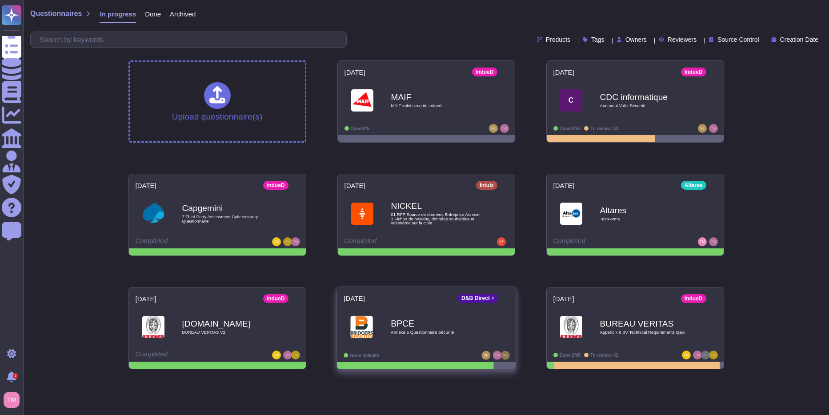
click at [463, 345] on div "BPCE Annexe 5 Questionnaire Sécurité" at bounding box center [425, 326] width 165 height 45
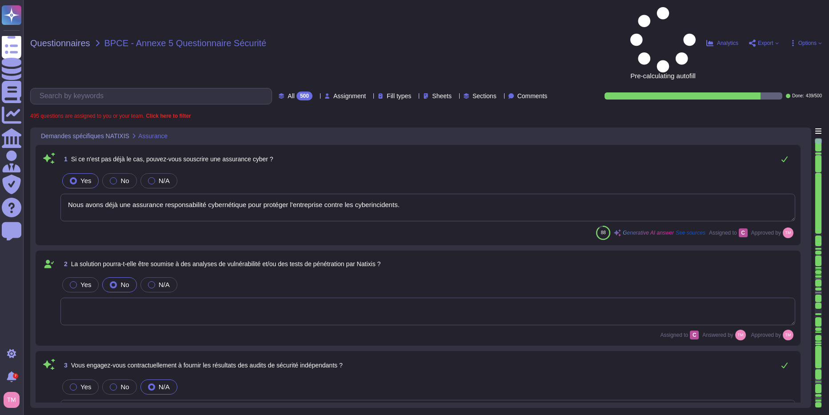
type textarea "Nous avons déjà une assurance responsabilité cybernétique pour protéger l'entre…"
type textarea "Nous ne nous engageons pas contractuellement à fournir les résultats des audits…"
type textarea "Il n'y a pas encore d'accord en place entre nos entreprises. Cependant, le cont…"
type textarea "Oui, nous nous engageons à effectuer des tests de pénétration externes et inter…"
click at [296, 92] on div "500" at bounding box center [304, 96] width 16 height 9
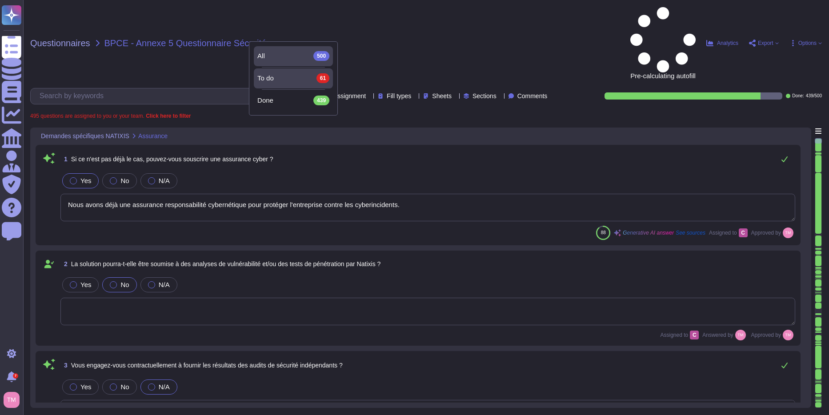
click at [273, 77] on span "To do" at bounding box center [265, 78] width 16 height 8
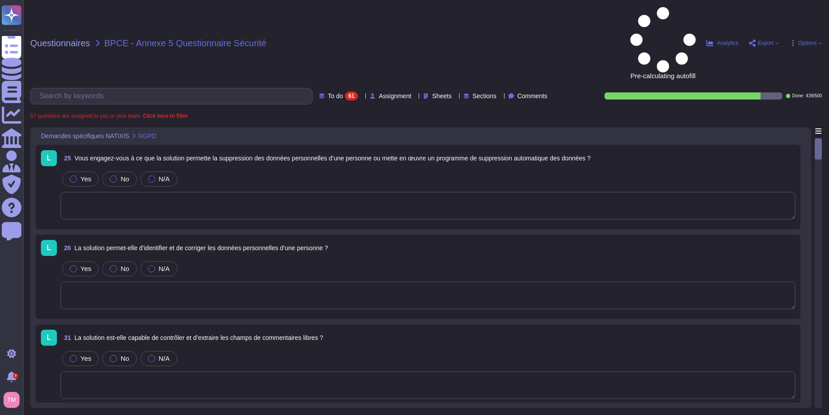
type textarea "L'interface visuelle est intuitive et conviviale, permettant une gestion et une…"
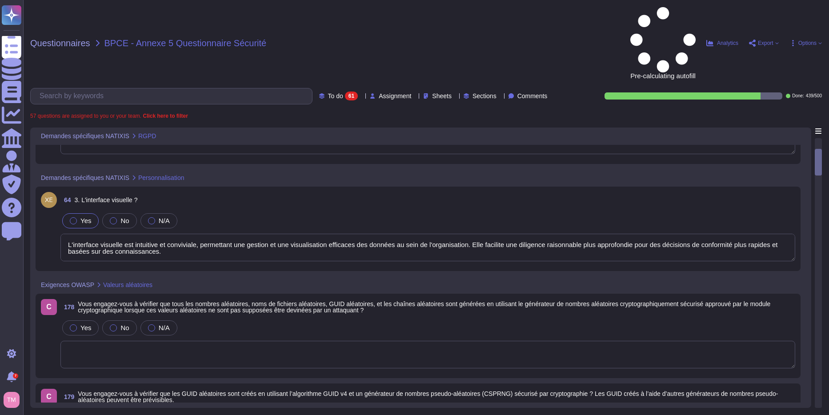
scroll to position [267, 0]
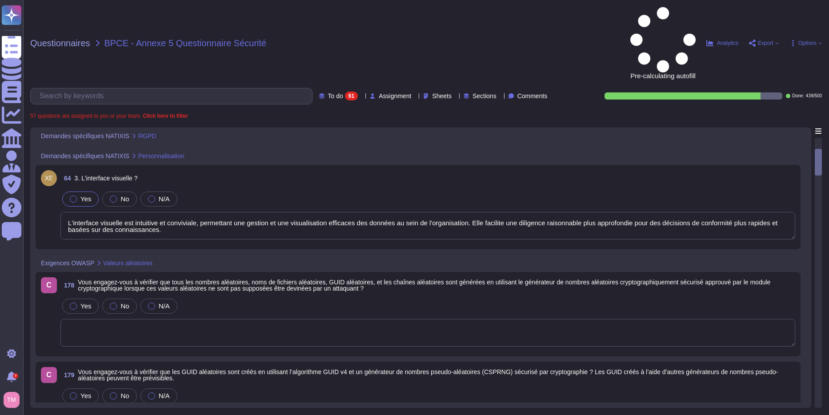
click at [285, 190] on div "Yes No N/A" at bounding box center [427, 199] width 735 height 19
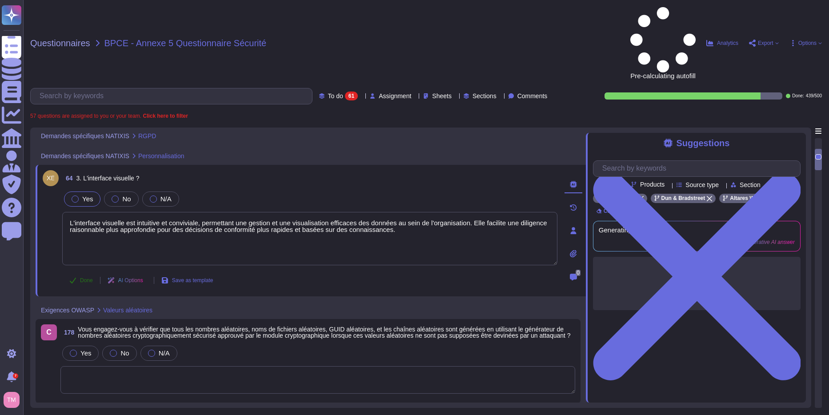
click at [70, 277] on icon at bounding box center [72, 280] width 7 height 7
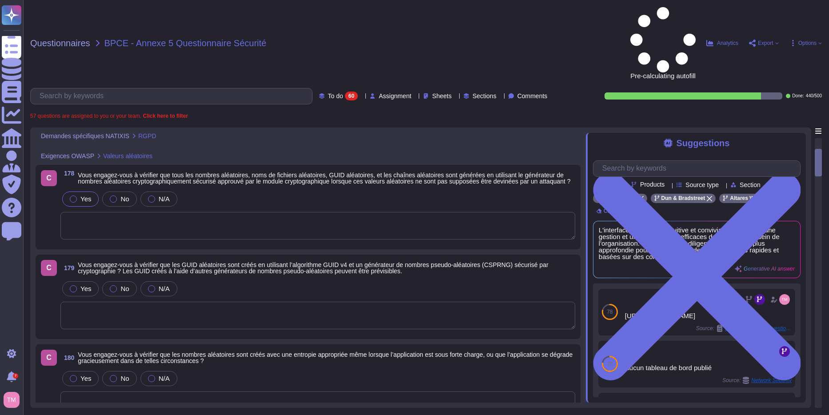
click at [73, 196] on div at bounding box center [73, 199] width 7 height 7
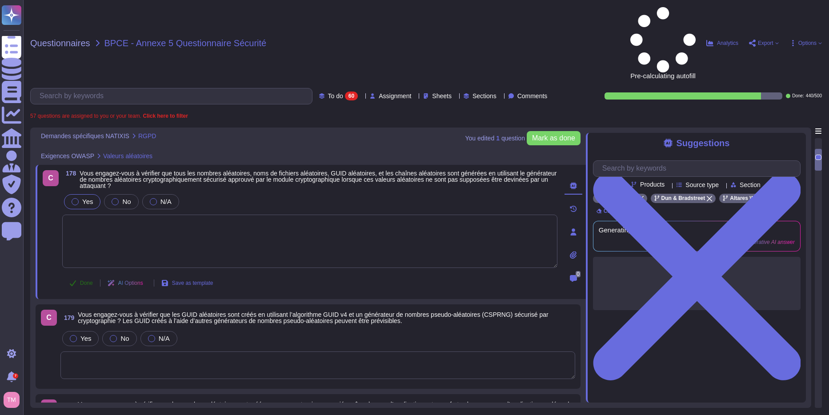
click at [84, 280] on span "Done" at bounding box center [86, 282] width 13 height 5
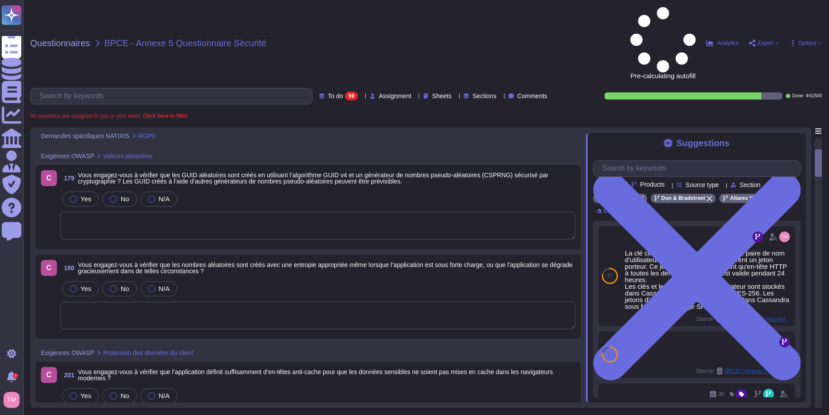
click at [252, 172] on span "Vous engagez-vous à vérifier que les GUID aléatoires sont créés en utilisant l’…" at bounding box center [313, 178] width 470 height 13
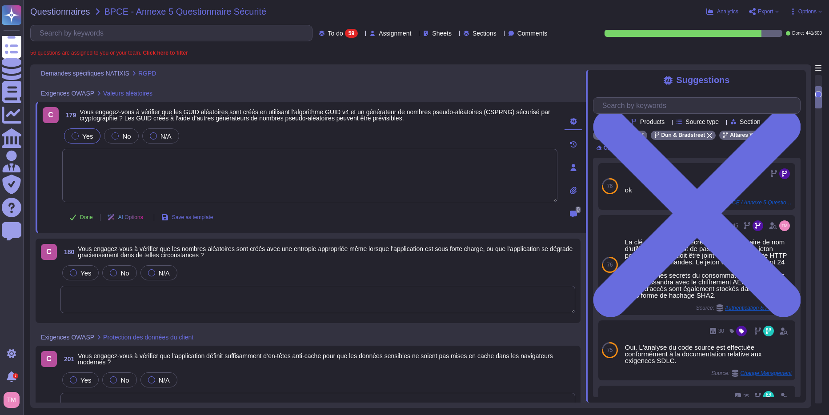
click at [79, 137] on label "Yes" at bounding box center [82, 135] width 21 height 7
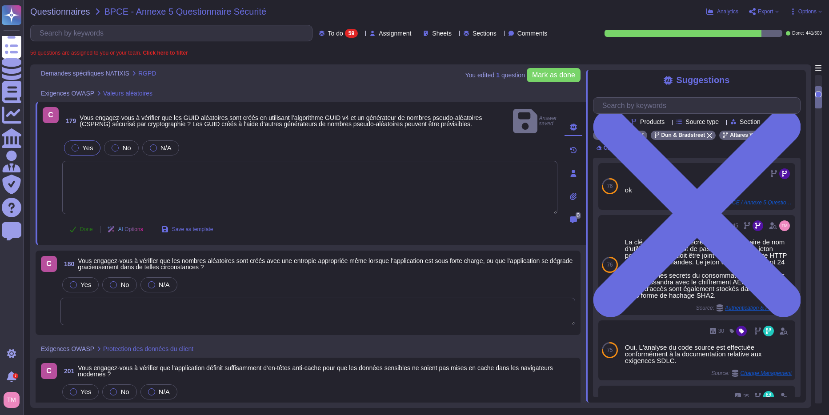
click at [75, 221] on button "Done" at bounding box center [81, 229] width 38 height 18
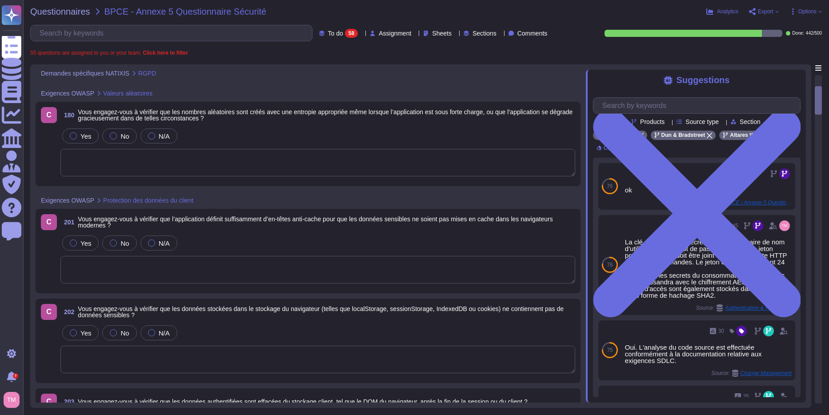
click at [305, 114] on span "Vous engagez-vous à vérifier que les nombres aléatoires sont créés avec une ent…" at bounding box center [325, 114] width 495 height 13
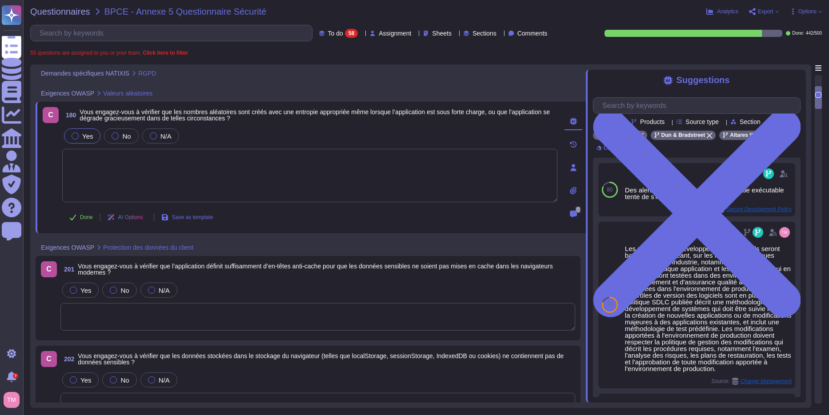
click at [81, 137] on label "Yes" at bounding box center [82, 135] width 21 height 7
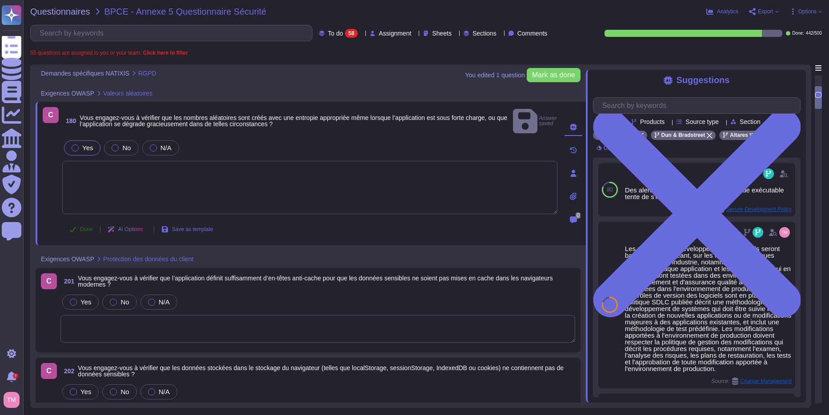
click at [80, 220] on button "Done" at bounding box center [81, 229] width 38 height 18
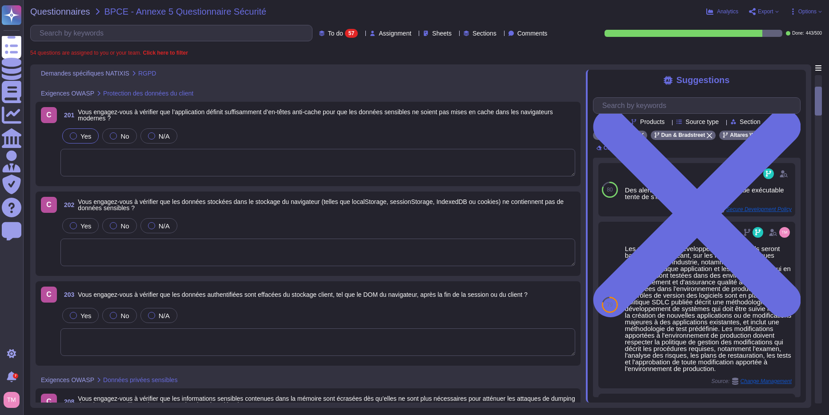
click at [72, 131] on div "Yes" at bounding box center [80, 135] width 36 height 15
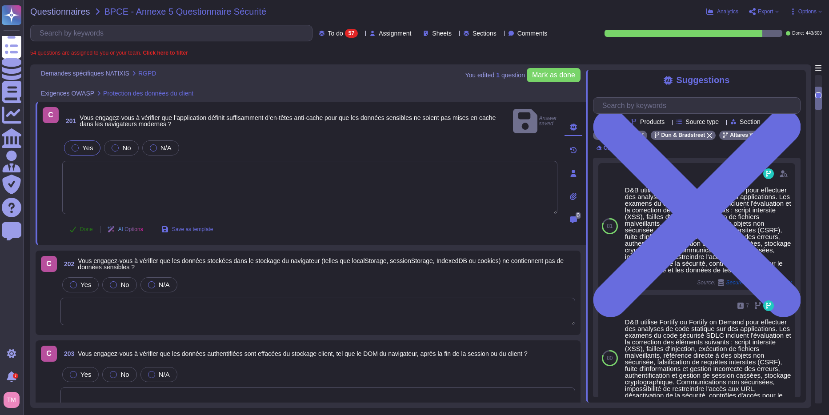
click at [77, 220] on button "Done" at bounding box center [81, 229] width 38 height 18
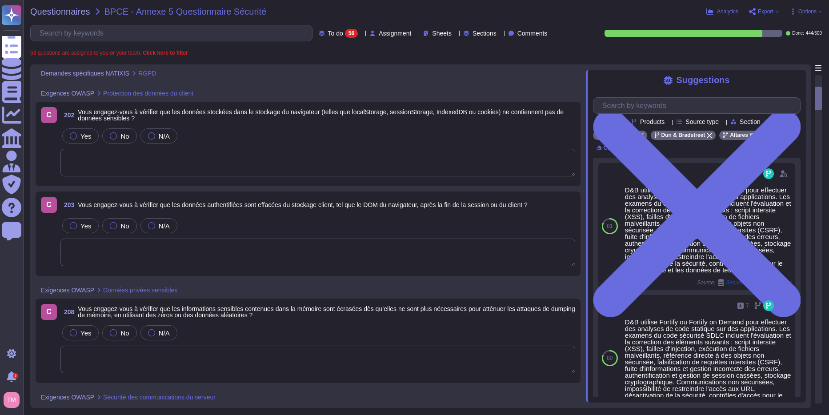
click at [239, 112] on span "Vous engagez-vous à vérifier que les données stockées dans le stockage du navig…" at bounding box center [321, 114] width 486 height 13
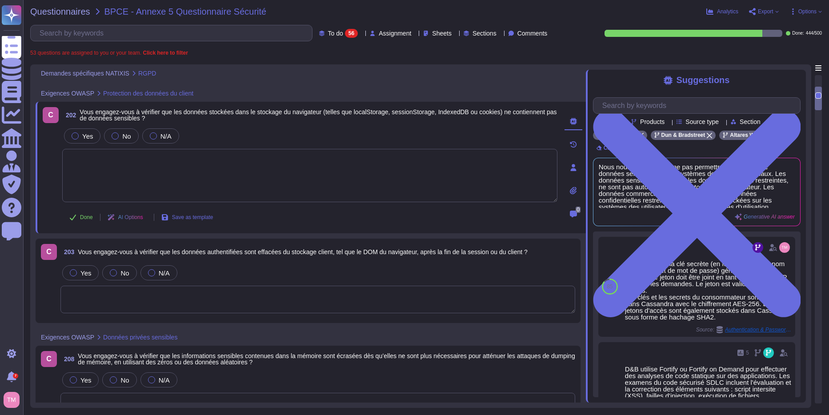
click at [82, 128] on div "Yes No N/A" at bounding box center [309, 136] width 495 height 19
click at [84, 129] on div "Yes" at bounding box center [82, 135] width 36 height 15
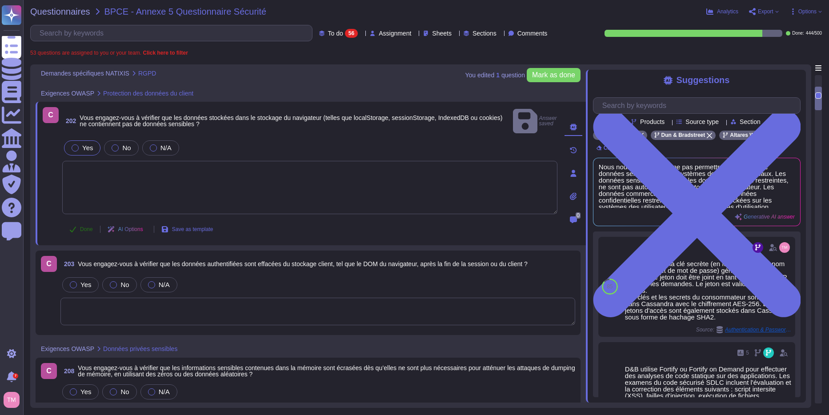
click at [81, 220] on button "Done" at bounding box center [81, 229] width 38 height 18
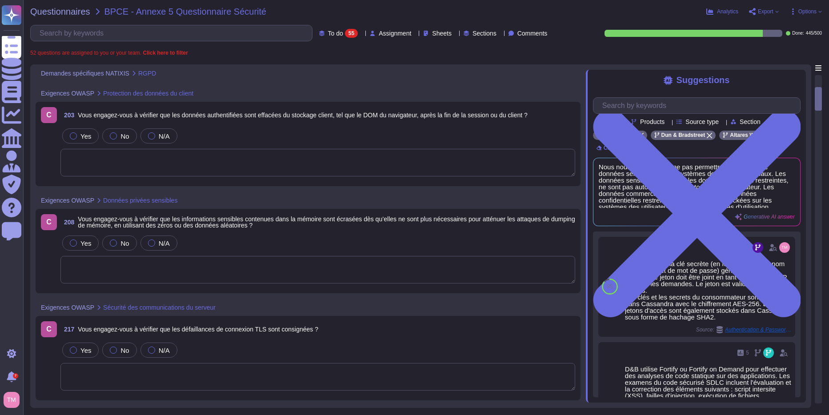
click at [256, 123] on span "203 Vous engagez-vous à vérifier que les données authentifiées sont effacées du…" at bounding box center [293, 115] width 467 height 16
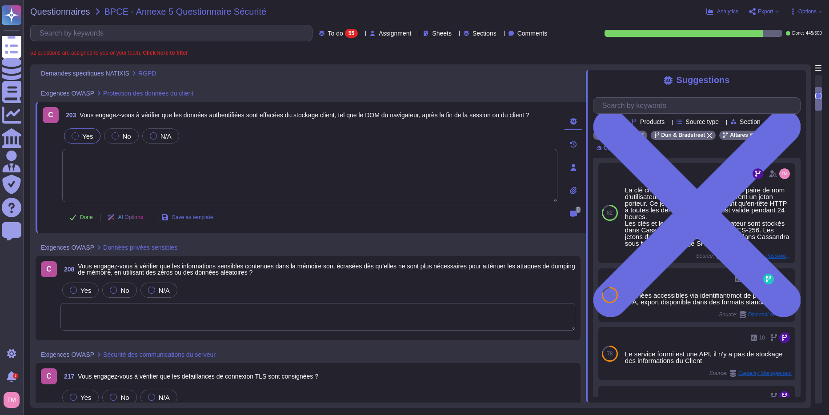
click at [82, 136] on span "Yes" at bounding box center [87, 136] width 11 height 8
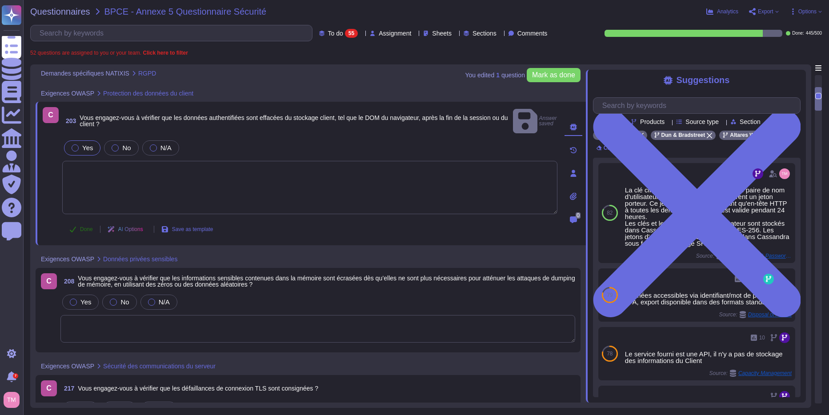
click at [80, 227] on span "Done" at bounding box center [86, 229] width 13 height 5
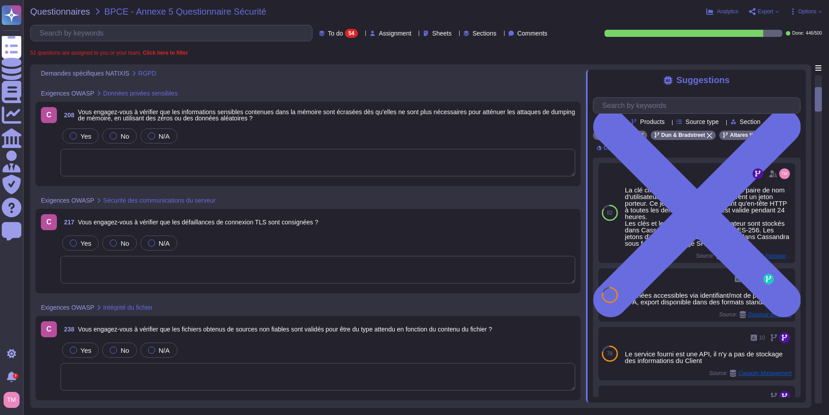
click at [294, 124] on div "C 208 Vous engagez-vous à vérifier que les informations sensibles contenues dan…" at bounding box center [308, 144] width 534 height 74
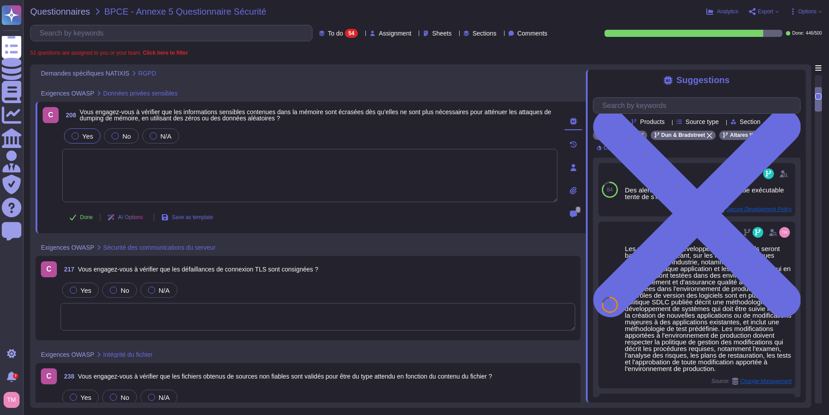
click at [80, 136] on label "Yes" at bounding box center [82, 135] width 21 height 7
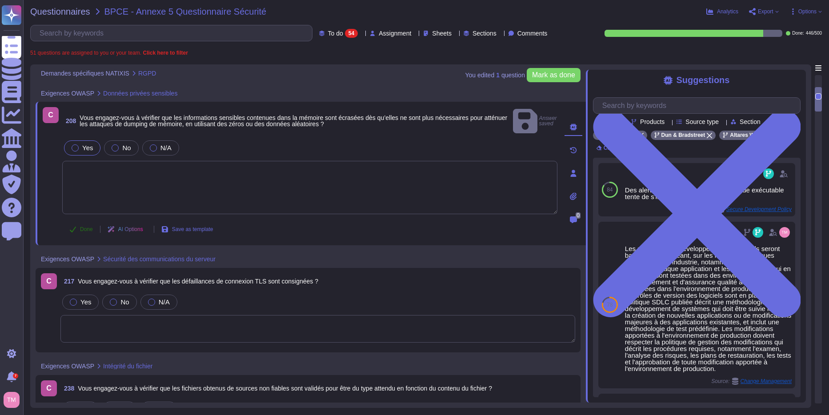
click at [76, 221] on button "Done" at bounding box center [81, 229] width 38 height 18
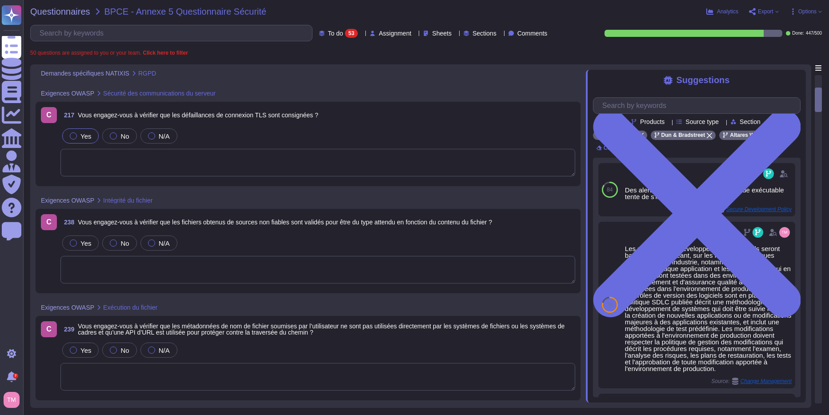
click at [85, 137] on span "Yes" at bounding box center [85, 136] width 11 height 8
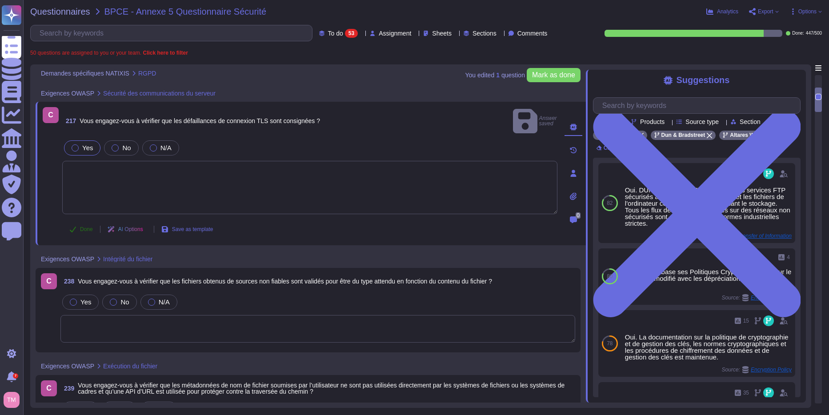
click at [84, 227] on span "Done" at bounding box center [86, 229] width 13 height 5
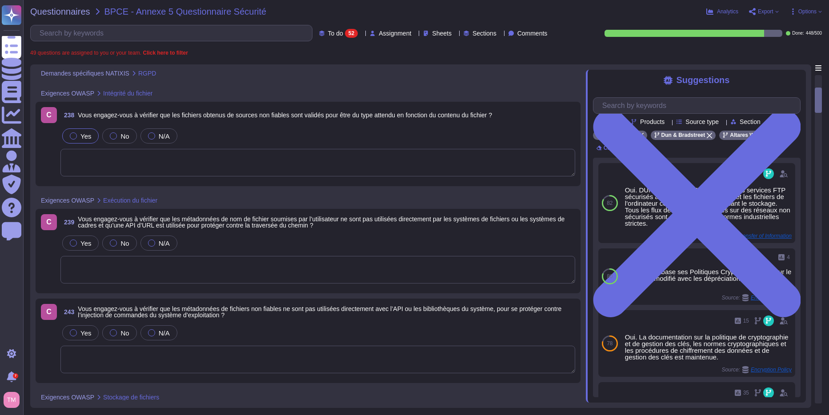
click at [83, 137] on span "Yes" at bounding box center [85, 136] width 11 height 8
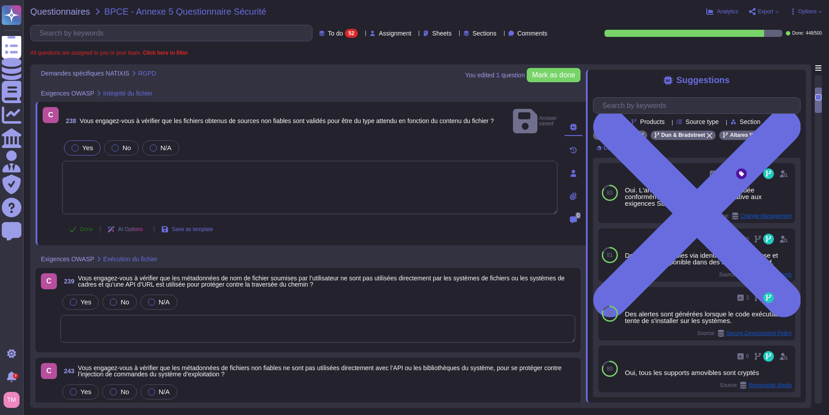
click at [76, 226] on icon at bounding box center [72, 229] width 7 height 7
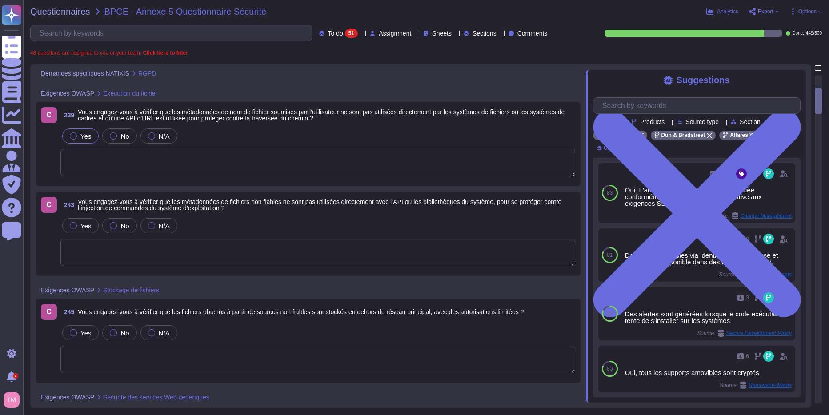
click at [84, 136] on span "Yes" at bounding box center [85, 136] width 11 height 8
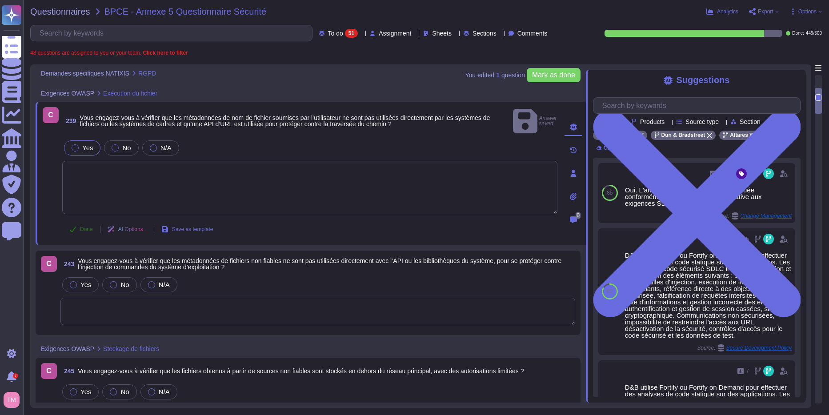
click at [71, 226] on icon at bounding box center [72, 229] width 7 height 7
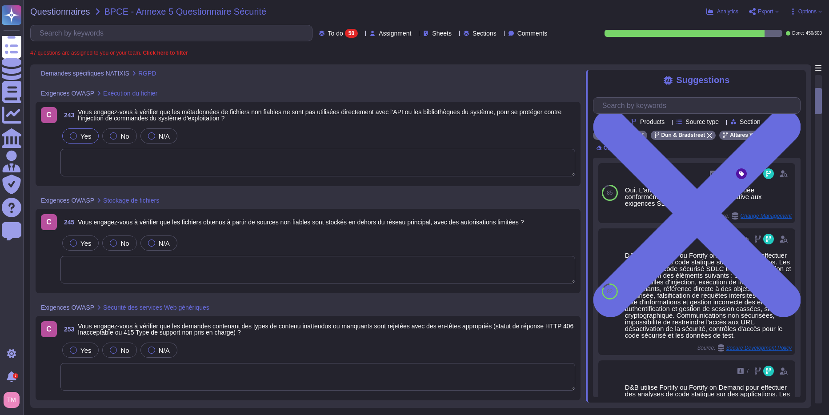
click at [80, 136] on span "Yes" at bounding box center [85, 136] width 11 height 8
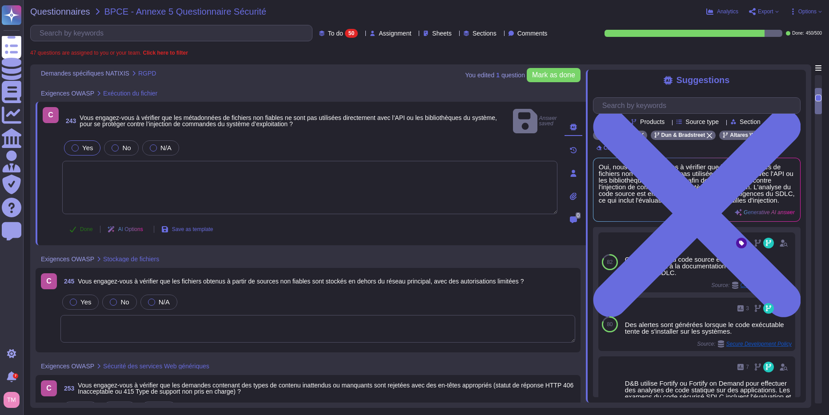
click at [75, 226] on icon at bounding box center [72, 229] width 7 height 7
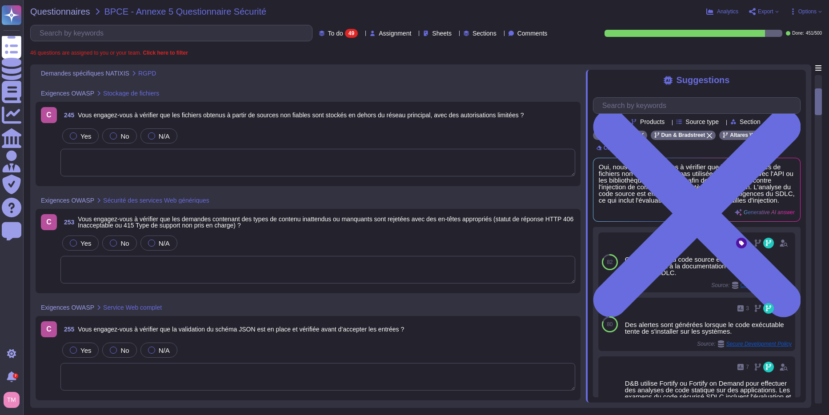
click at [240, 122] on span "245 Vous engagez-vous à vérifier que les fichiers obtenus à partir de sources n…" at bounding box center [291, 115] width 463 height 16
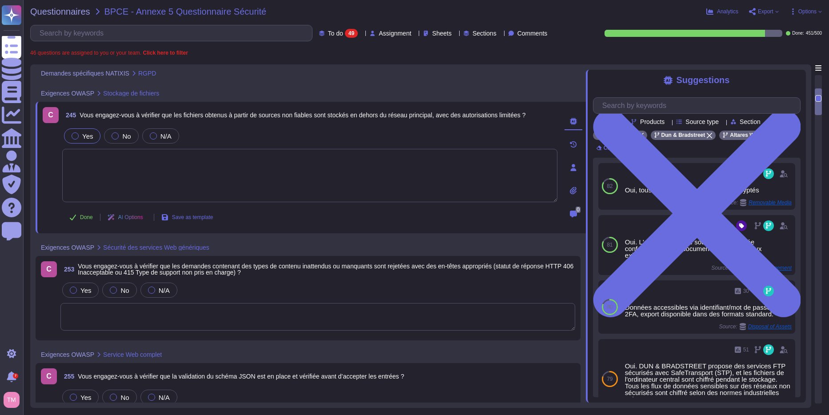
click at [82, 136] on span "Yes" at bounding box center [87, 136] width 11 height 8
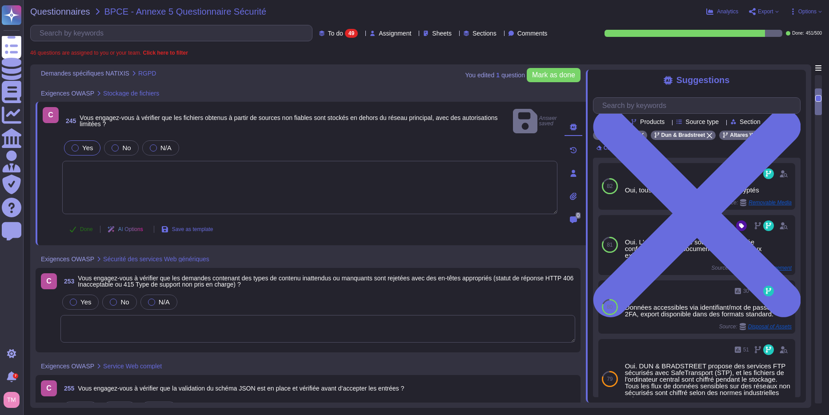
click at [80, 227] on span "Done" at bounding box center [86, 229] width 13 height 5
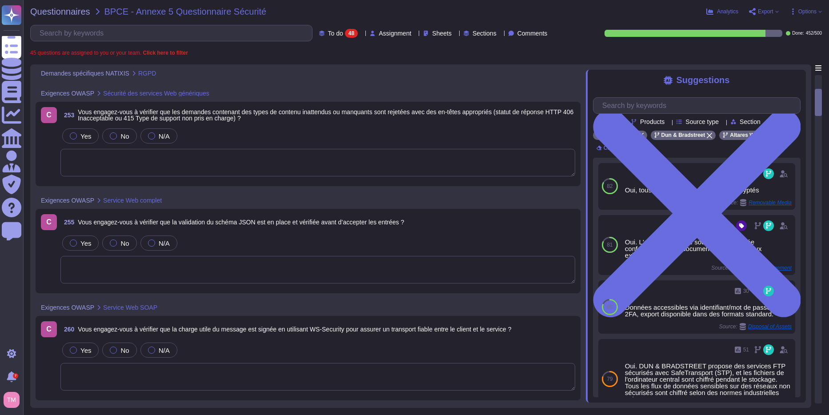
click at [264, 115] on span "Vous engagez-vous à vérifier que les demandes contenant des types de contenu in…" at bounding box center [325, 114] width 495 height 13
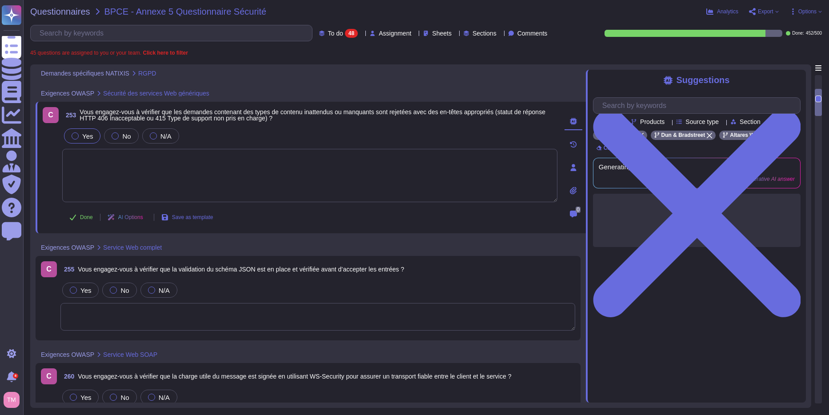
click at [82, 137] on label "Yes" at bounding box center [82, 135] width 21 height 7
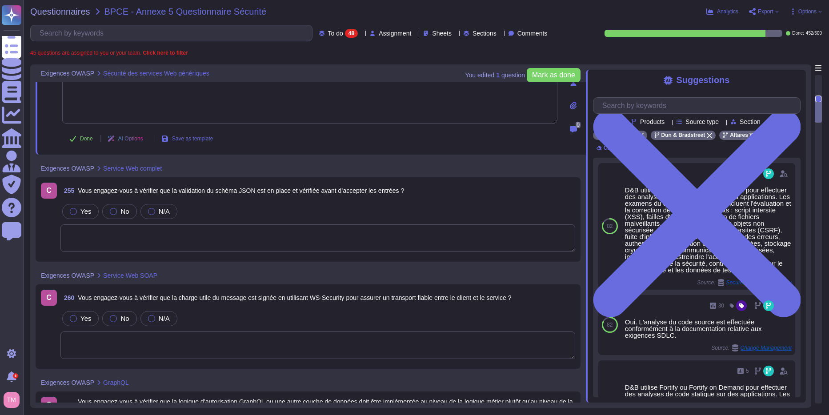
scroll to position [355, 0]
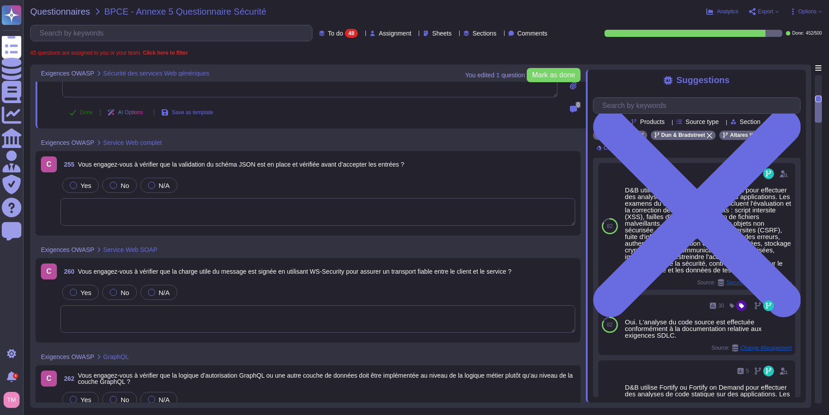
click at [78, 113] on button "Done" at bounding box center [81, 113] width 38 height 18
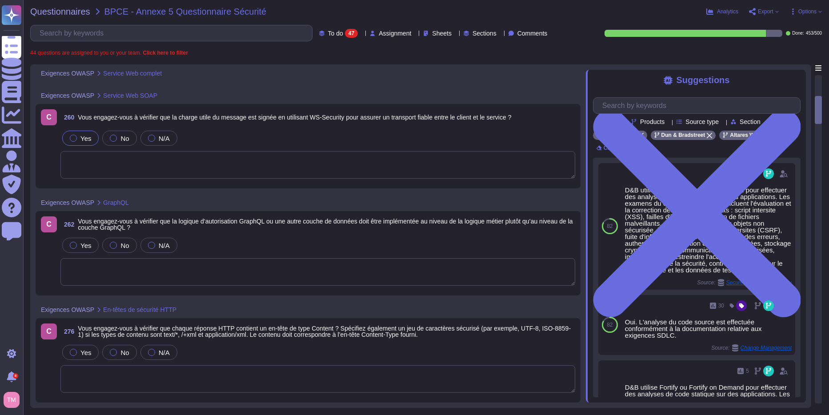
click at [72, 133] on div "Yes" at bounding box center [80, 138] width 36 height 15
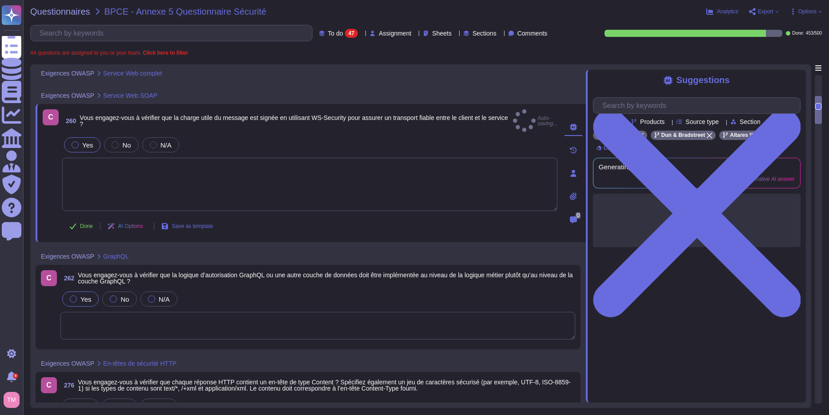
click at [69, 293] on div "Yes" at bounding box center [80, 299] width 36 height 15
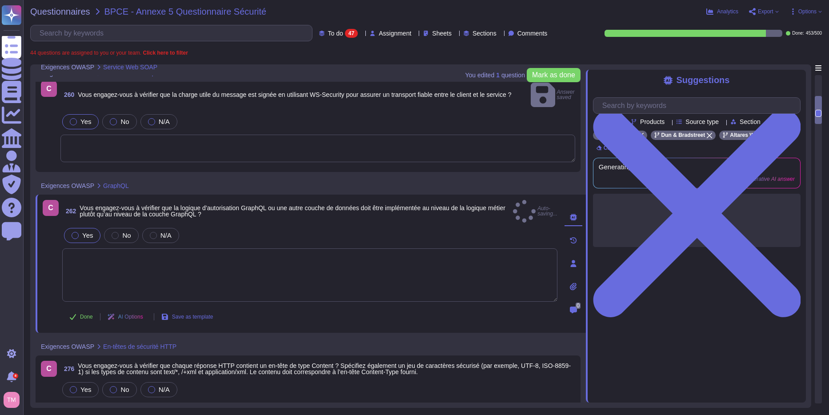
scroll to position [489, 0]
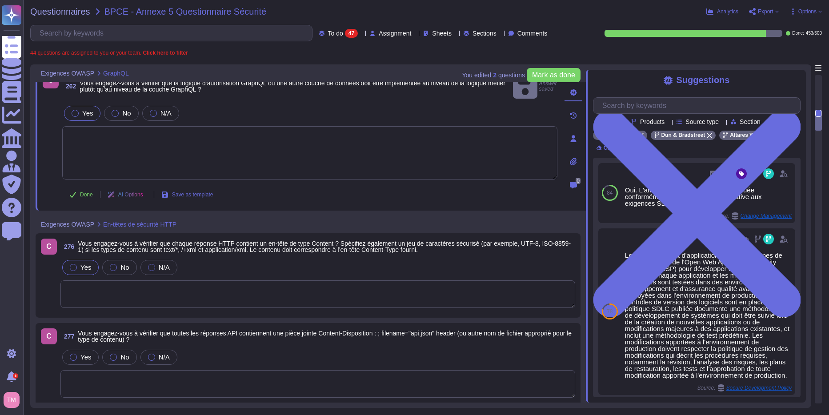
click at [75, 264] on div at bounding box center [73, 267] width 7 height 7
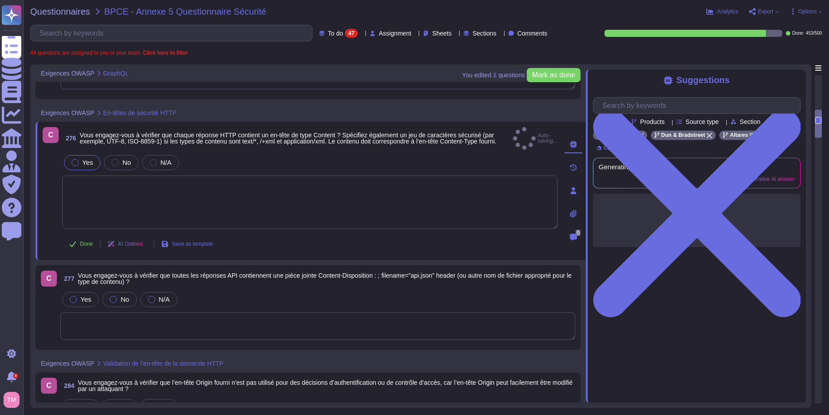
scroll to position [578, 0]
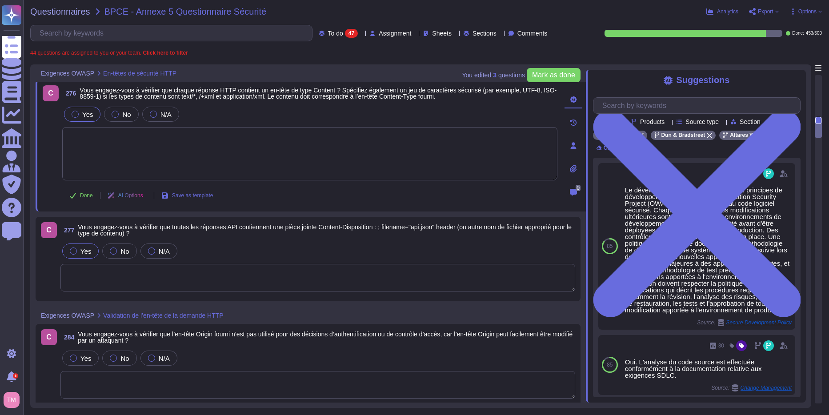
click at [76, 249] on div at bounding box center [73, 251] width 7 height 7
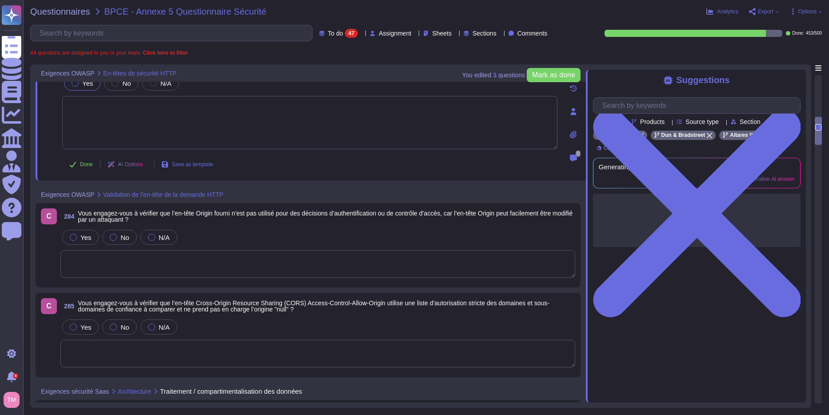
scroll to position [711, 0]
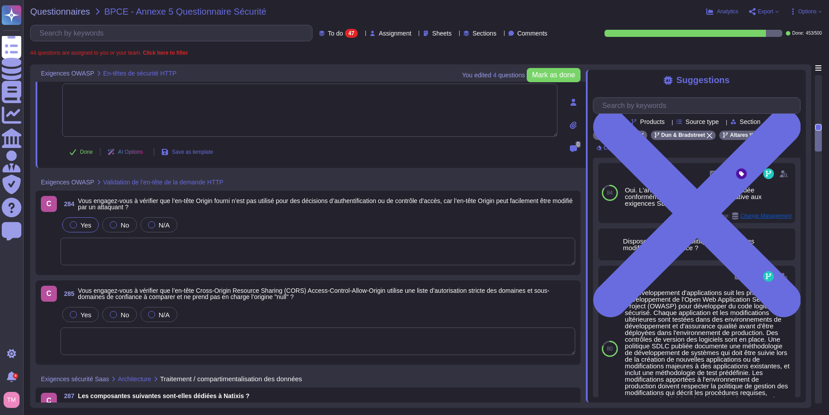
click at [81, 224] on span "Yes" at bounding box center [85, 225] width 11 height 8
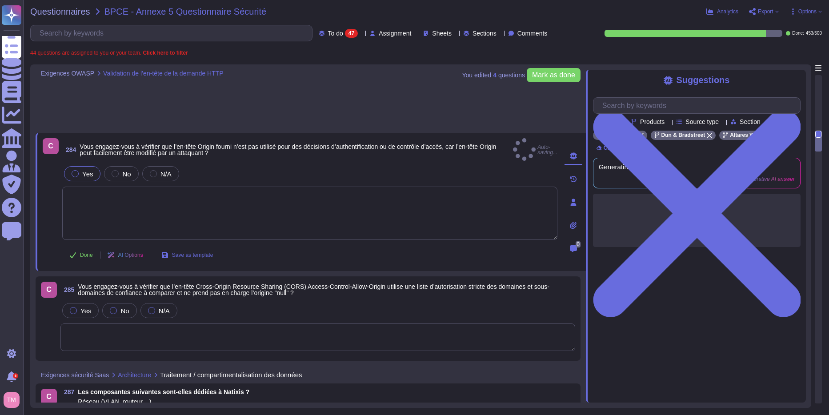
scroll to position [844, 0]
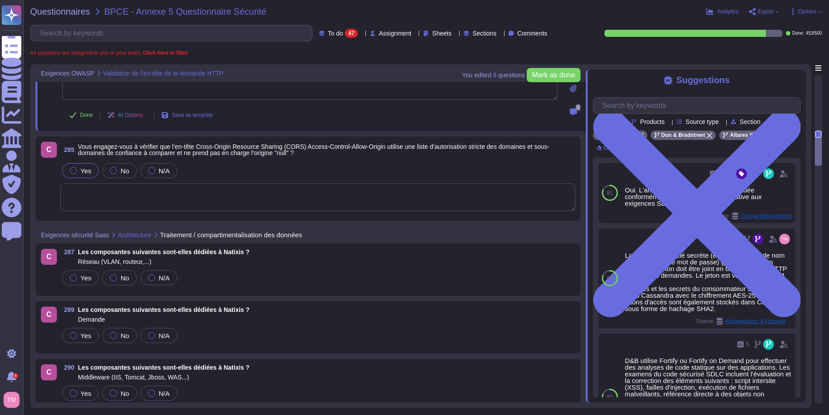
click at [81, 167] on span "Yes" at bounding box center [85, 171] width 11 height 8
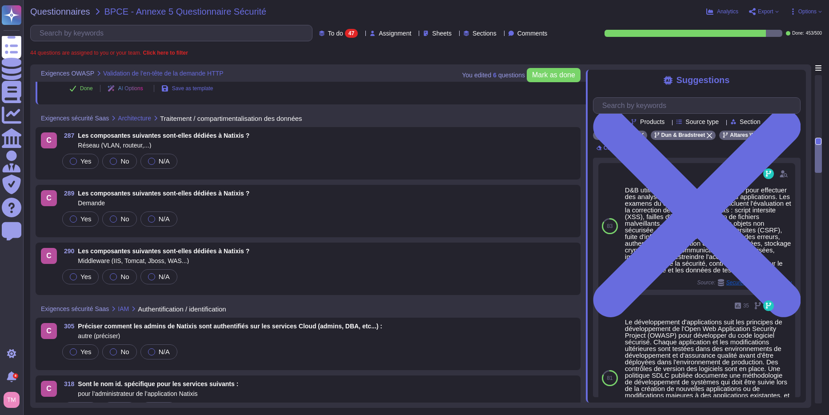
scroll to position [978, 0]
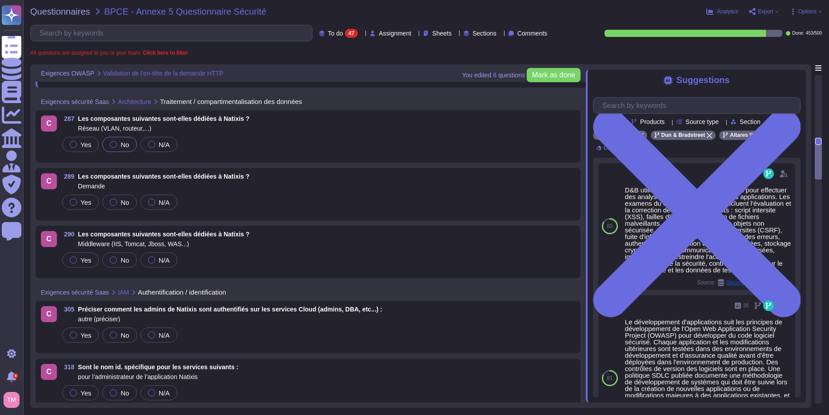
drag, startPoint x: 149, startPoint y: 144, endPoint x: 120, endPoint y: 144, distance: 28.9
click at [120, 144] on div "Yes No N/A" at bounding box center [317, 144] width 515 height 19
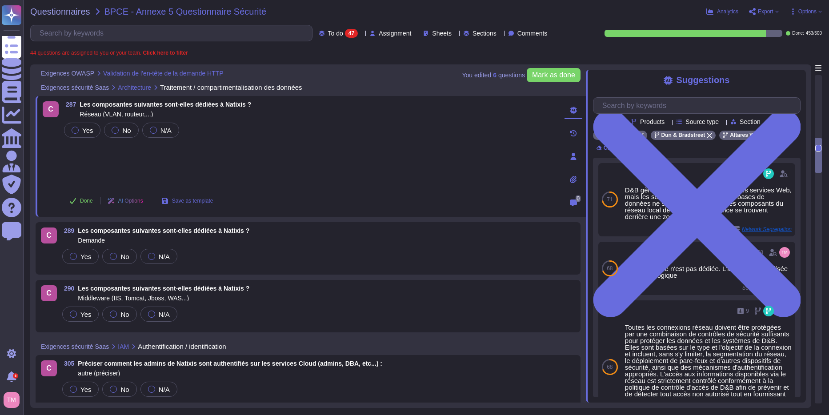
scroll to position [889, 0]
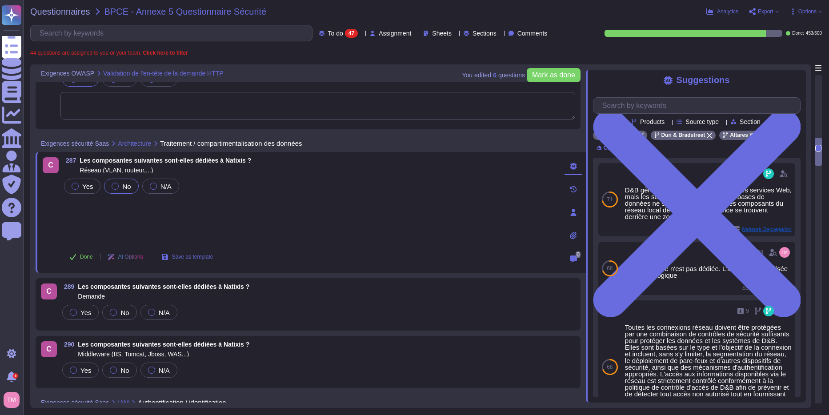
click at [123, 185] on span "No" at bounding box center [126, 187] width 8 height 8
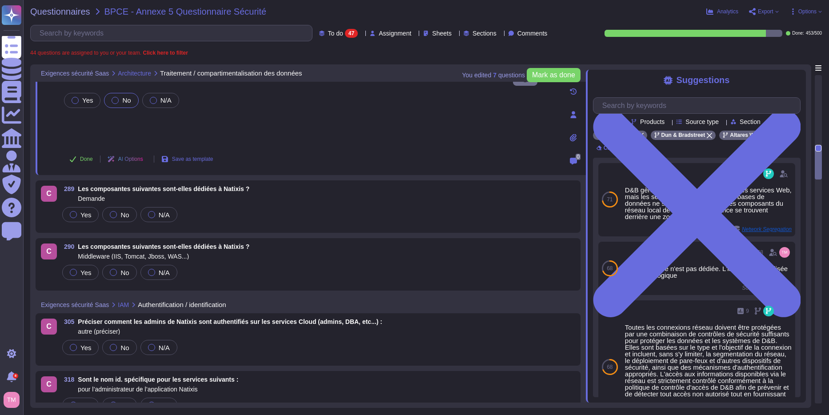
scroll to position [978, 0]
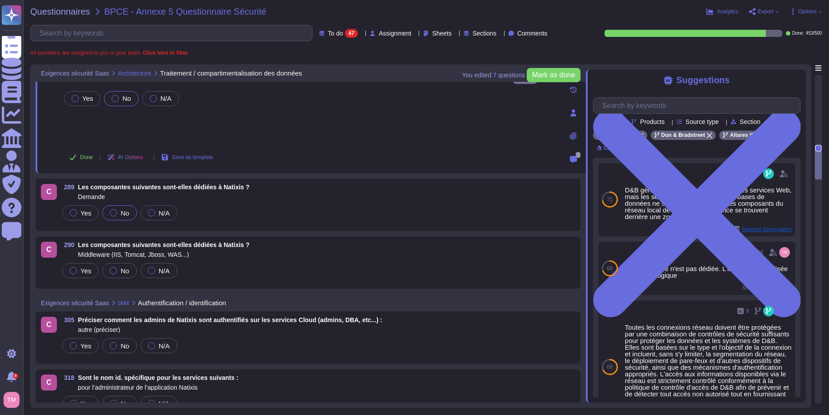
click at [120, 215] on span "No" at bounding box center [124, 213] width 8 height 8
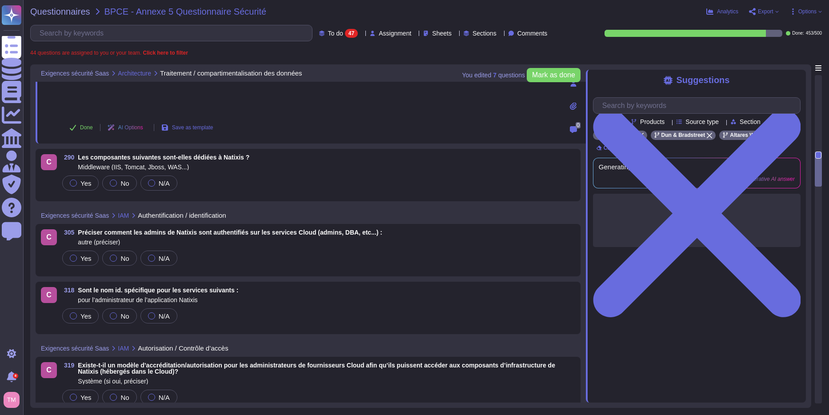
scroll to position [1066, 0]
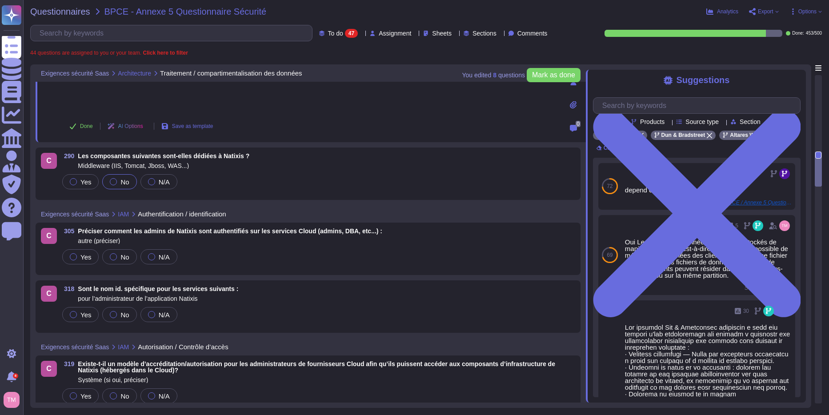
click at [115, 180] on div at bounding box center [113, 181] width 7 height 7
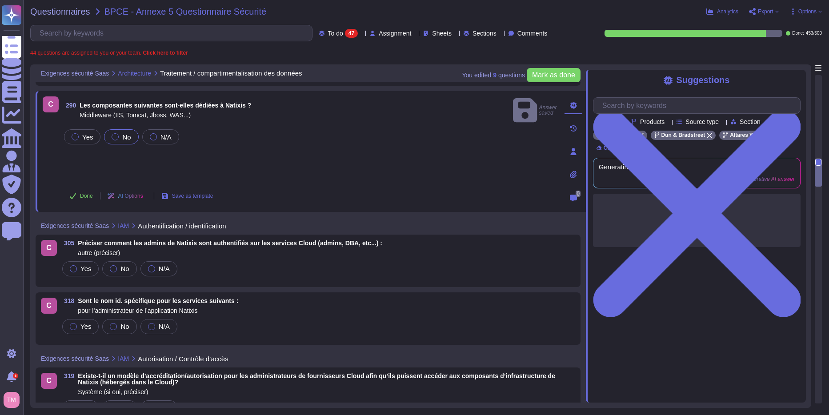
scroll to position [1111, 0]
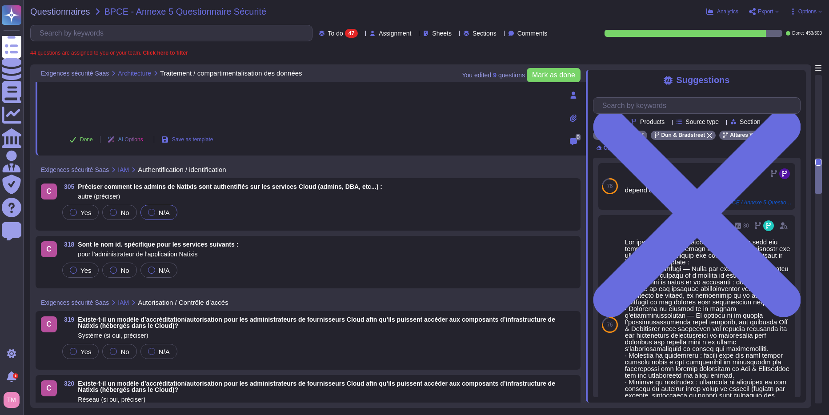
click at [159, 212] on span "N/A" at bounding box center [164, 213] width 11 height 8
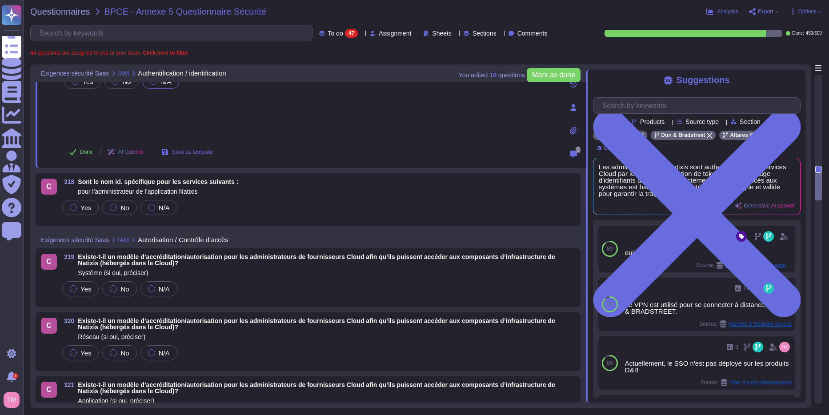
scroll to position [1200, 0]
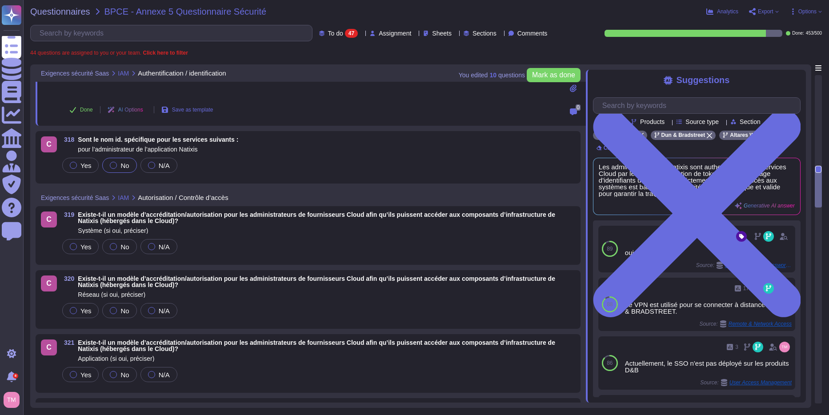
click at [121, 165] on span "No" at bounding box center [124, 166] width 8 height 8
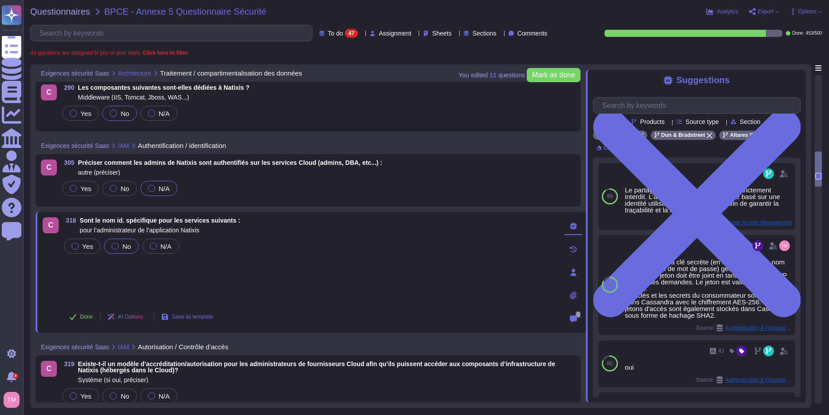
scroll to position [978, 0]
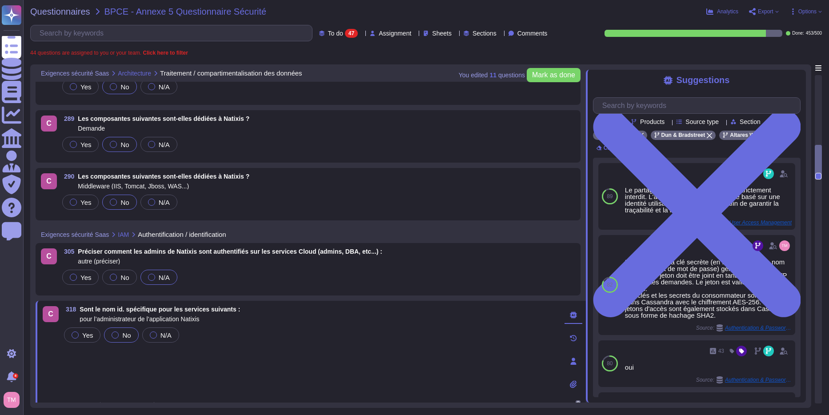
click at [303, 252] on span "Préciser comment les admins de Natixis sont authentifiés sur les services Cloud…" at bounding box center [230, 251] width 304 height 7
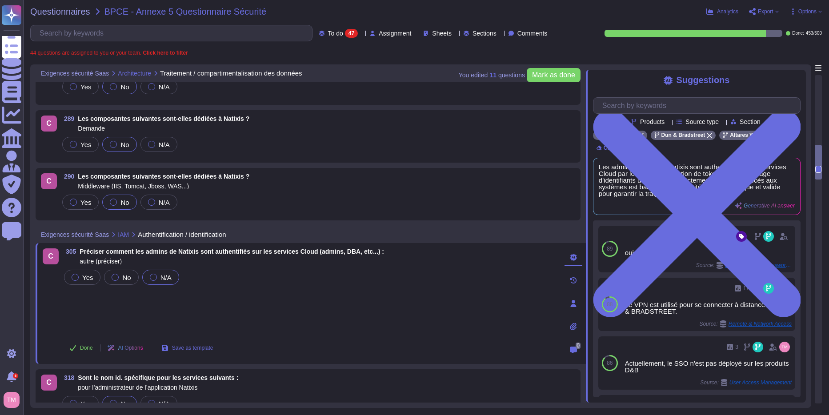
click at [569, 303] on div at bounding box center [573, 304] width 18 height 18
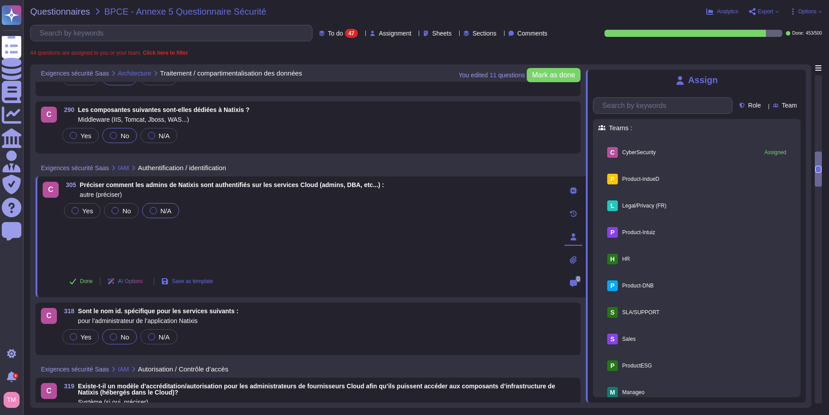
scroll to position [1066, 0]
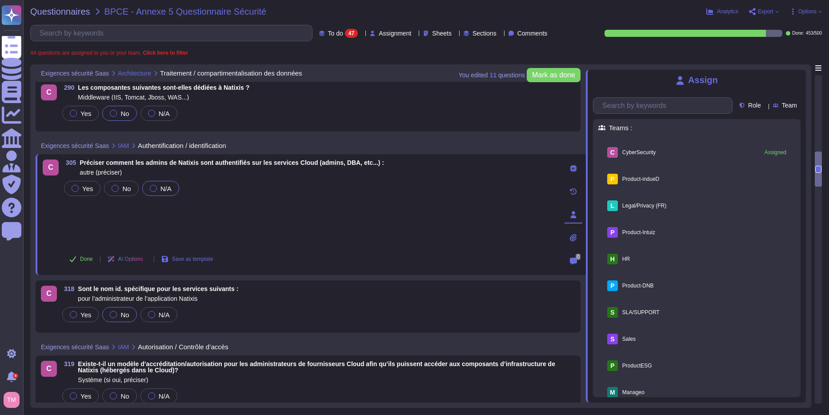
click at [331, 297] on div "318 Sont le nom id. spécifique pour les services suivants : pour l’administrate…" at bounding box center [317, 294] width 515 height 16
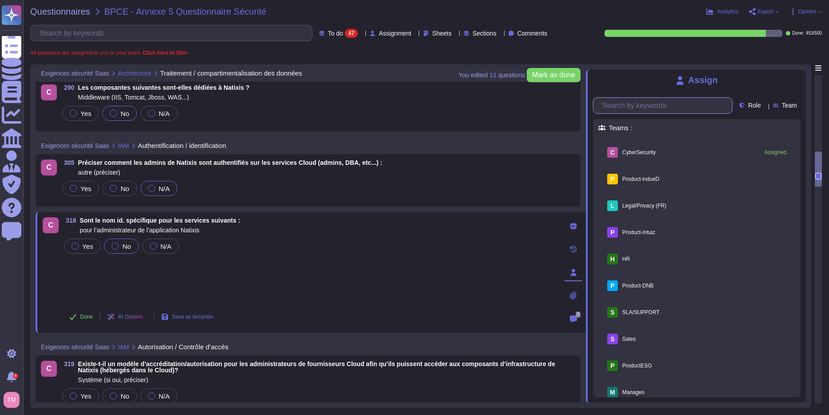
click at [632, 108] on input "text" at bounding box center [665, 106] width 134 height 16
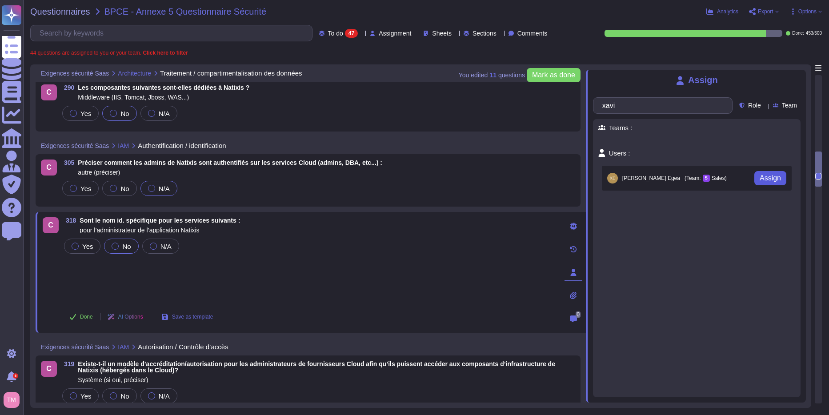
type input "xavi"
click at [759, 182] on span "Assign" at bounding box center [769, 178] width 21 height 7
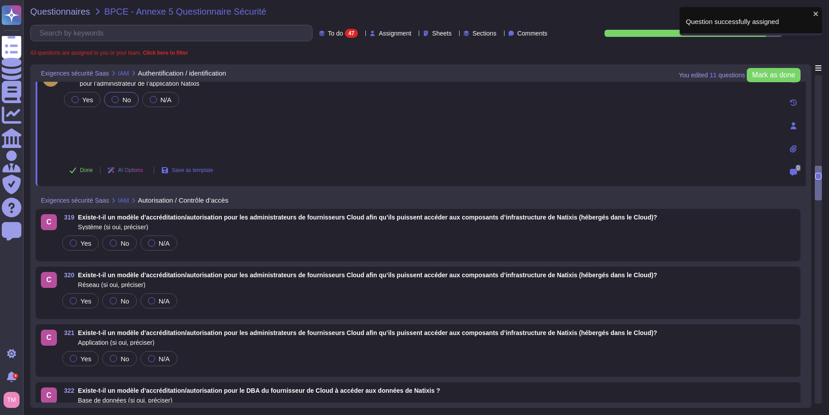
scroll to position [1200, 0]
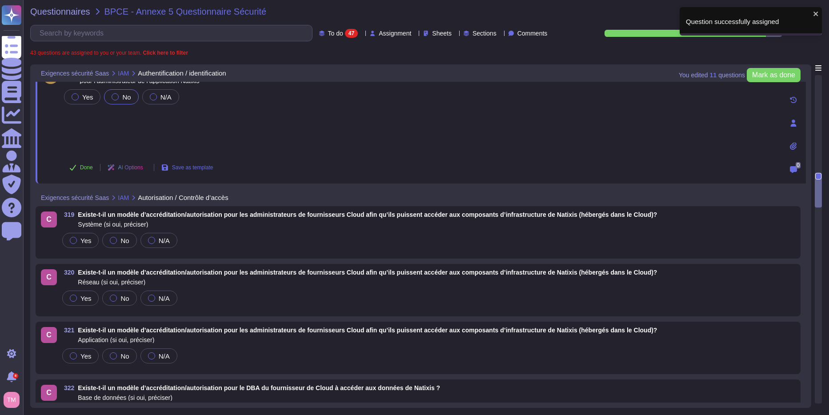
click at [331, 227] on span "Système (si oui, préciser)" at bounding box center [367, 224] width 579 height 6
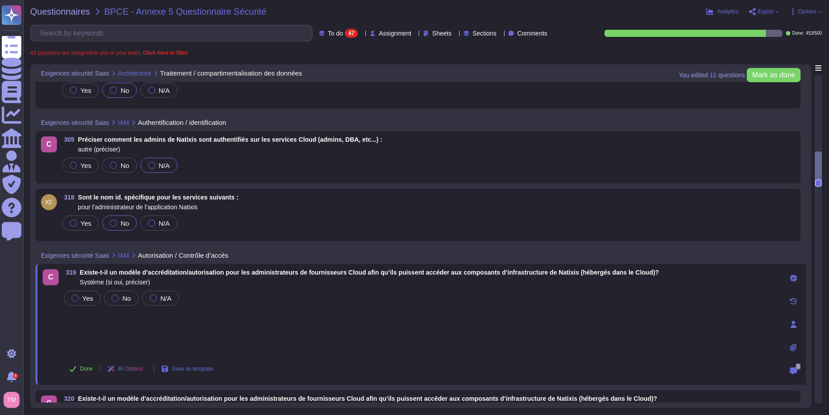
scroll to position [1111, 0]
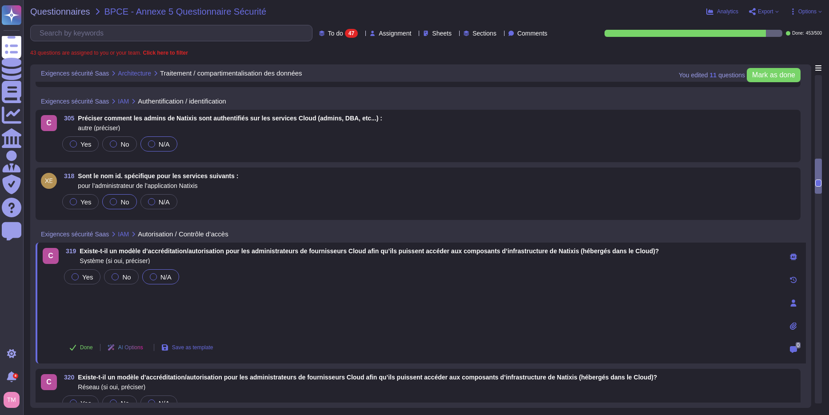
click at [167, 277] on span "N/A" at bounding box center [165, 277] width 11 height 8
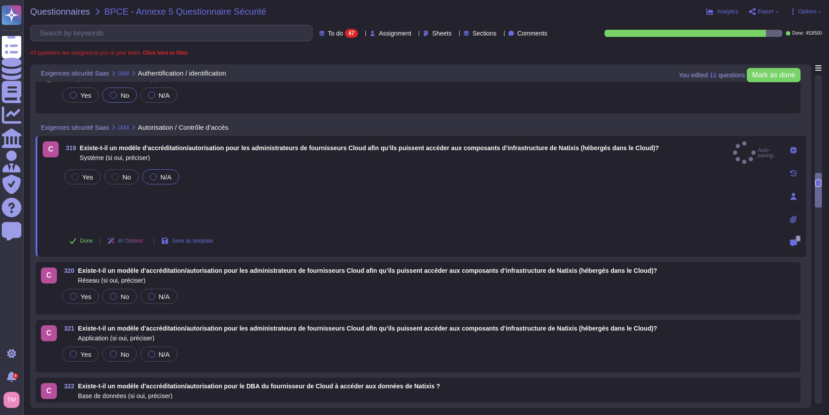
scroll to position [1244, 0]
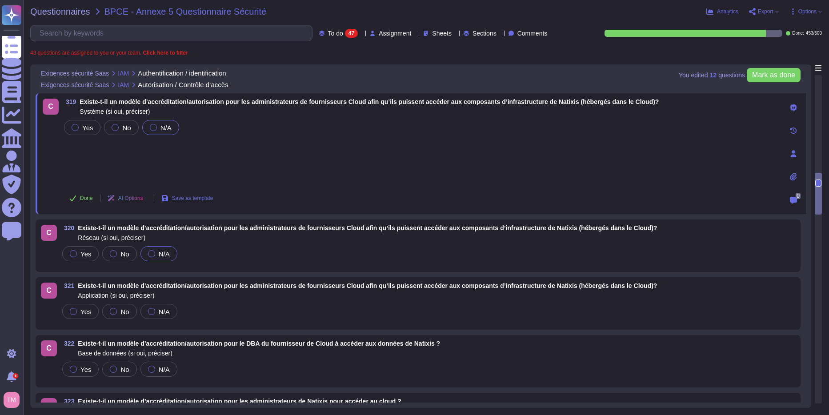
click at [161, 250] on span "N/A" at bounding box center [164, 254] width 11 height 8
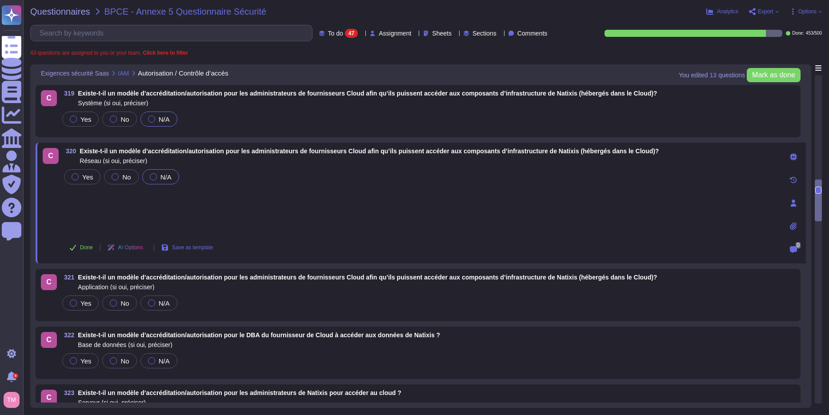
scroll to position [1289, 0]
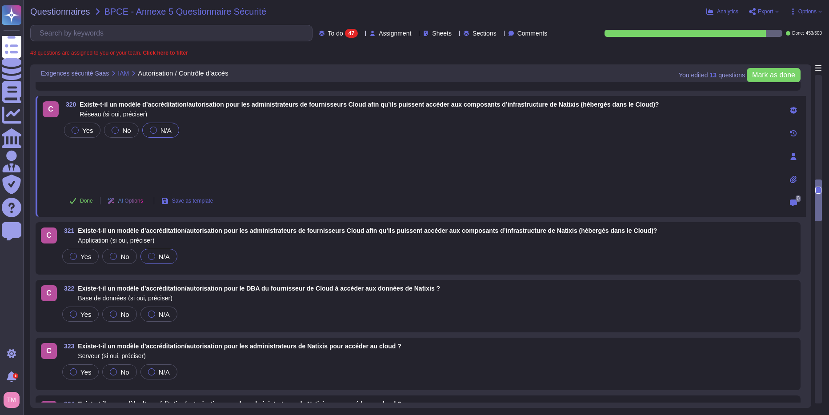
click at [154, 255] on label "N/A" at bounding box center [159, 256] width 22 height 7
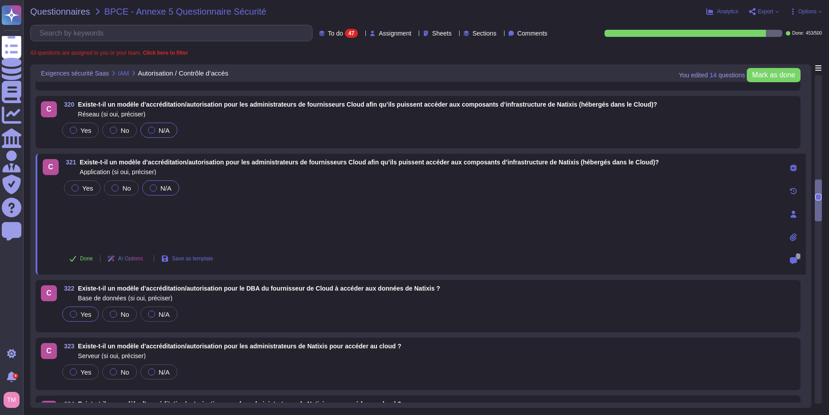
click at [84, 314] on span "Yes" at bounding box center [85, 315] width 11 height 8
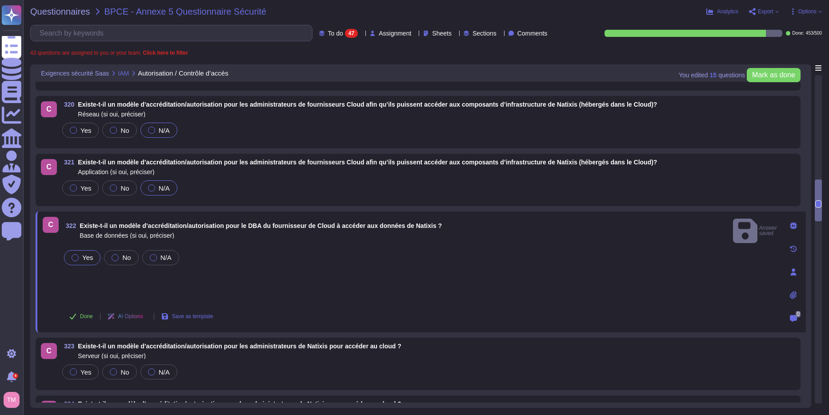
click at [176, 275] on div "Yes No N/A" at bounding box center [419, 275] width 715 height 54
click at [161, 279] on div "Yes No N/A" at bounding box center [419, 275] width 715 height 54
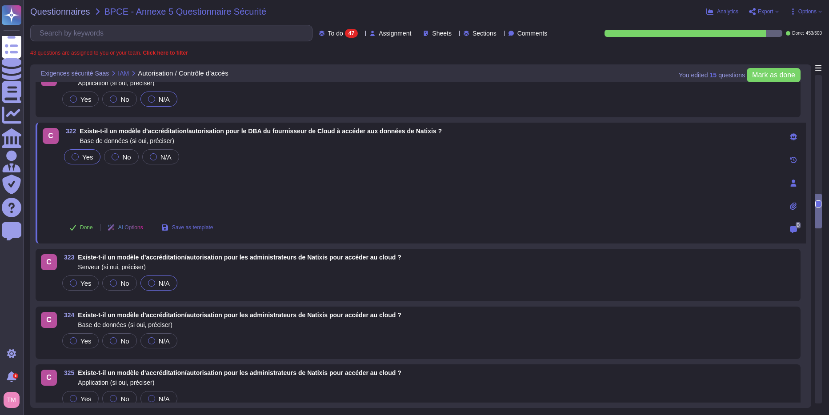
click at [174, 280] on div "N/A" at bounding box center [158, 283] width 37 height 15
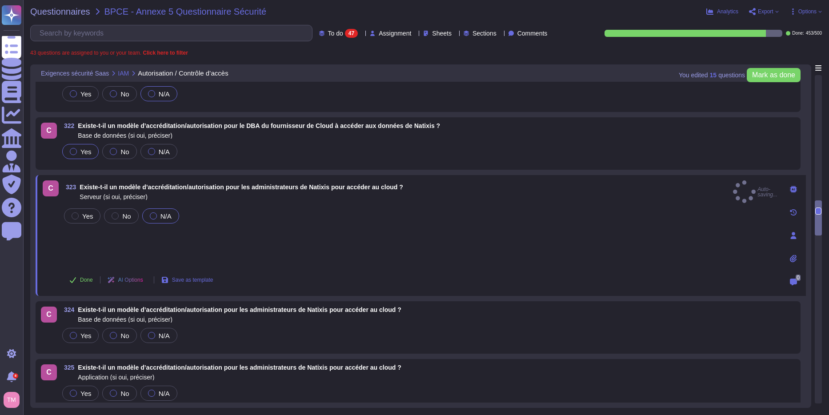
scroll to position [1511, 0]
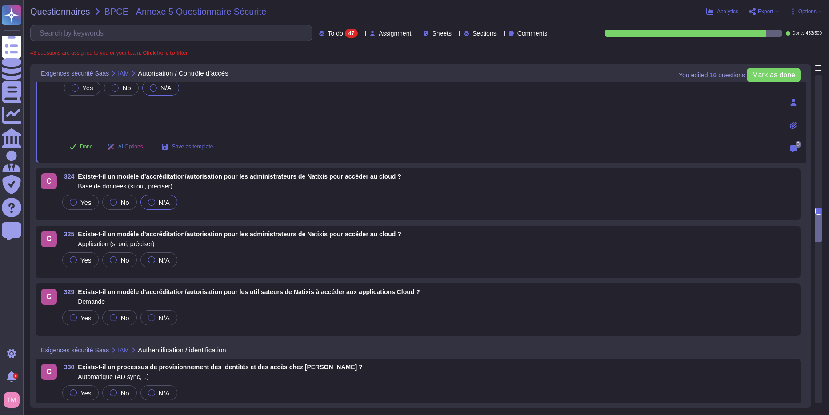
click at [150, 204] on div at bounding box center [151, 202] width 7 height 7
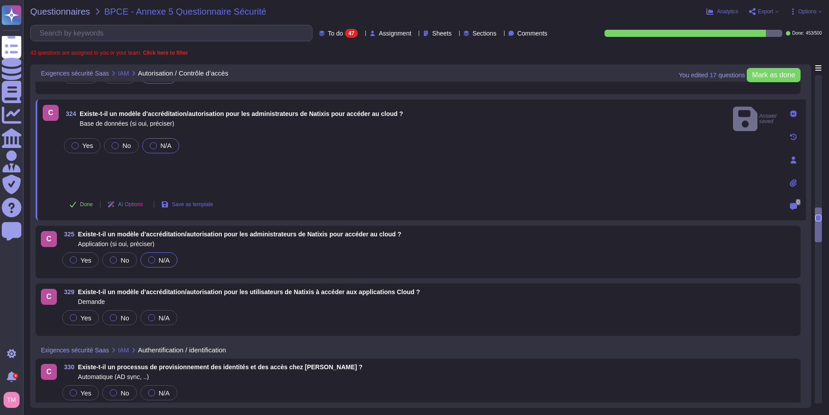
click at [149, 263] on div at bounding box center [151, 259] width 7 height 7
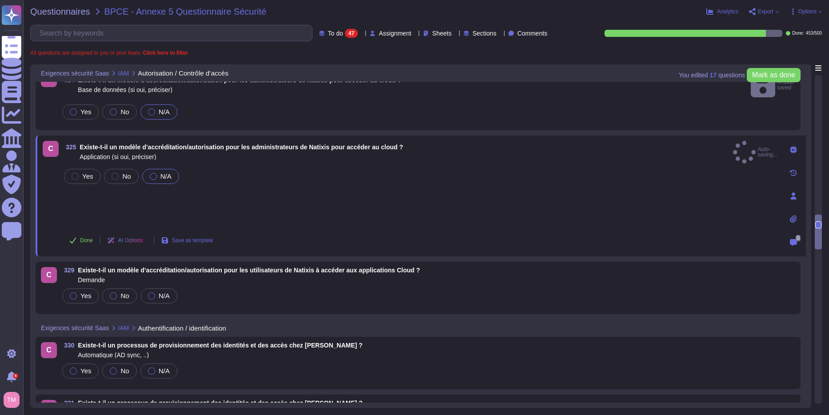
scroll to position [1555, 0]
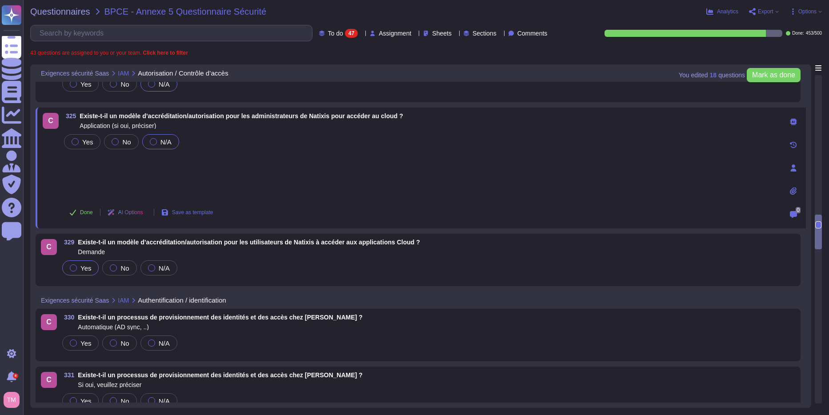
click at [80, 268] on label "Yes" at bounding box center [80, 267] width 21 height 7
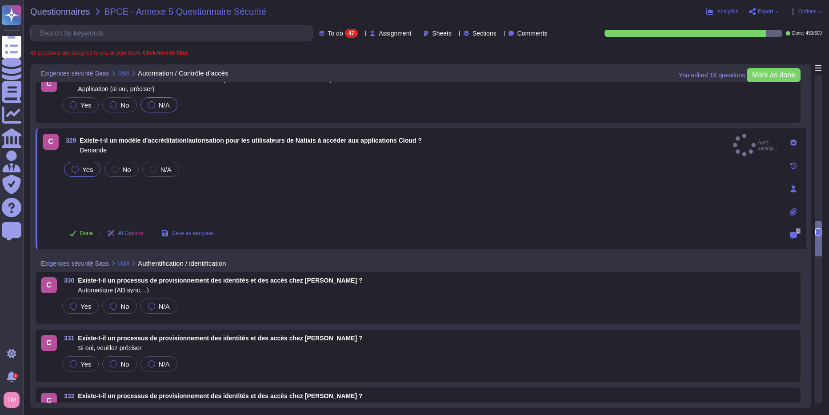
scroll to position [1644, 0]
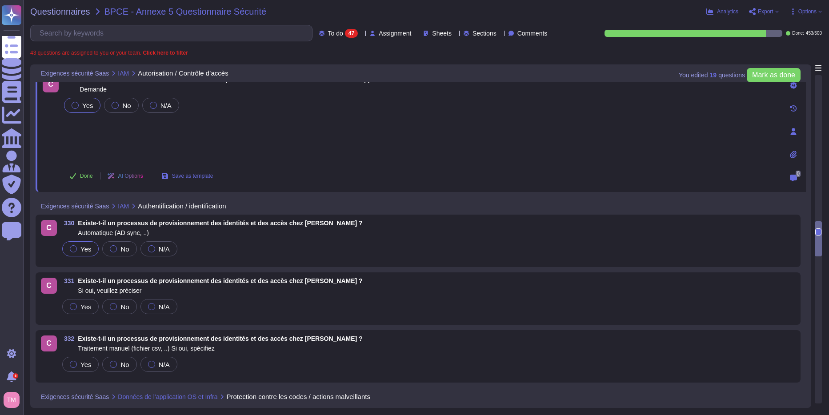
click at [83, 245] on span "Yes" at bounding box center [85, 249] width 11 height 8
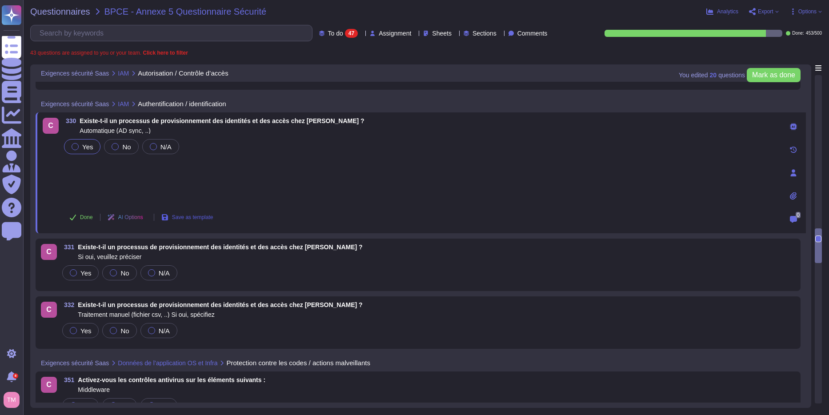
scroll to position [1689, 0]
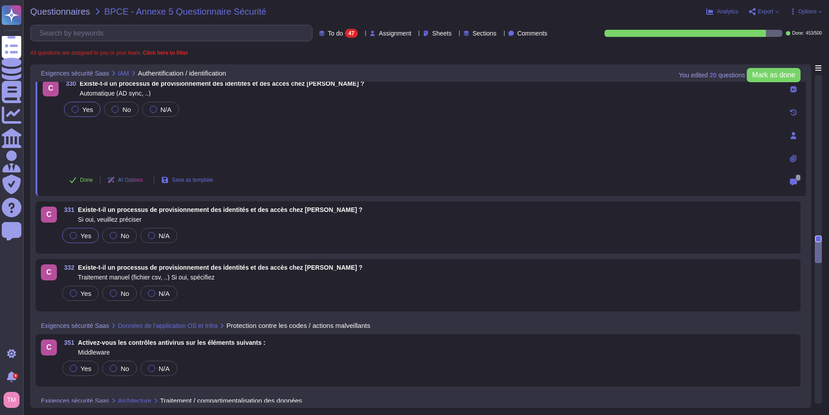
click at [82, 235] on span "Yes" at bounding box center [85, 236] width 11 height 8
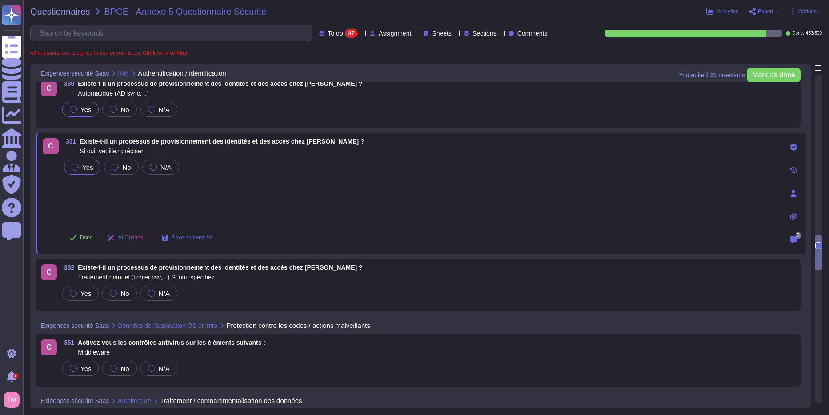
scroll to position [1733, 0]
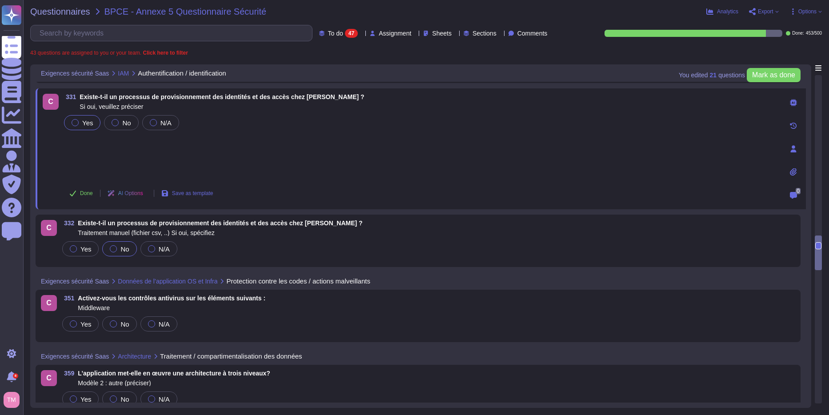
click at [129, 245] on div "No" at bounding box center [119, 248] width 34 height 15
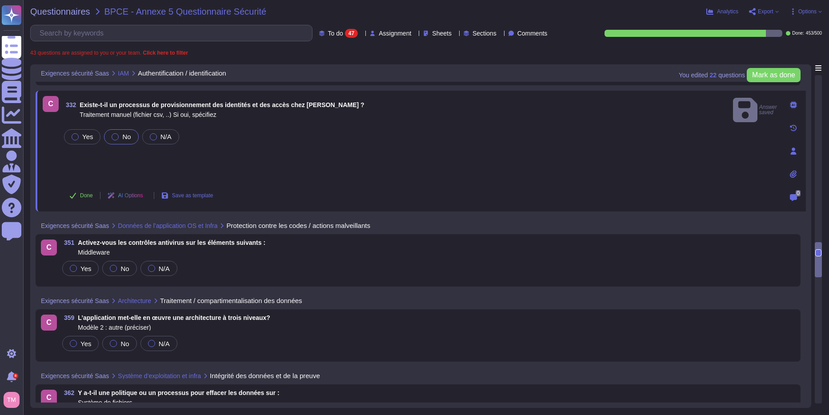
scroll to position [1822, 0]
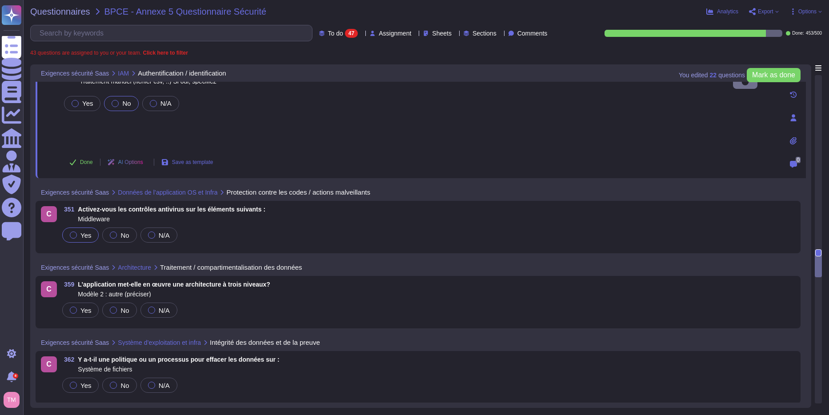
click at [81, 232] on span "Yes" at bounding box center [85, 236] width 11 height 8
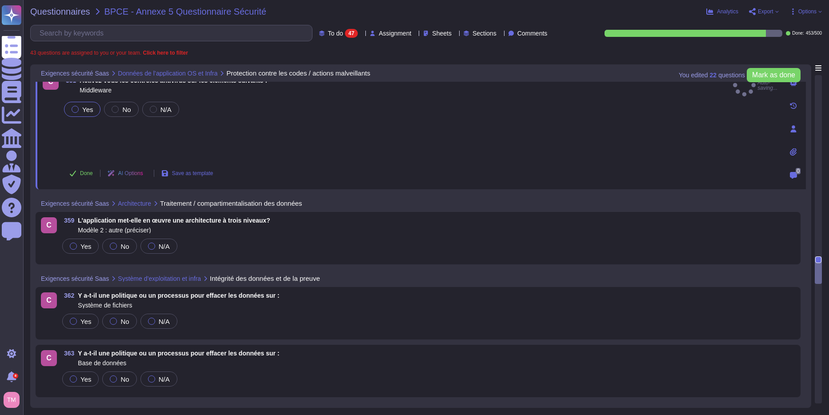
scroll to position [1911, 0]
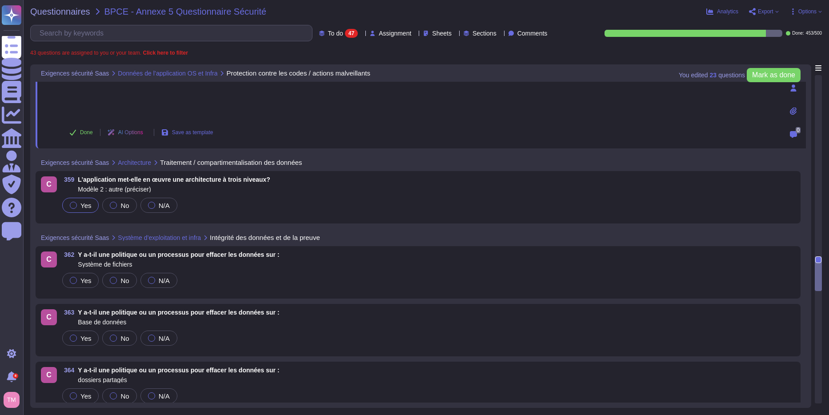
click at [74, 207] on div at bounding box center [73, 205] width 7 height 7
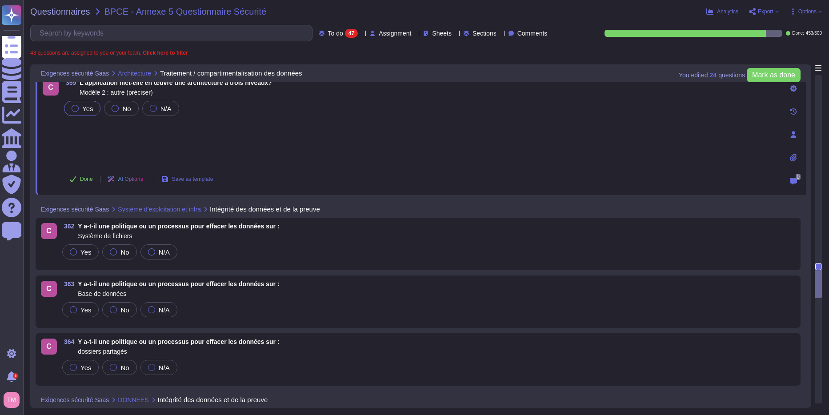
scroll to position [1955, 0]
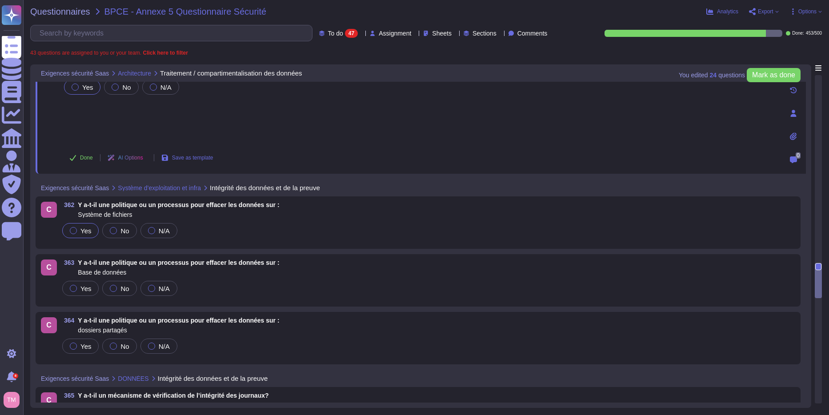
click at [82, 229] on span "Yes" at bounding box center [85, 231] width 11 height 8
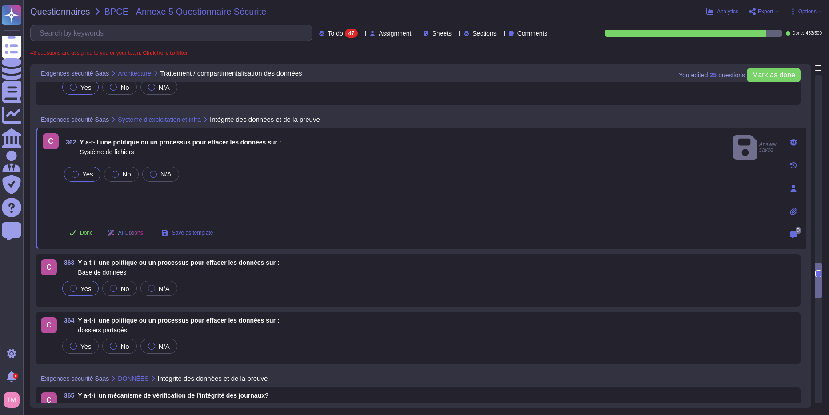
click at [86, 287] on span "Yes" at bounding box center [85, 289] width 11 height 8
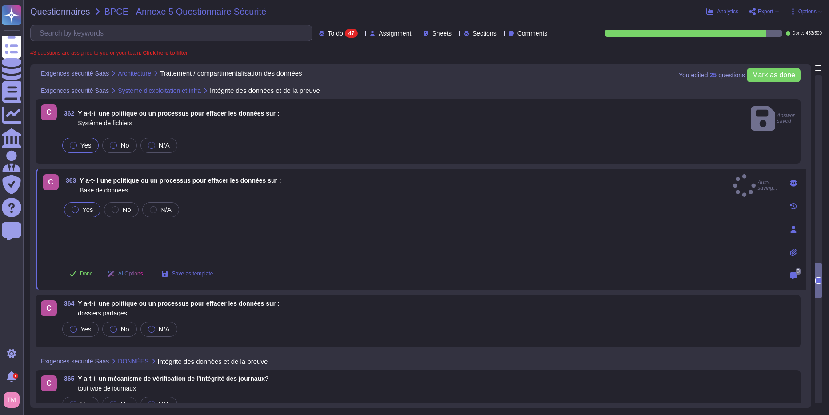
scroll to position [2000, 0]
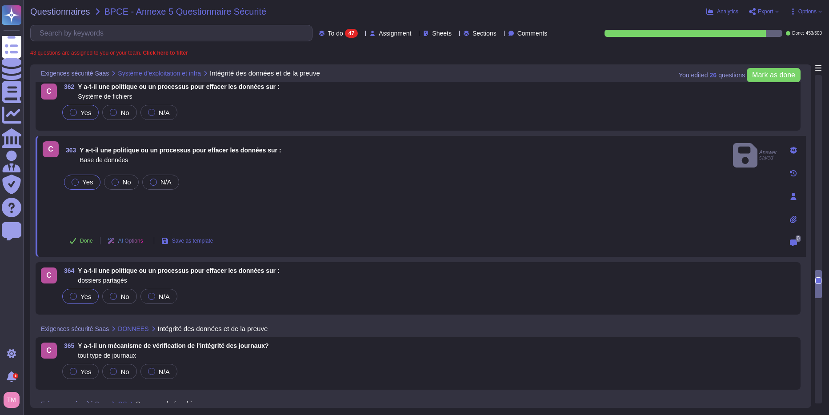
click at [77, 295] on label "Yes" at bounding box center [80, 296] width 21 height 7
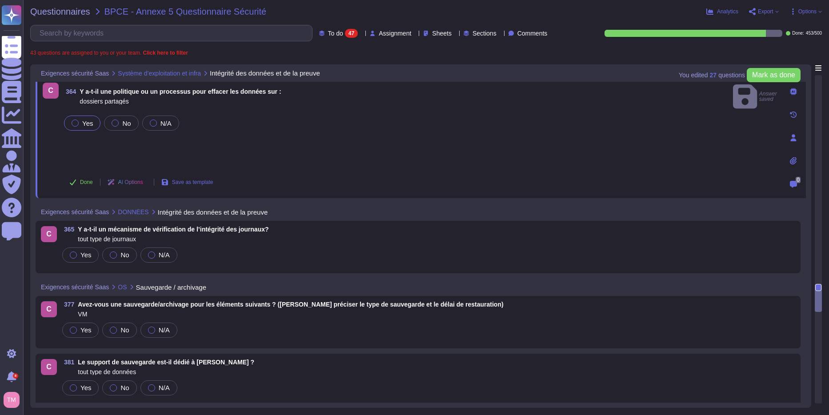
scroll to position [2133, 0]
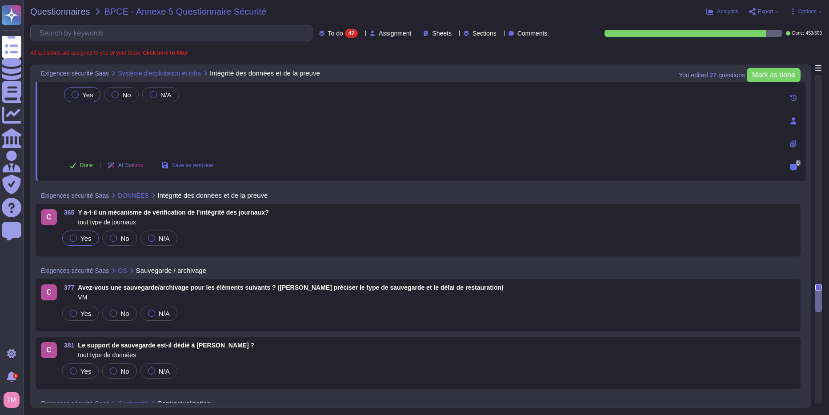
click at [84, 239] on span "Yes" at bounding box center [85, 239] width 11 height 8
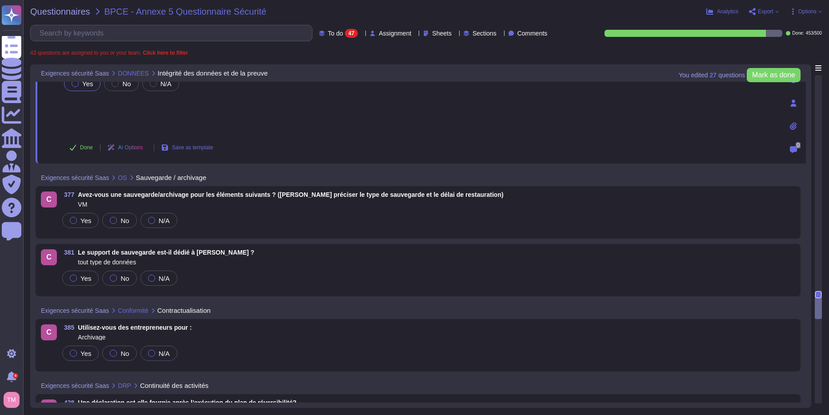
scroll to position [2222, 0]
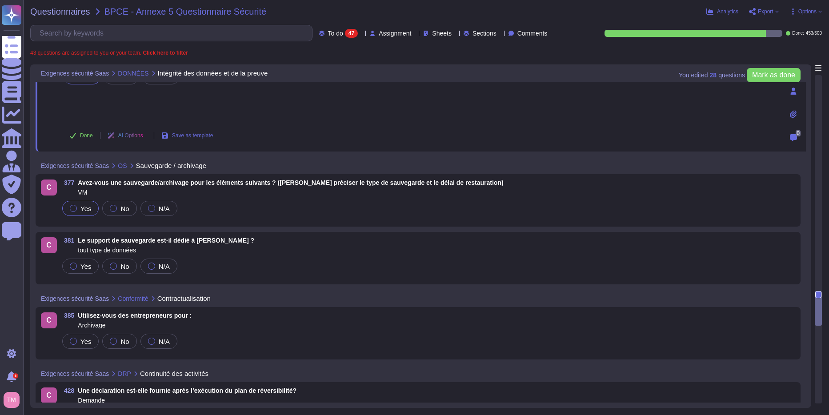
click at [77, 211] on label "Yes" at bounding box center [80, 208] width 21 height 7
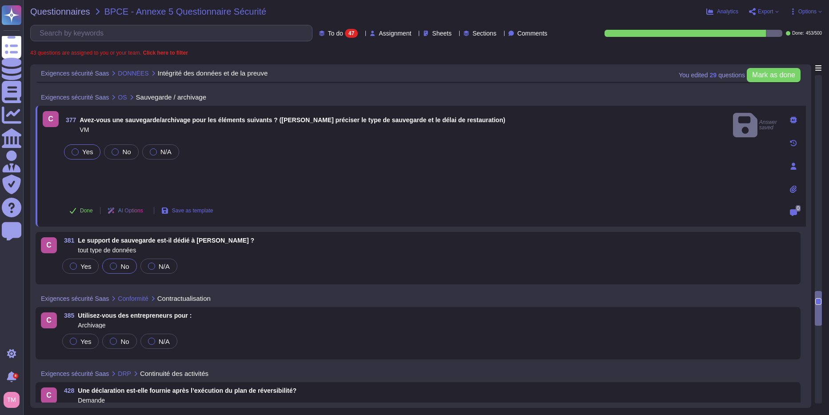
click at [116, 268] on label "No" at bounding box center [119, 266] width 19 height 7
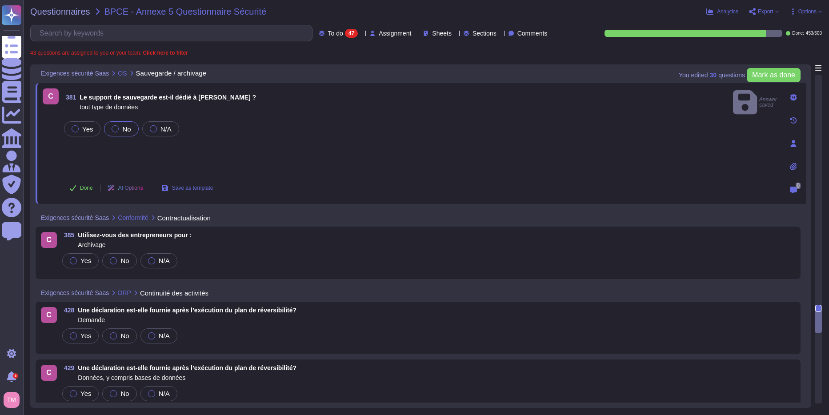
scroll to position [2311, 0]
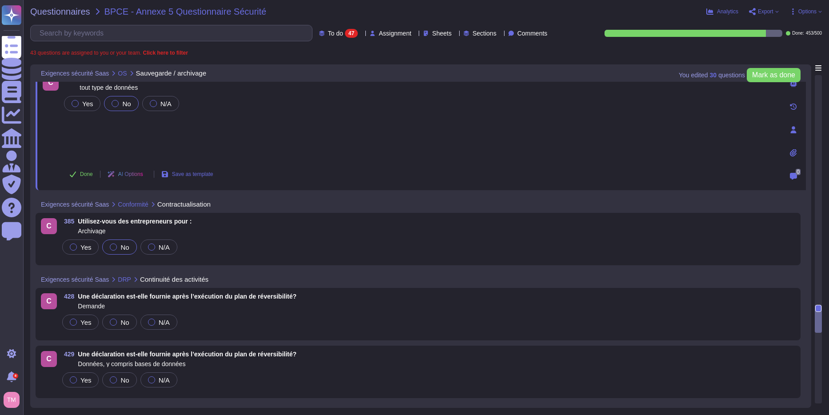
click at [116, 248] on label "No" at bounding box center [119, 247] width 19 height 7
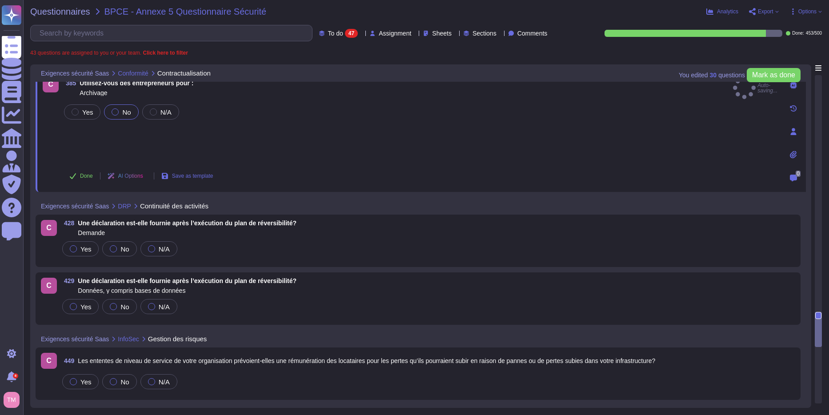
scroll to position [2400, 0]
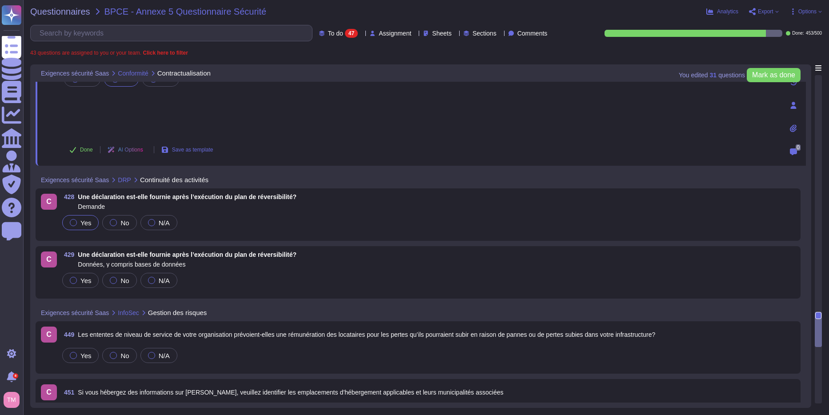
click at [85, 222] on span "Yes" at bounding box center [85, 223] width 11 height 8
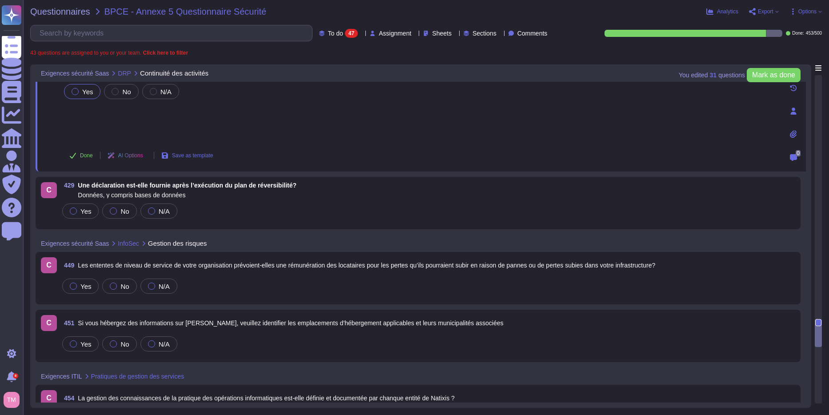
scroll to position [2488, 0]
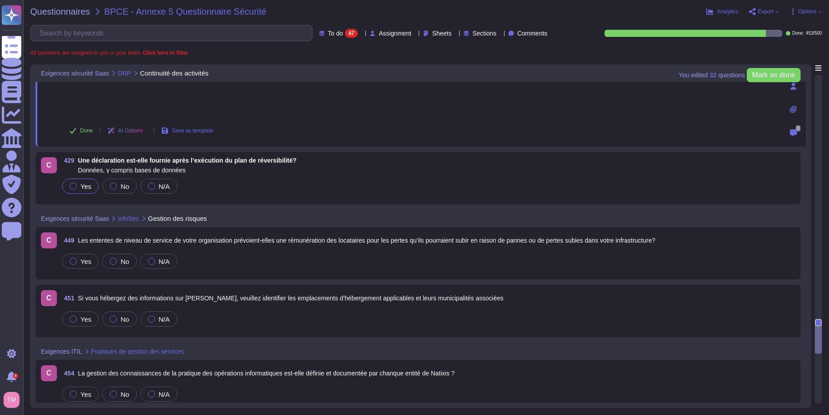
click at [74, 185] on div at bounding box center [73, 186] width 7 height 7
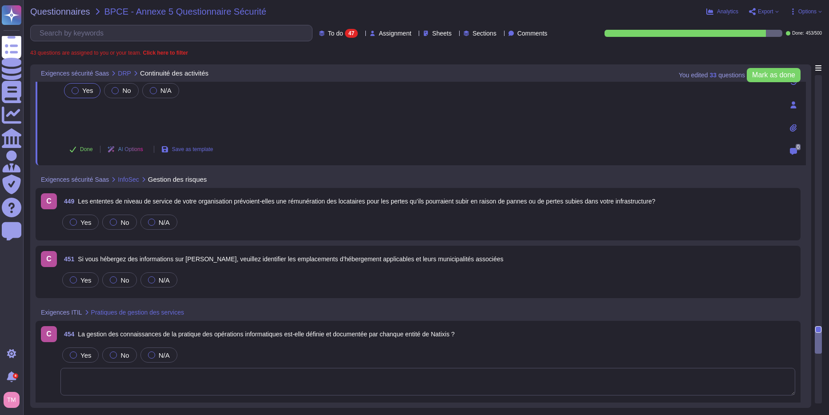
scroll to position [2533, 0]
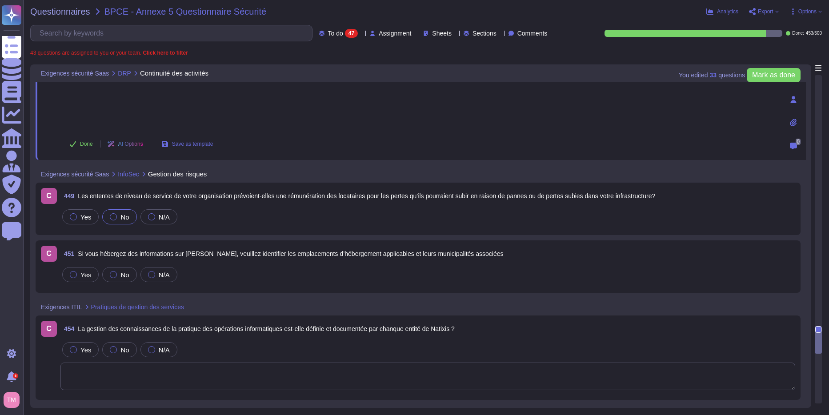
click at [124, 220] on span "No" at bounding box center [124, 217] width 8 height 8
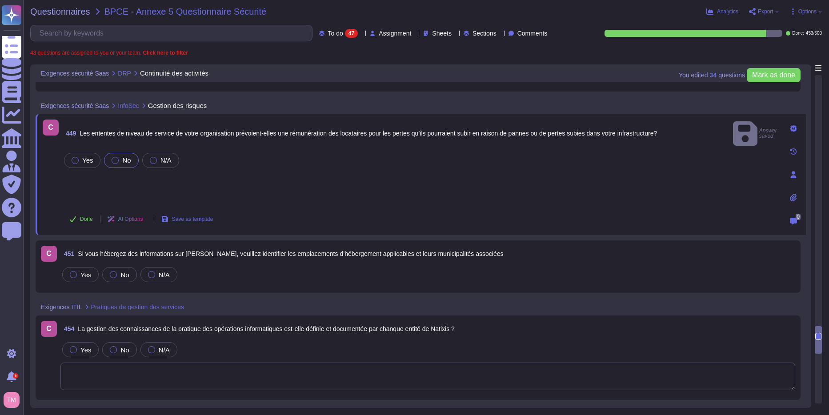
click at [798, 172] on div at bounding box center [793, 175] width 18 height 18
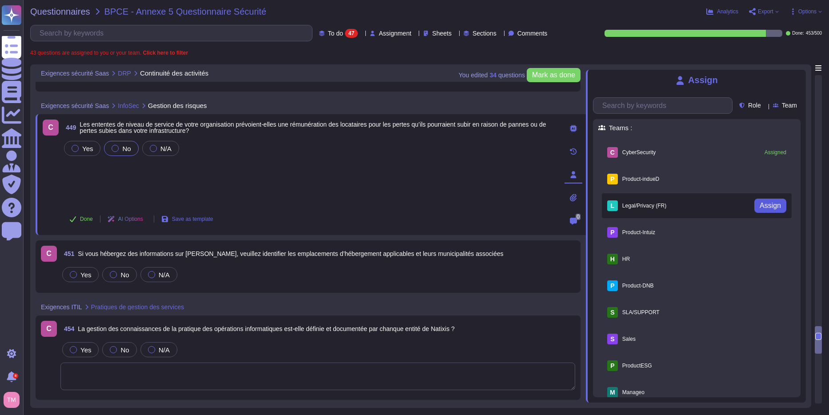
click at [759, 209] on span "Assign" at bounding box center [769, 205] width 21 height 7
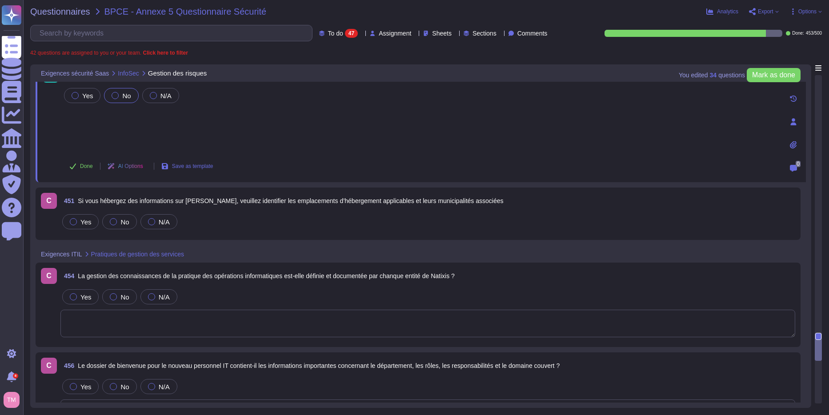
scroll to position [2577, 0]
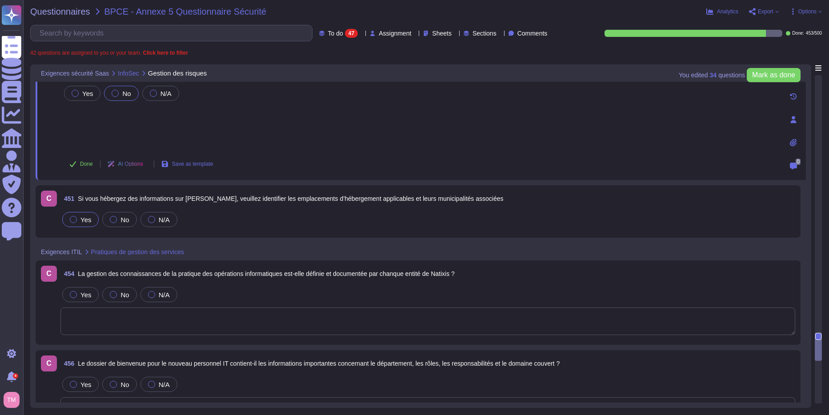
click at [79, 220] on label "Yes" at bounding box center [80, 219] width 21 height 7
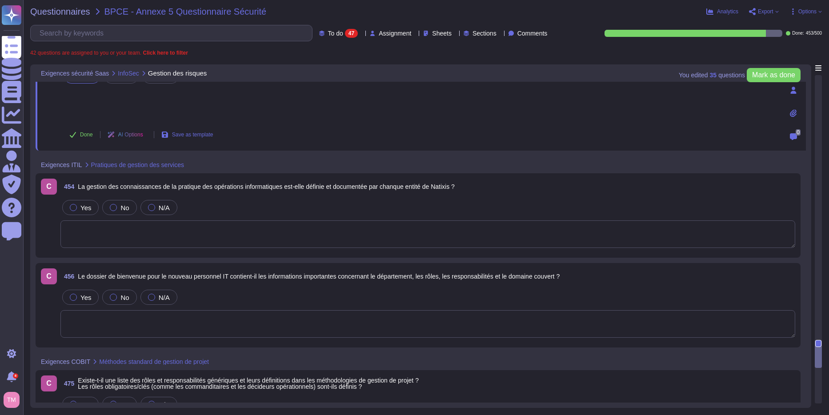
scroll to position [2666, 0]
click at [159, 204] on span "N/A" at bounding box center [164, 206] width 11 height 8
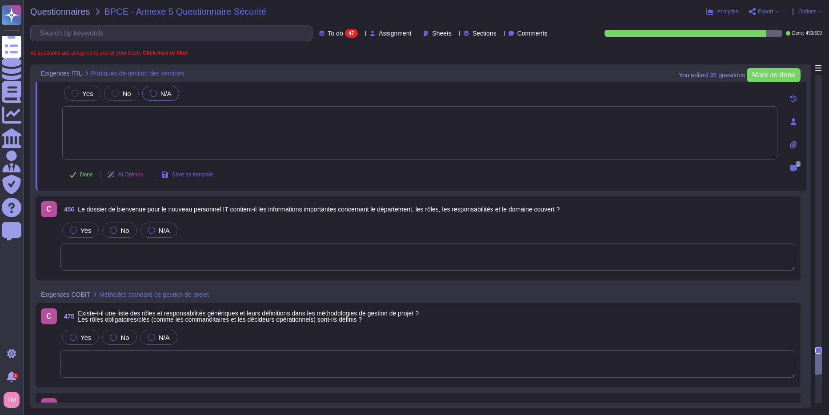
scroll to position [2755, 0]
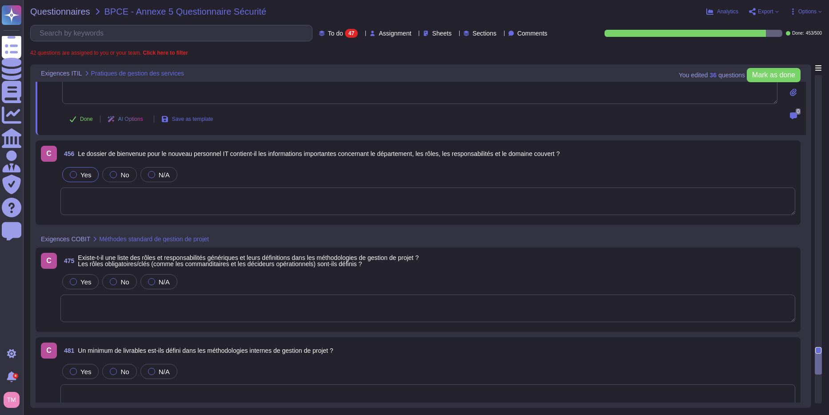
click at [79, 174] on label "Yes" at bounding box center [80, 174] width 21 height 7
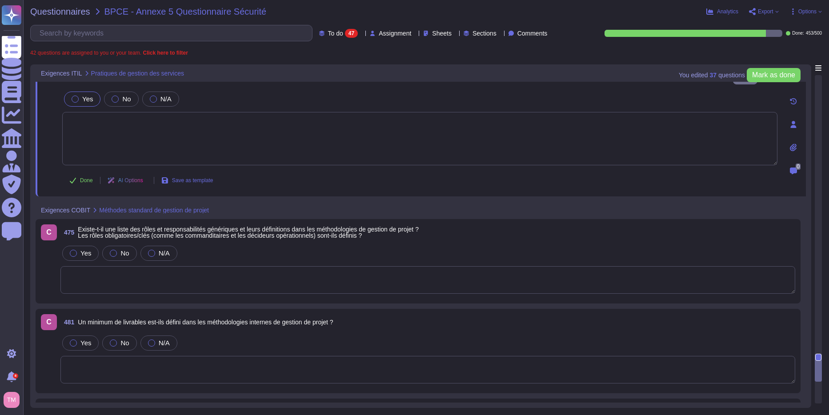
scroll to position [2799, 0]
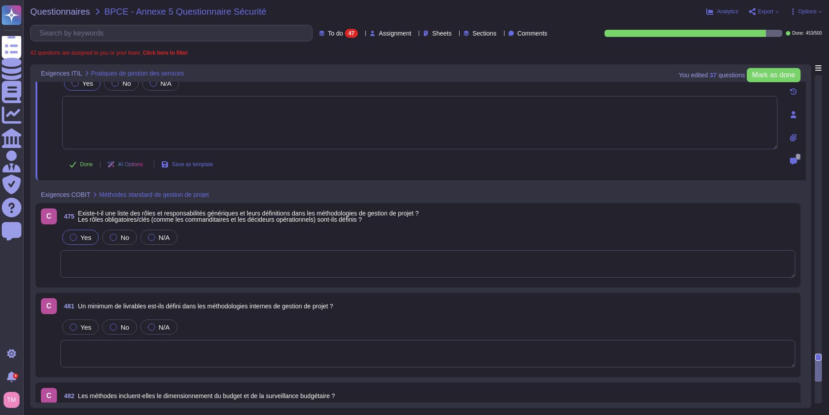
click at [74, 236] on div at bounding box center [73, 237] width 7 height 7
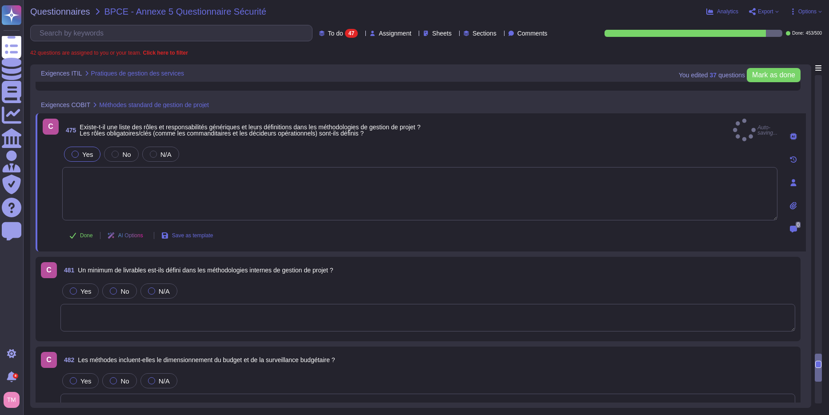
scroll to position [2933, 0]
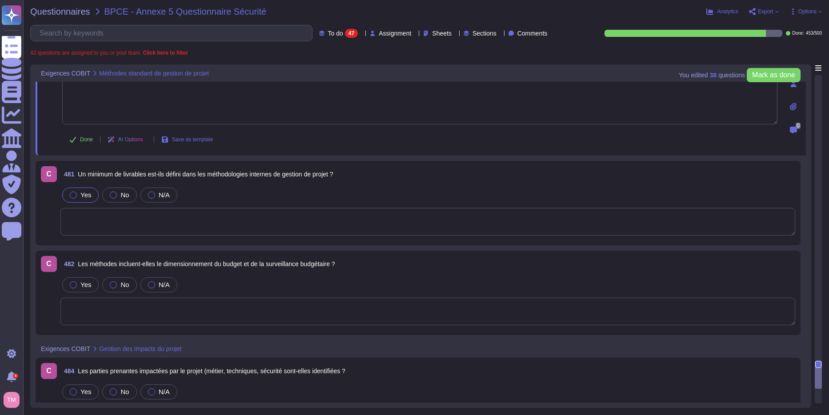
click at [78, 192] on label "Yes" at bounding box center [80, 195] width 21 height 7
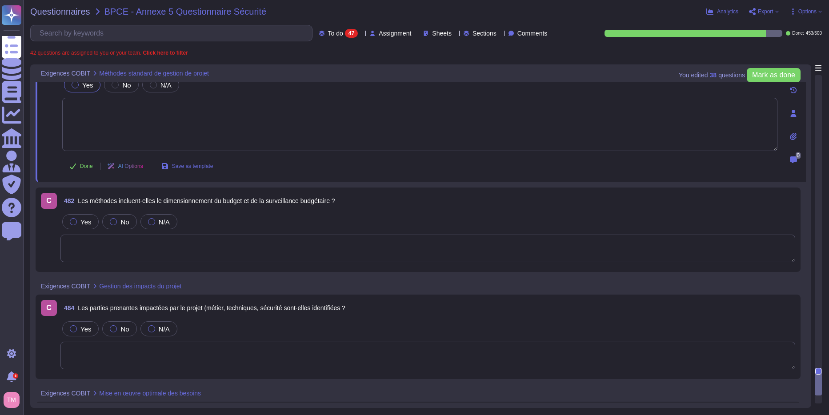
scroll to position [3022, 0]
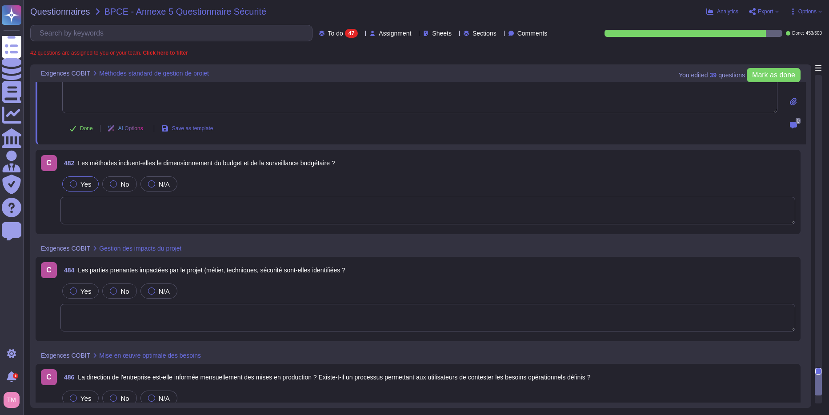
click at [84, 184] on span "Yes" at bounding box center [85, 184] width 11 height 8
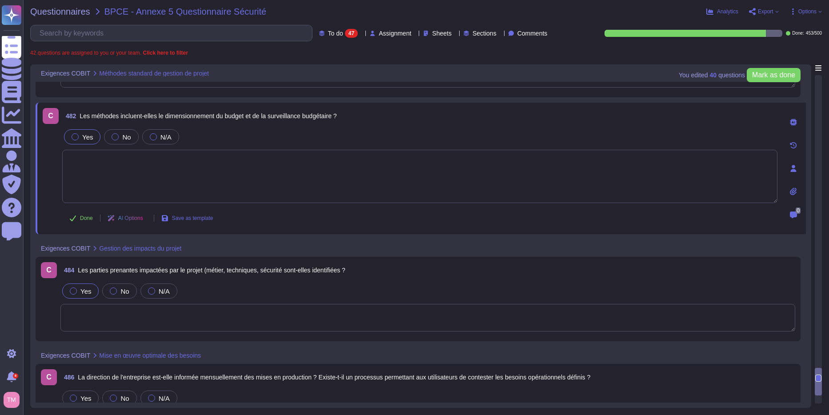
click at [86, 292] on span "Yes" at bounding box center [85, 292] width 11 height 8
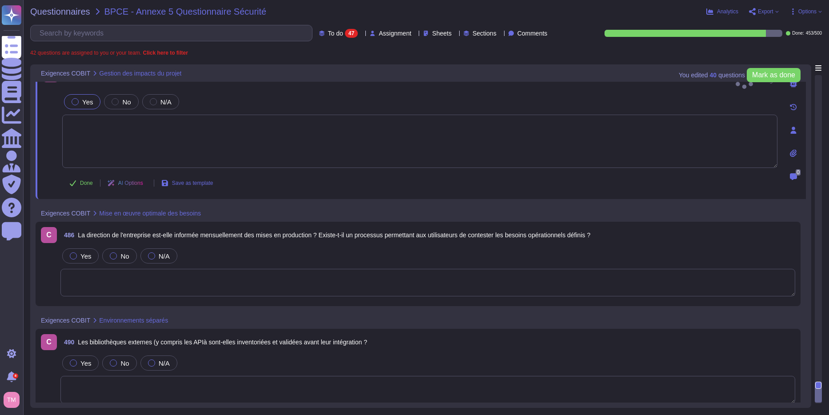
scroll to position [3155, 0]
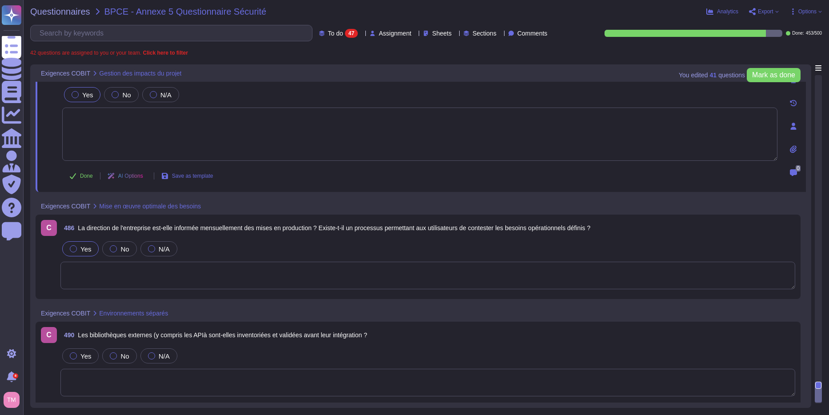
click at [79, 248] on label "Yes" at bounding box center [80, 248] width 21 height 7
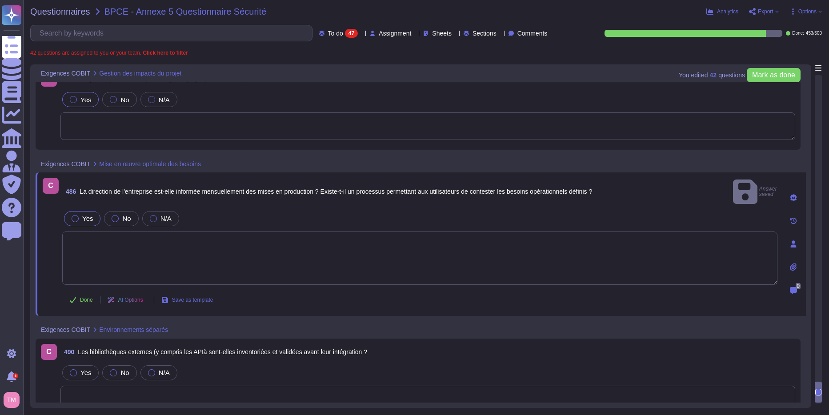
scroll to position [3159, 0]
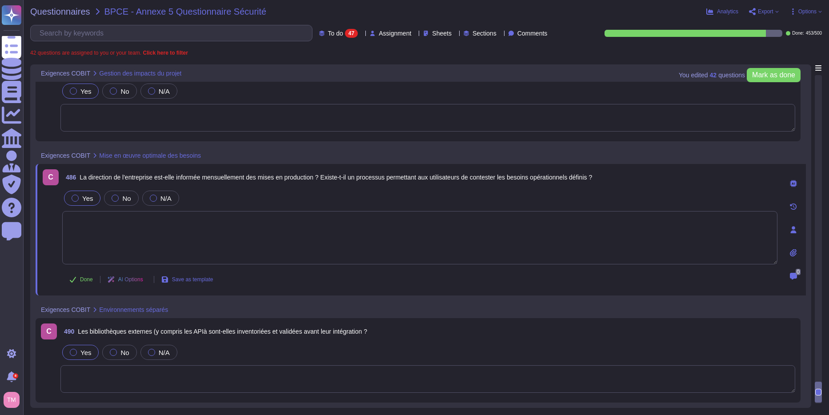
click at [72, 350] on div at bounding box center [73, 352] width 7 height 7
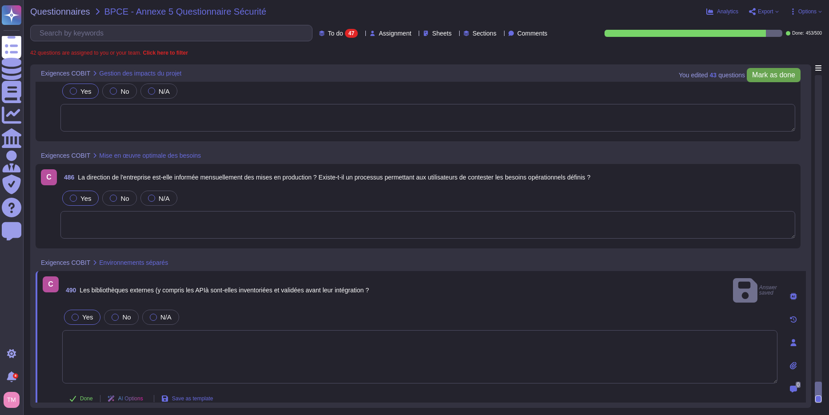
click at [780, 80] on button "Mark as done" at bounding box center [774, 75] width 54 height 14
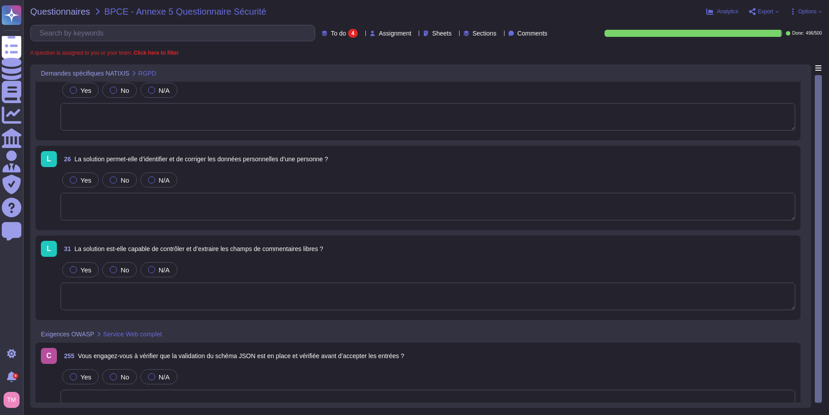
scroll to position [50, 0]
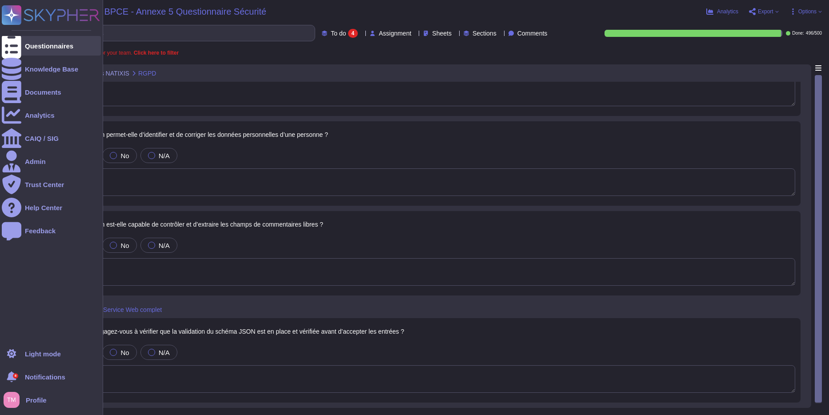
click at [37, 44] on div "Questionnaires" at bounding box center [49, 46] width 48 height 7
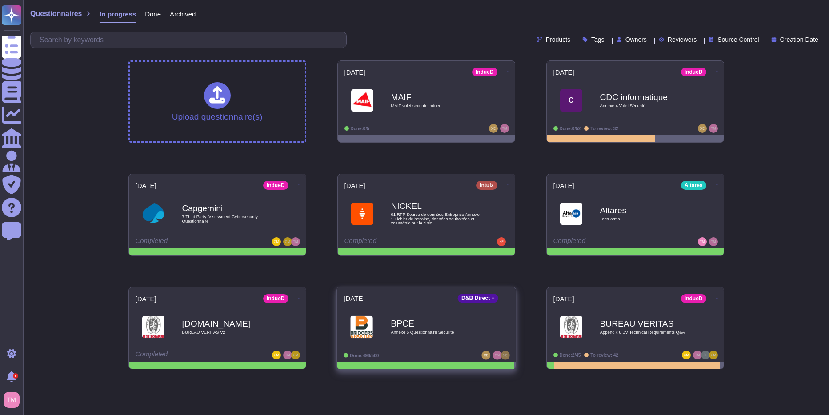
click at [438, 322] on b "BPCE" at bounding box center [436, 323] width 90 height 8
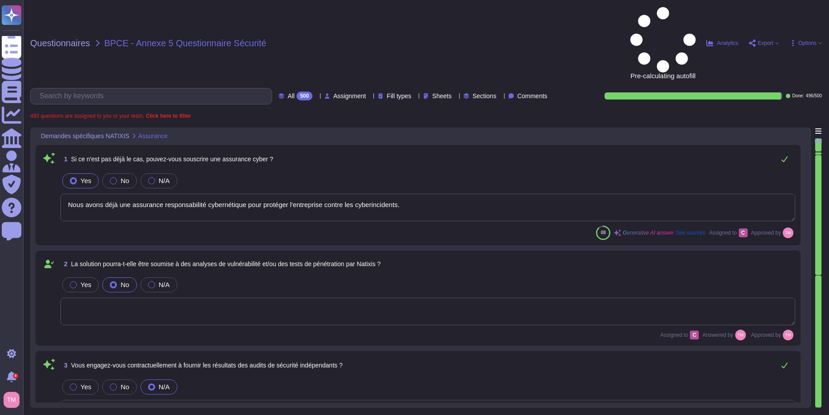
type textarea "Nous avons déjà une assurance responsabilité cybernétique pour protéger l'entre…"
type textarea "Nous ne nous engageons pas contractuellement à fournir les résultats des audits…"
type textarea "Il n'y a pas encore d'accord en place entre nos entreprises. Cependant, le cont…"
type textarea "Oui, nous nous engageons à effectuer des tests de pénétration externes et inter…"
type textarea "Nous avons des certifications ISO 27001 disponibles en ligne et un rapport SOC …"
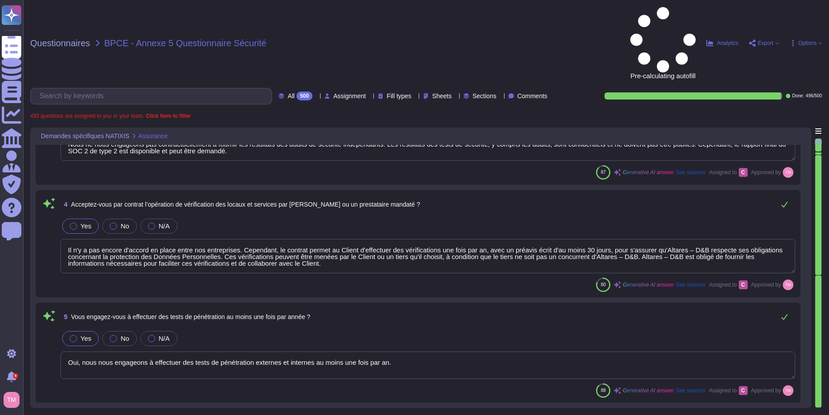
type textarea "Oui, nous avons un plan de continuité des activités documenté. D&B a mis en pla…"
type textarea "Oui, D&B dispose d'une politique globale de sécurité de l'information, qui est …"
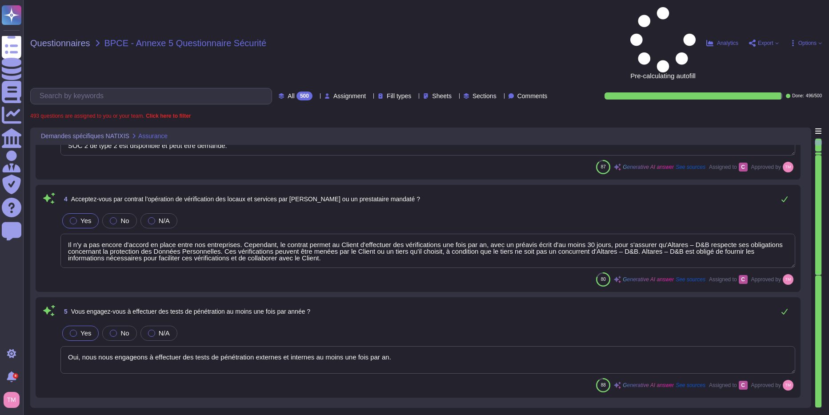
scroll to position [489, 0]
type textarea "Oui, la gestion des autorisations est mise en œuvre au niveau de l'API. L'accès…"
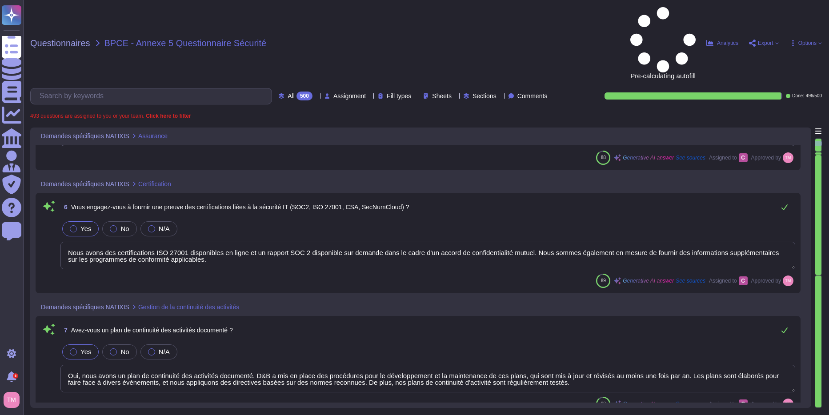
type textarea "Oui, une procédure opérationnelle de gestion des accès et des droits peut être …"
click at [261, 24] on div "Questionnaires BPCE - Annexe 5 Questionnaire Sécurité Pre-calculating autofill …" at bounding box center [426, 207] width 806 height 415
click at [288, 93] on span "All" at bounding box center [291, 96] width 7 height 6
click at [295, 83] on div "To do 4" at bounding box center [293, 78] width 72 height 10
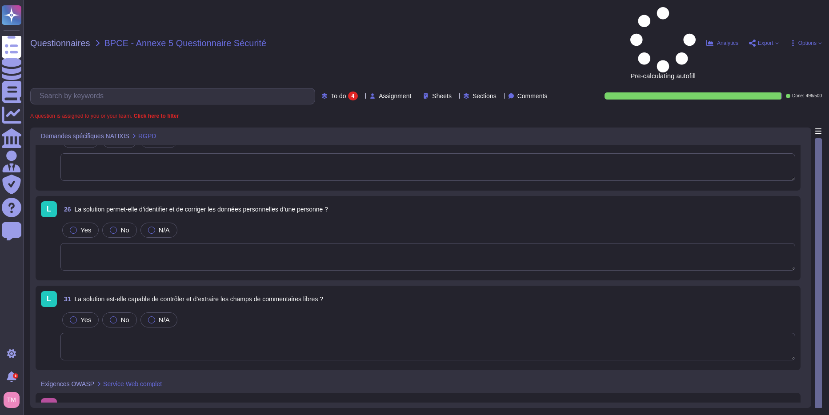
scroll to position [50, 0]
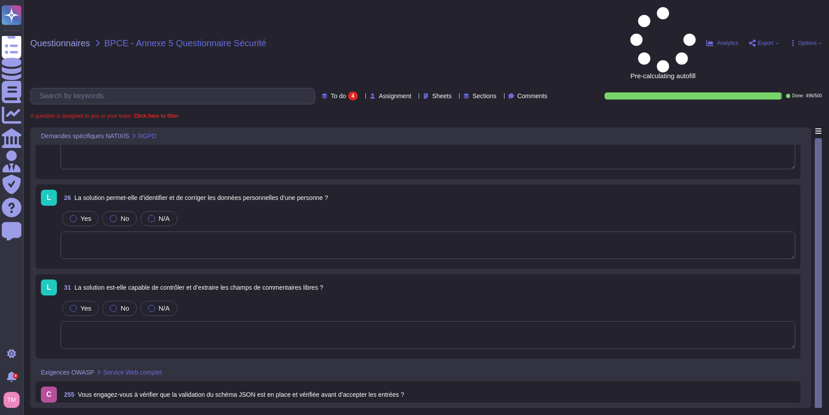
click at [71, 412] on div at bounding box center [73, 415] width 7 height 7
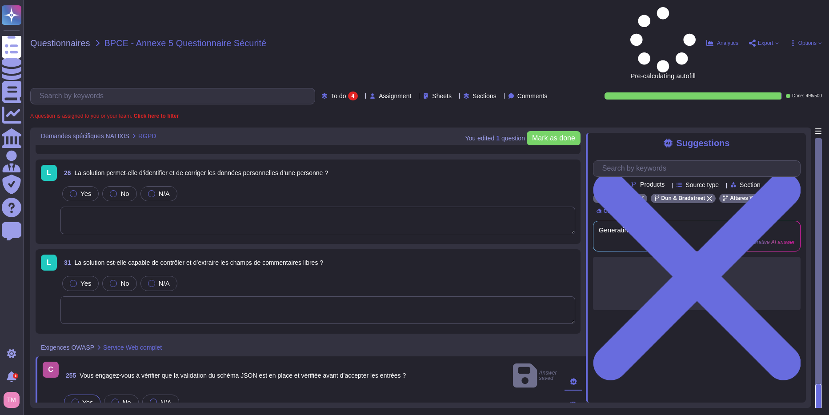
scroll to position [97, 0]
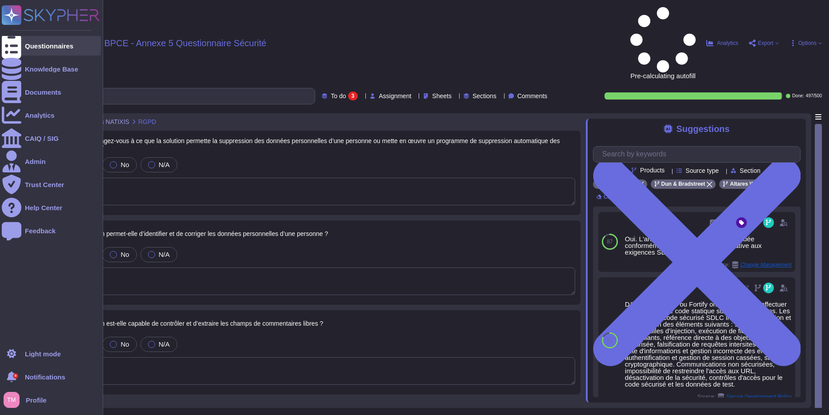
click at [31, 47] on div "Questionnaires" at bounding box center [49, 46] width 48 height 7
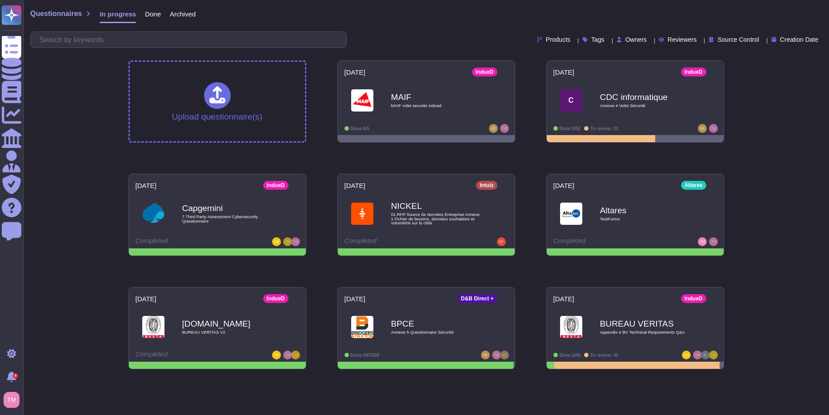
click at [799, 186] on div "Questionnaires In progress Done Archived Products Tags Owners Reviewers Source …" at bounding box center [426, 188] width 806 height 376
click at [642, 310] on div "BUREAU VERITAS Appendix 6 BV Technical Requirements Q&A" at bounding box center [644, 327] width 90 height 36
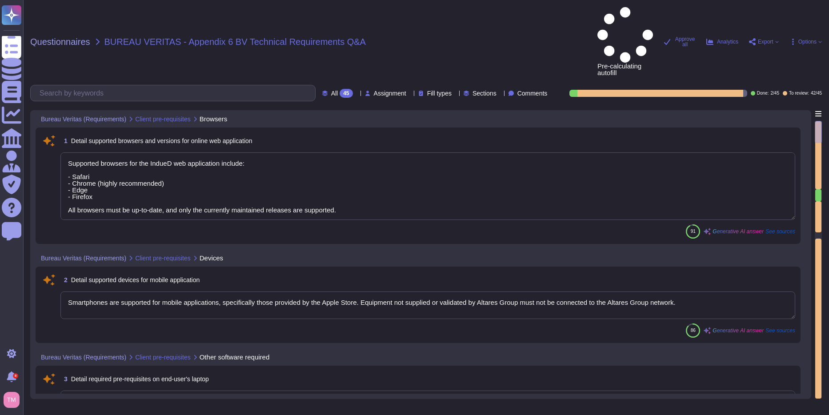
type textarea "Supported browsers for the IndueD web application include: - Safari - Chrome (h…"
type textarea "Smartphones are supported for mobile applications, specifically those provided …"
type textarea "- An operative web browser is required, with Safari, Chrome, Edge, and Firefox …"
type textarea "IndueD is a web SaaS application. It's intended to work on any standard, up to …"
type textarea "Altares is not certified in ISO 27001 or ISO 9001. However, our information man…"
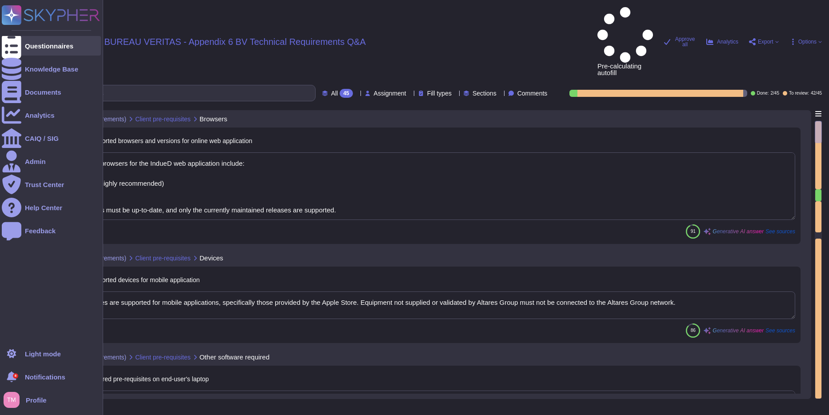
click at [17, 45] on div at bounding box center [12, 46] width 20 height 20
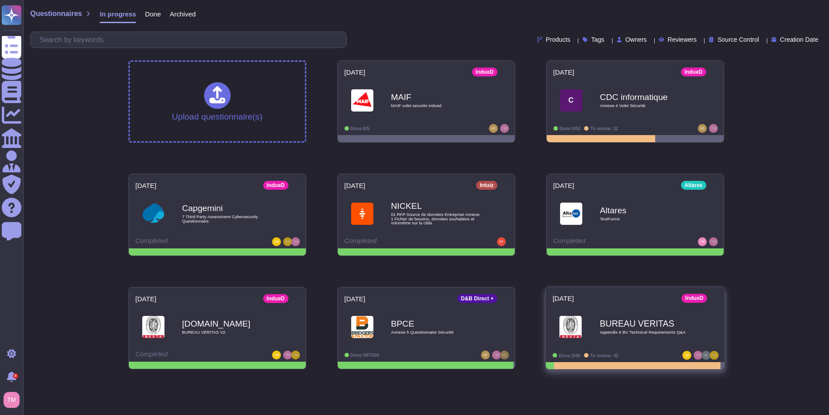
click at [670, 331] on span "Appendix 6 BV Technical Requirements Q&A" at bounding box center [644, 332] width 90 height 4
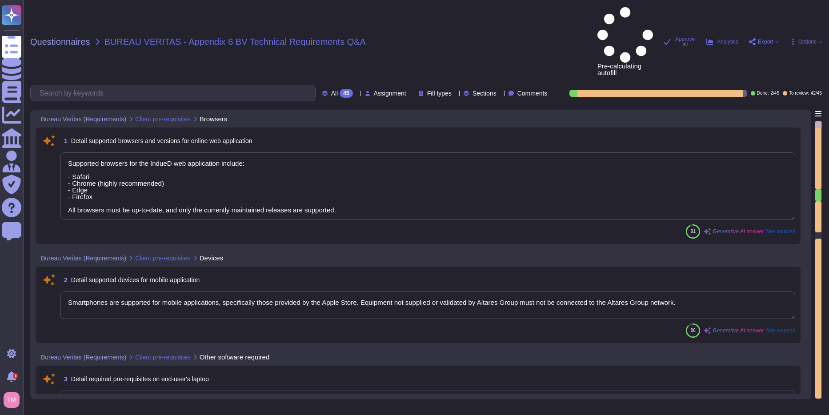
type textarea "Supported browsers for the IndueD web application include: - Safari - Chrome (h…"
type textarea "Smartphones are supported for mobile applications, specifically those provided …"
type textarea "- An operative web browser is required, with Safari, Chrome, Edge, and Firefox …"
type textarea "IndueD is a web SaaS application. It's intended to work on any standard, up to …"
type textarea "Altares is not certified in ISO 27001 or ISO 9001. However, our information man…"
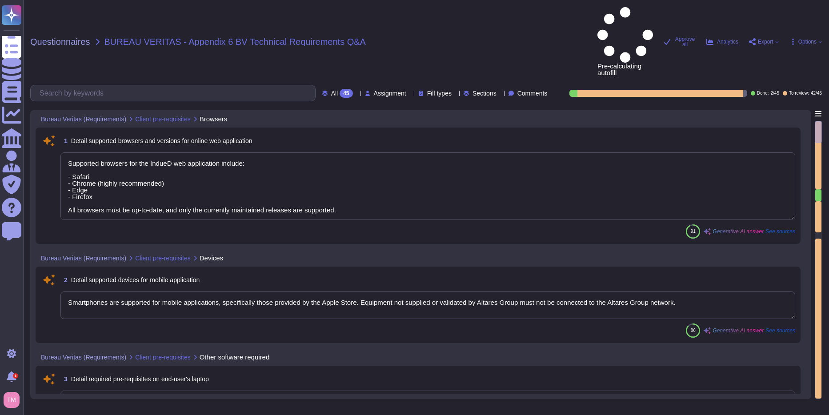
click at [339, 89] on div "45" at bounding box center [345, 93] width 13 height 9
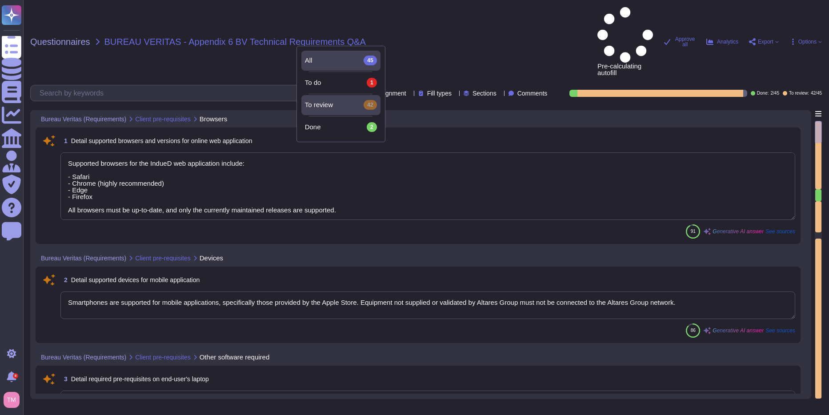
click at [335, 103] on div "To review 42" at bounding box center [341, 105] width 72 height 10
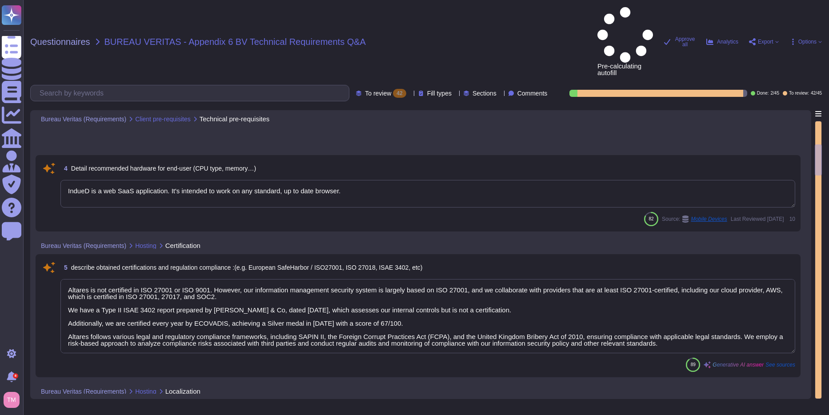
type textarea "Data and applications are hosted in [GEOGRAPHIC_DATA], specifically in the [GEO…"
type textarea "The solution is hosted by AWS, specifically utilizing AWS servers located in th…"
type textarea "- Synechron - AWS [GEOGRAPHIC_DATA] - AWS [GEOGRAPHIC_DATA] - PHONEO - Altares …"
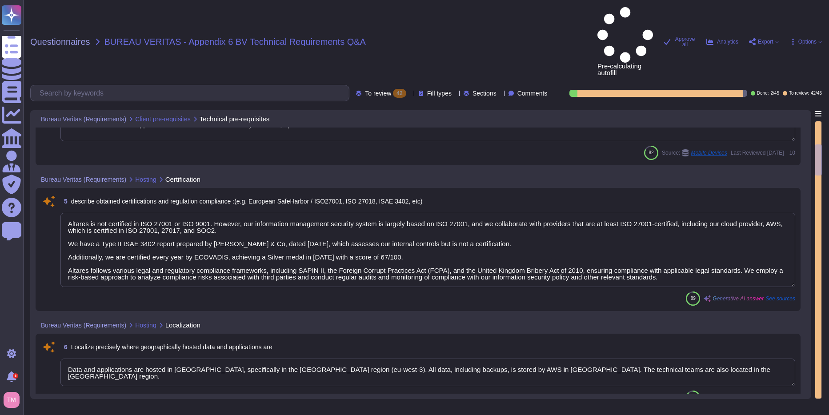
type textarea "- The solution allows for flat file transfer via a SFTP service provided by Alt…"
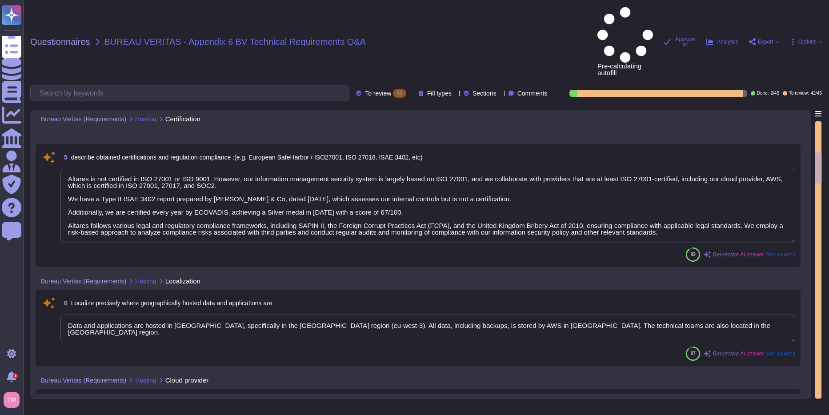
type textarea "Application has several levels of logging on infrastructure and functional leve…"
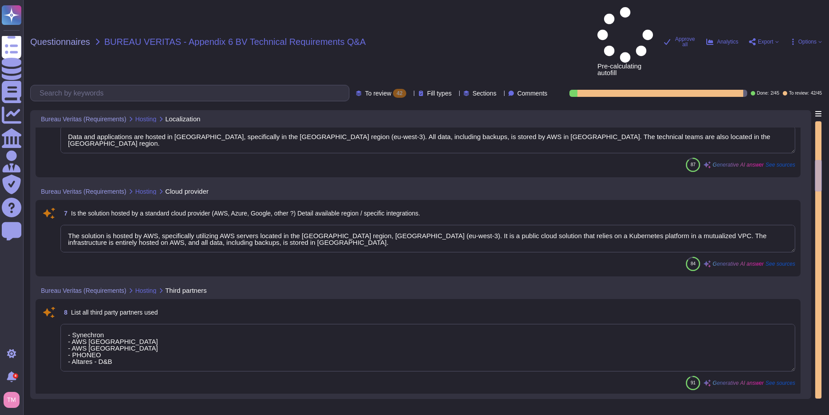
type textarea "The published APIs available for integration with the solution include: 1. indu…"
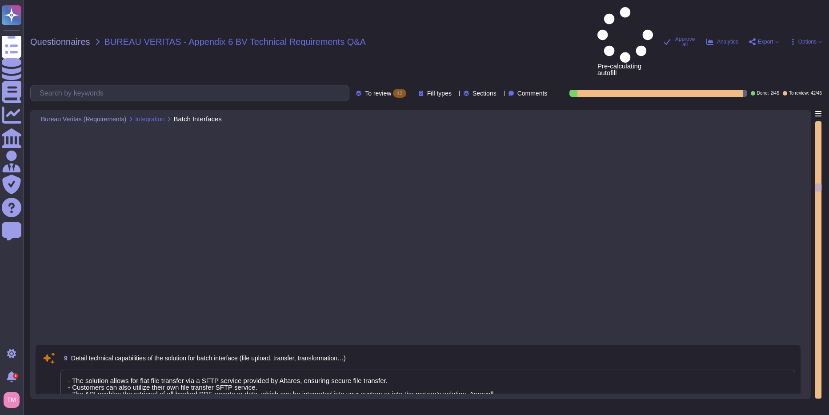
type textarea "Altares has established comprehensive data backup and restore capabilities as p…"
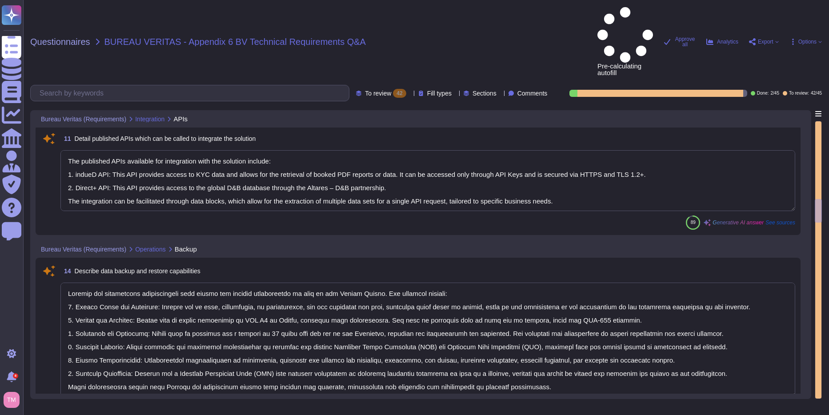
type textarea "As per Altares Backup Policy, backup copies of operating systems and other crit…"
type textarea "- Technical and functional maintenance of the application is conducted during t…"
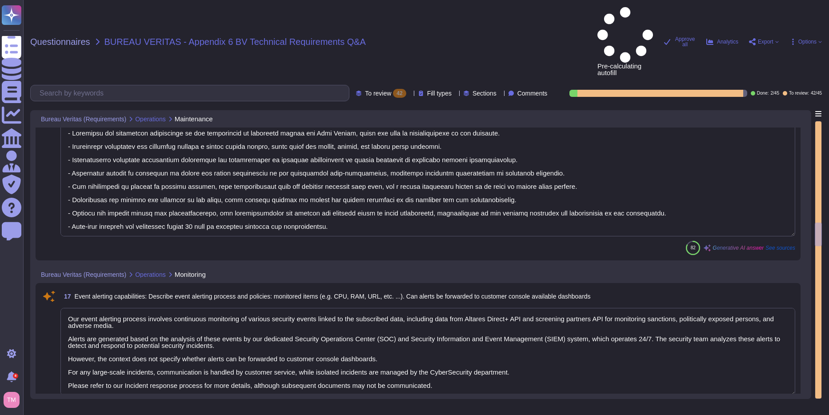
type textarea "Our event alerting process involves continuous monitoring of various security e…"
type textarea "- Customer support is available 24/7. - Support can be provided in French or En…"
type textarea "@product"
type textarea "Intuiz is provided as a SaaS application, including platform mode (access to we…"
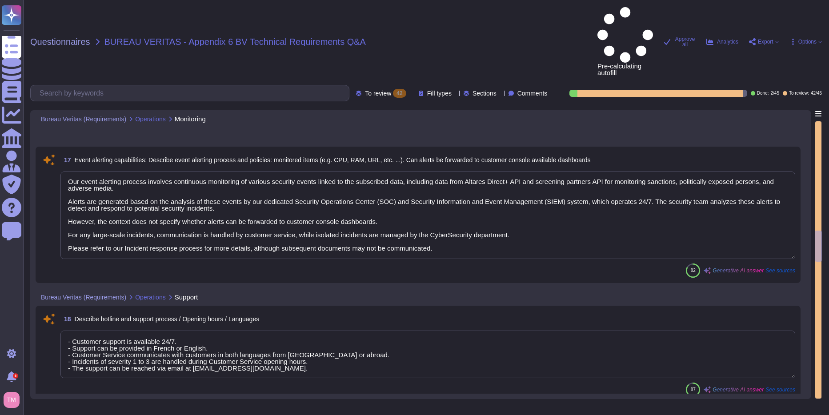
type textarea "The solution is designed to scale according to growing business needs through s…"
type textarea "The Cloud solution provided is scalable and flexible in terms of resources and …"
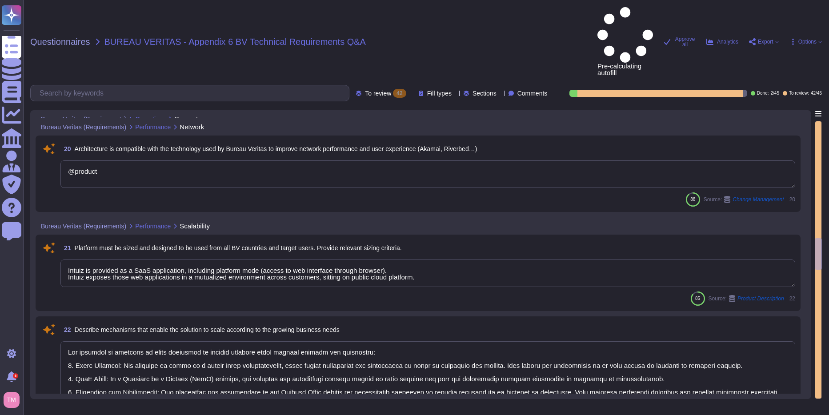
type textarea "Regular audits are carried out but the results are not communicable."
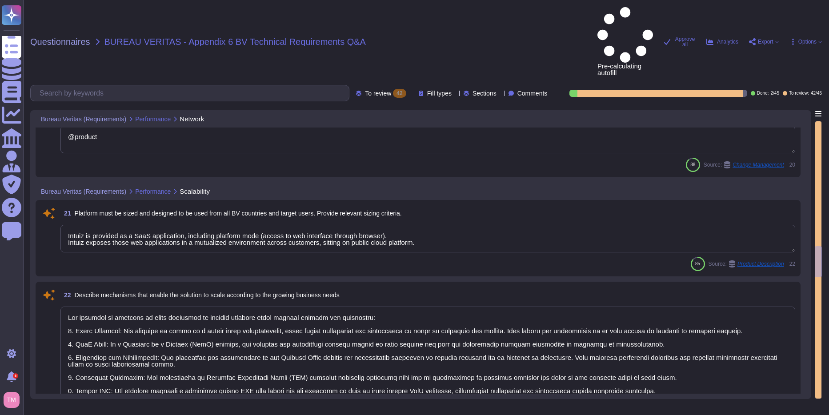
type textarea "Altares – D&B shall not answer itself to this kind of requests. It shall inform…"
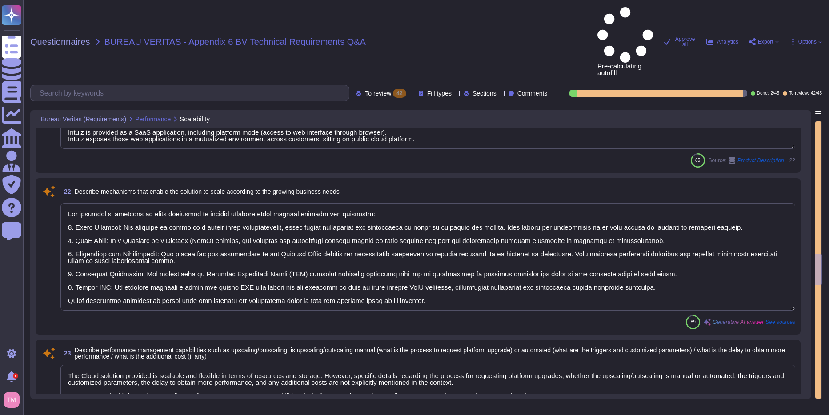
type textarea "We can confirm the capability to supply at least two test environments (one tec…"
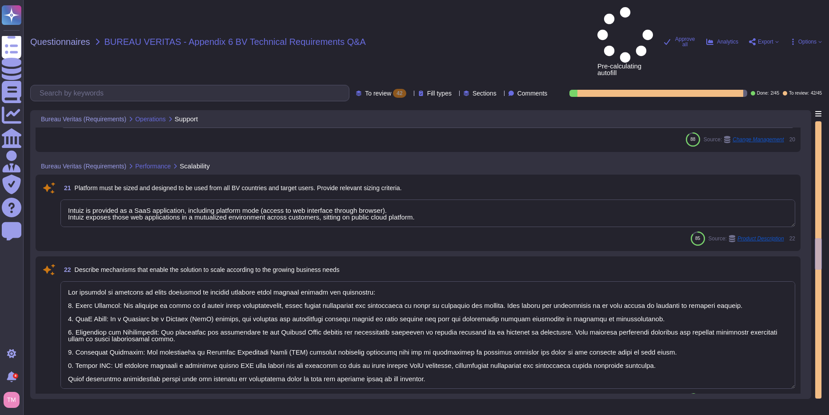
scroll to position [1955, 0]
type textarea "- Customer support is available 24/7. - Support can be provided in French or En…"
type textarea "@product"
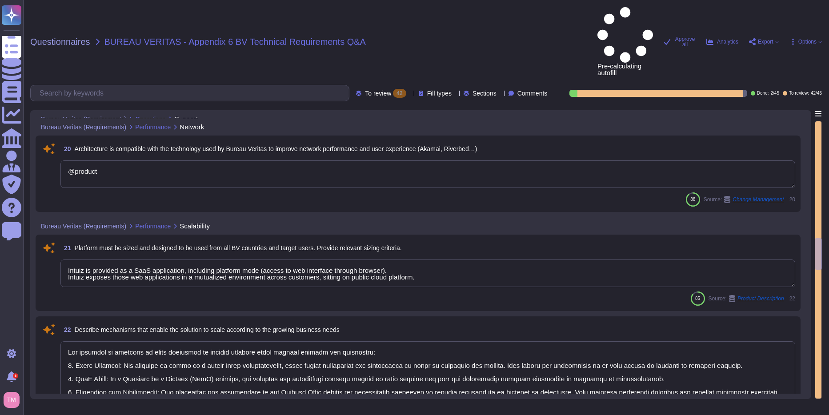
click at [83, 260] on textarea "Intuiz is provided as a SaaS application, including platform mode (access to we…" at bounding box center [427, 274] width 735 height 28
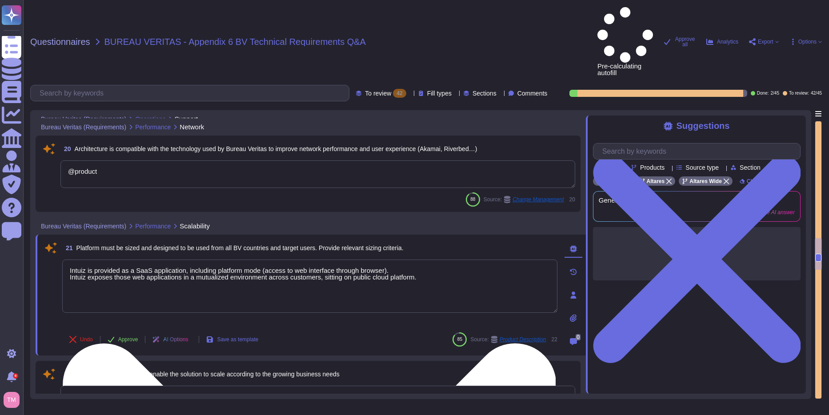
drag, startPoint x: 86, startPoint y: 214, endPoint x: 73, endPoint y: 214, distance: 12.9
click at [73, 260] on textarea "Intuiz is provided as a SaaS application, including platform mode (access to we…" at bounding box center [309, 286] width 495 height 53
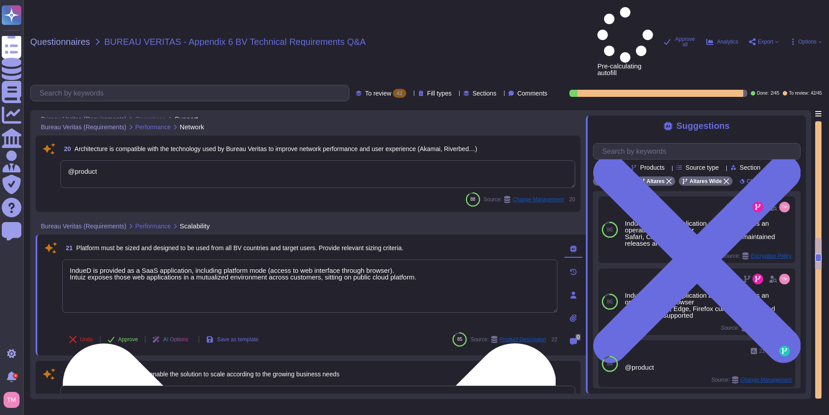
click at [72, 260] on textarea "IndueD is provided as a SaaS application, including platform mode (access to we…" at bounding box center [309, 286] width 495 height 53
drag, startPoint x: 88, startPoint y: 220, endPoint x: 69, endPoint y: 224, distance: 18.5
click at [69, 260] on textarea "indueD is provided as a SaaS application, including platform mode (access to we…" at bounding box center [309, 286] width 495 height 53
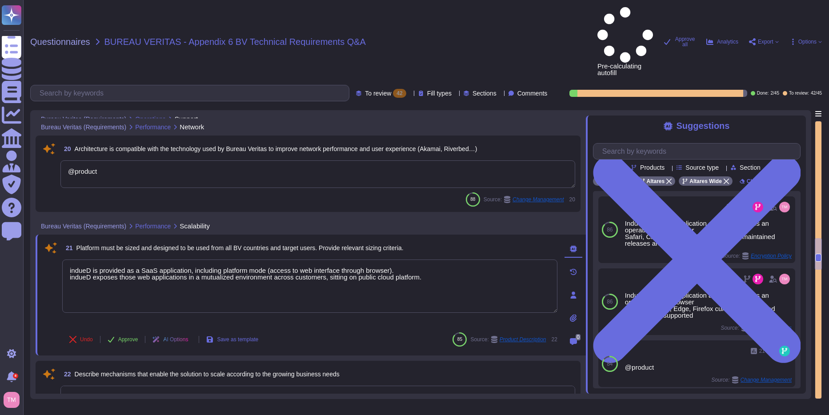
scroll to position [1866, 0]
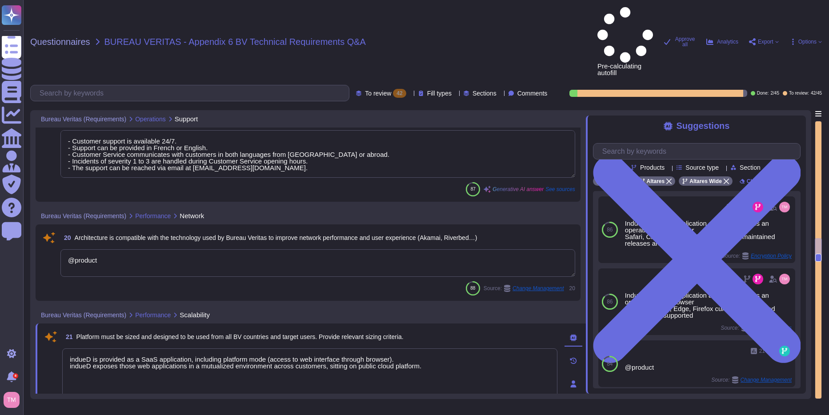
type textarea "indueD is provided as a SaaS application, including platform mode (access to we…"
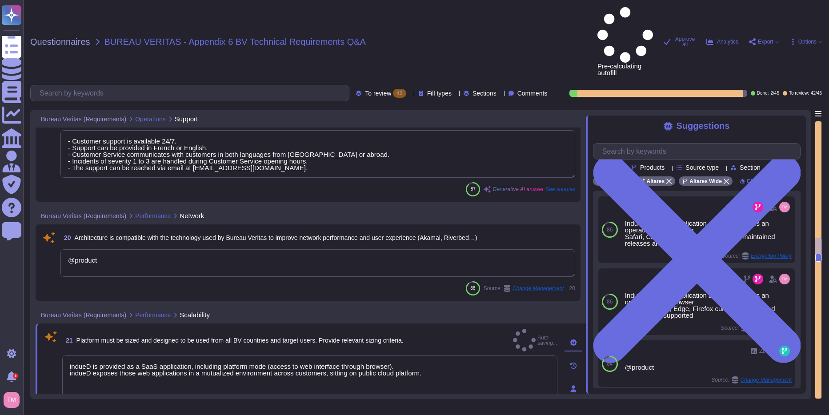
drag, startPoint x: 217, startPoint y: 210, endPoint x: 45, endPoint y: 207, distance: 172.0
click at [45, 230] on div "20 Architecture is compatible with the technology used by Bureau Veritas to imp…" at bounding box center [308, 263] width 534 height 66
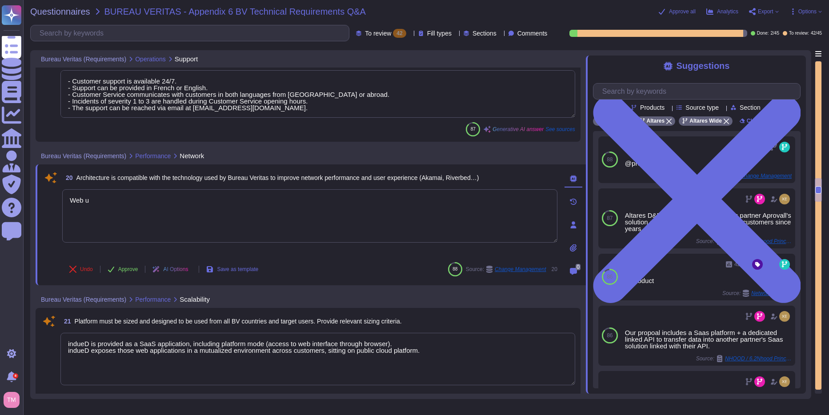
type textarea "Web ui"
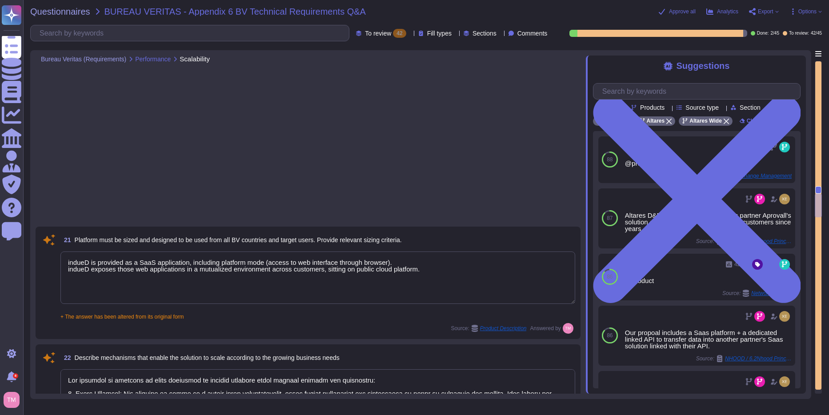
type textarea "Regular audits are carried out but the results are not communicable."
type textarea "Altares – D&B shall not answer itself to this kind of requests. It shall inform…"
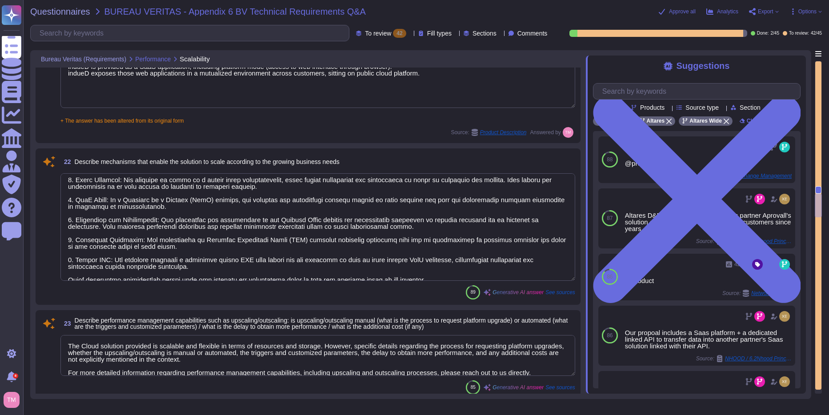
scroll to position [28, 0]
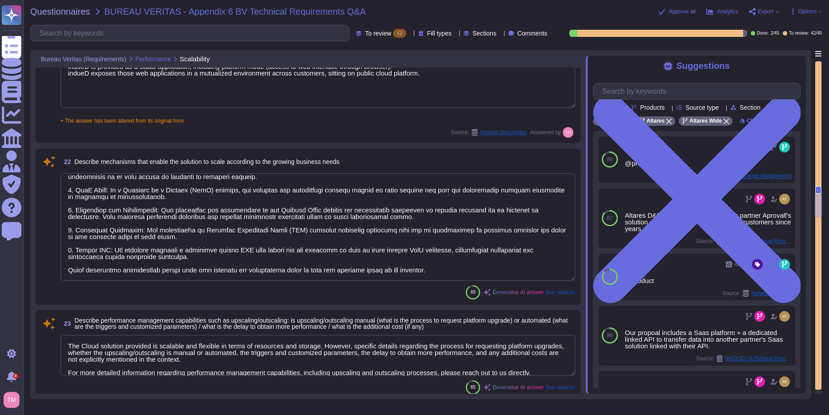
type textarea "We can confirm the capability to supply at least two test environments (one tec…"
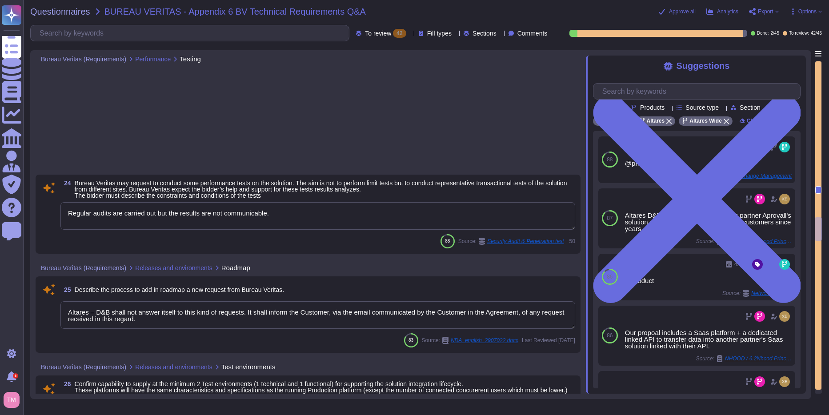
type textarea "If production data is needed in test environments, it must be anonymized. The a…"
type textarea "- Altares guarantees service availability during Customer Service opening hours…"
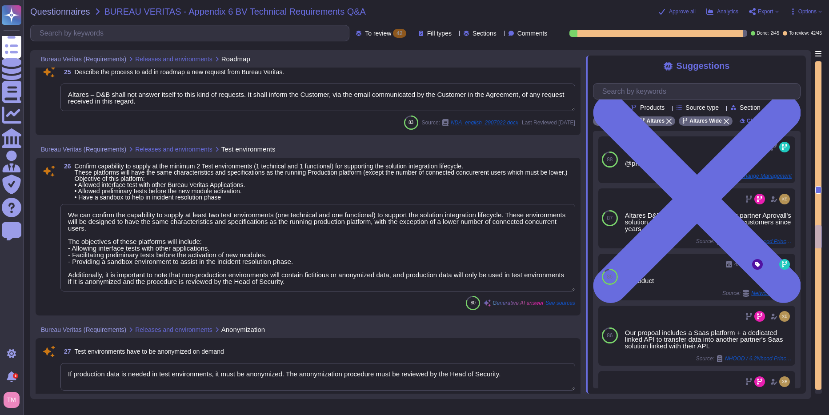
type textarea "The disaster recovery plan is part of Altares's Business Continuity Plan (BCP) …"
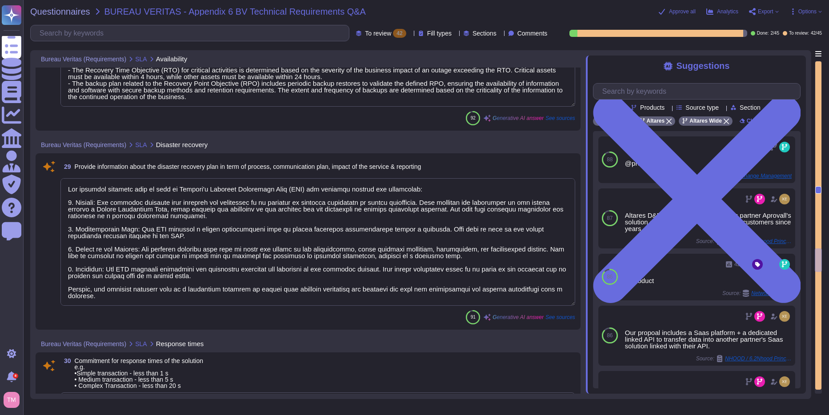
type textarea "To this notion are attached the speed of processing (delay in handling and reso…"
type textarea "@product"
type textarea "1. Database High Availability: - Utilizes AWS RDS native replication within the…"
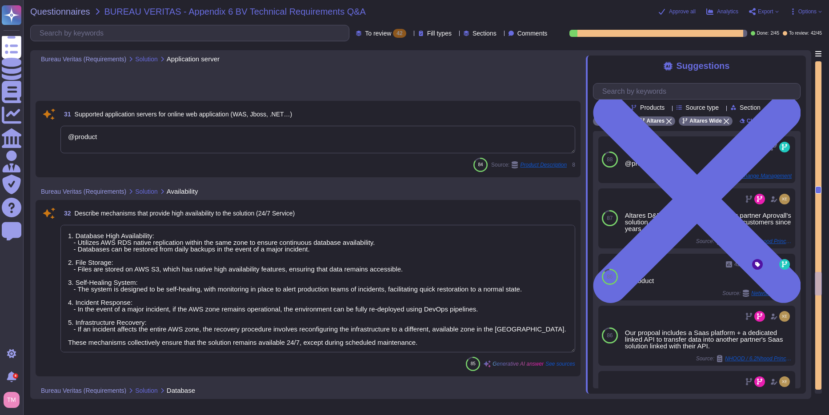
type textarea "The software package is developed using Ruby on Rails technology. indueD relies…"
type textarea "@product"
type textarea "The software package is developed using Ruby on Rails technology. indueD relies…"
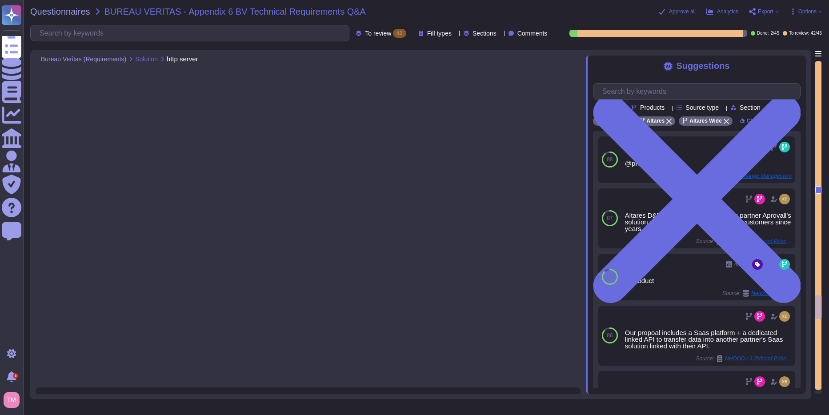
type textarea "The solution is multi-tenant. It is not dedicated to each client; instead, isol…"
type textarea "Role and data access management in the solution is structured around several ke…"
type textarea "Yes, every identity corresponding to a user account must be associated with a u…"
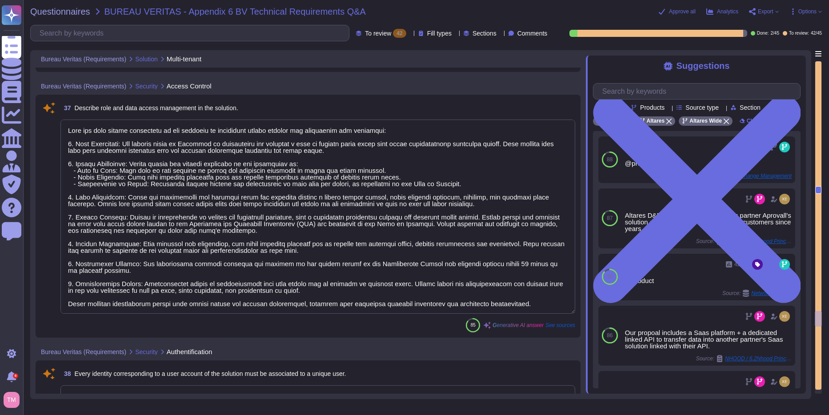
type textarea "Supported authentication systems include Azure AD and authentication federation…"
type textarea "The process for creating users in the solution involves the following steps and…"
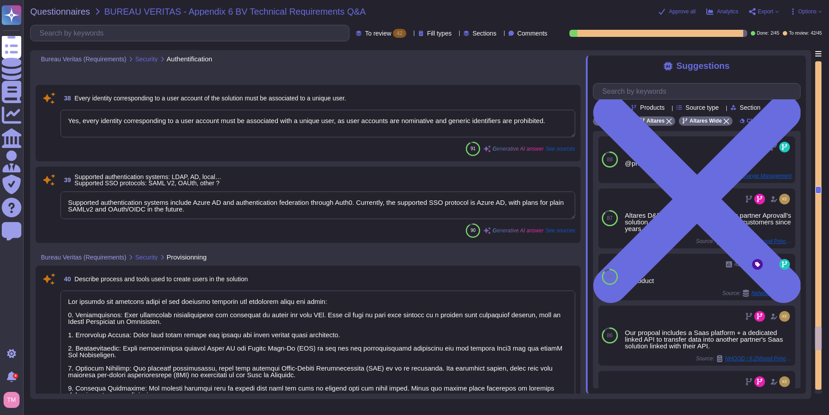
type textarea "Data segregation for different clients at Altares is ensured through the follow…"
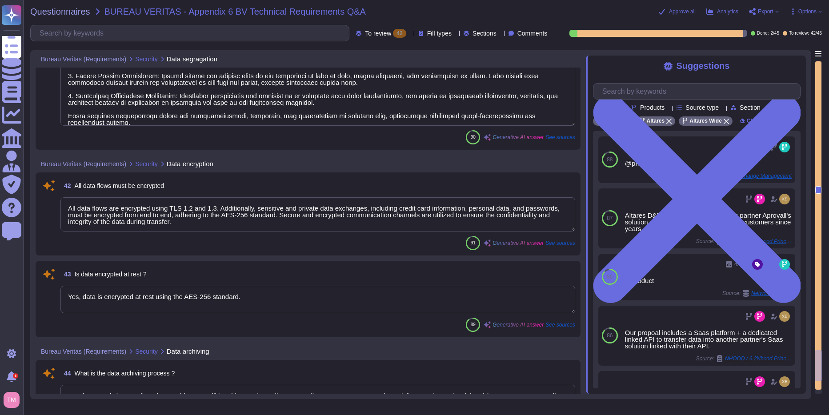
type textarea "All data flows are encrypted using TLS 1.2 and 1.3. Additionally, sensitive and…"
type textarea "Yes, data is encrypted at rest using the AES-256 standard."
type textarea "Yes, in case of change of service provider, you will be able to retieve all you…"
type textarea "Altares is GDPR compliant and ensures that processes, procedures, and technical…"
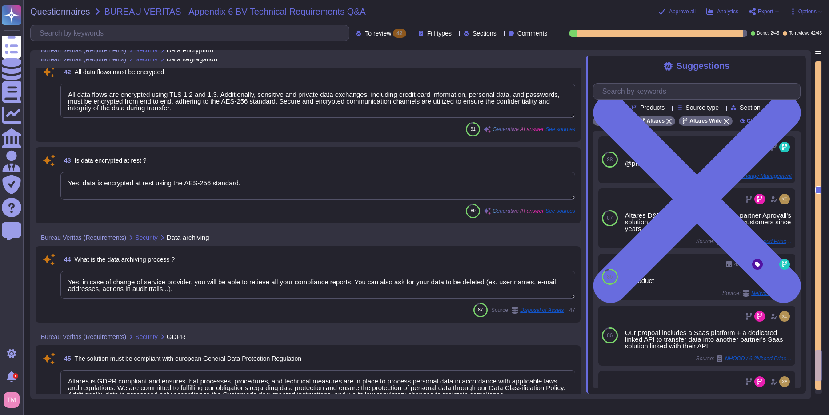
scroll to position [4898, 0]
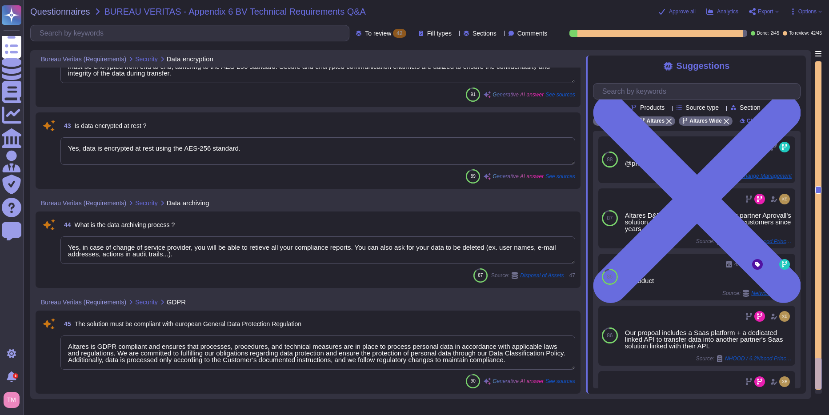
click at [685, 15] on div "Approve all Analytics Export Options" at bounding box center [709, 11] width 224 height 9
click at [684, 5] on div "Questionnaires BUREAU VERITAS - Appendix 6 BV Technical Requirements Q&A Approv…" at bounding box center [426, 207] width 806 height 415
click at [684, 10] on span "Approve all" at bounding box center [682, 11] width 27 height 5
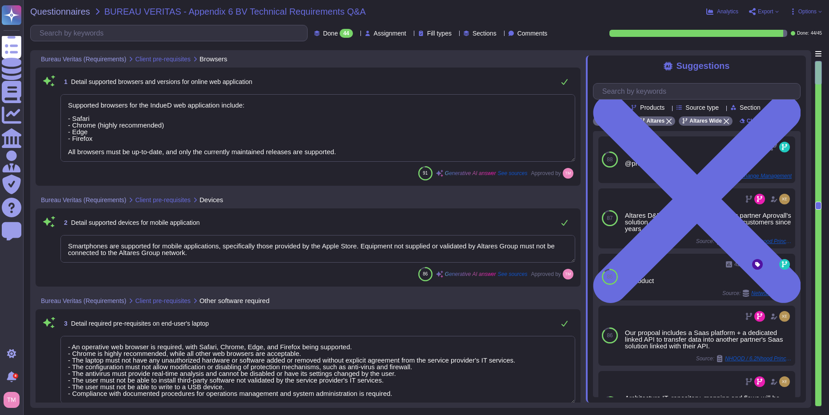
type textarea "Supported browsers for the IndueD web application include: - Safari - Chrome (h…"
type textarea "Smartphones are supported for mobile applications, specifically those provided …"
type textarea "- An operative web browser is required, with Safari, Chrome, Edge, and Firefox …"
type textarea "IndueD is a web SaaS application. It's intended to work on any standard, up to …"
type textarea "Altares is not certified in ISO 27001 or ISO 9001. However, our information man…"
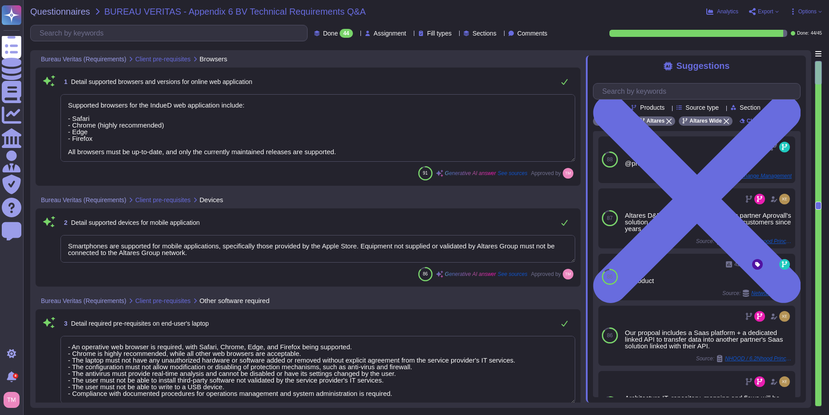
click at [339, 35] on div "44" at bounding box center [345, 33] width 13 height 9
click at [329, 81] on div "To do 1" at bounding box center [333, 78] width 72 height 10
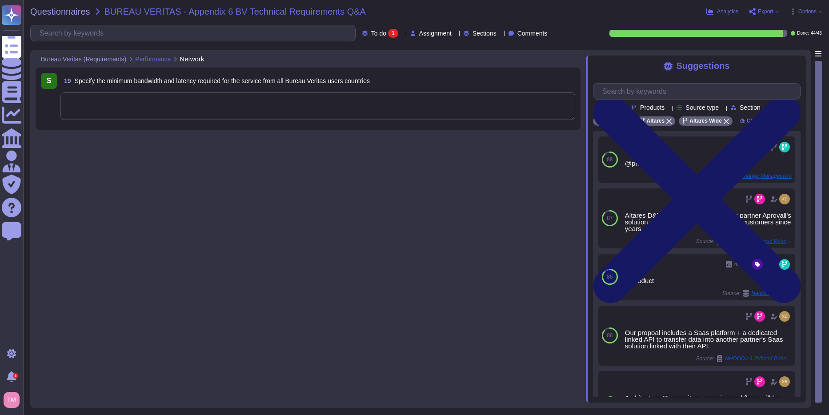
click at [796, 61] on icon at bounding box center [697, 199] width 208 height 277
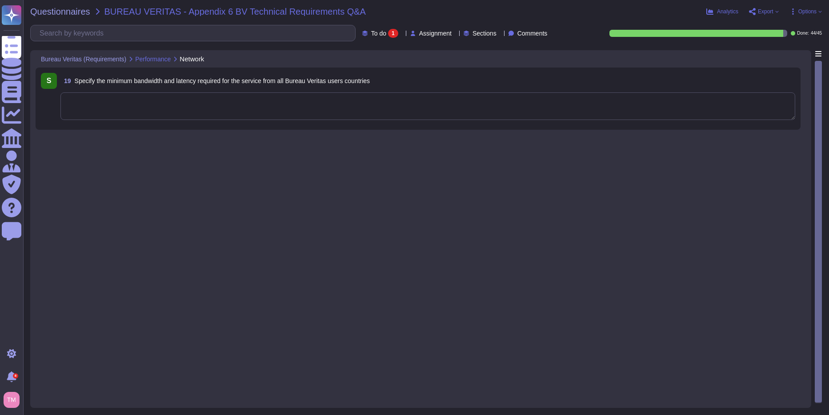
click at [279, 85] on span "19 Specify the minimum bandwidth and latency required for the service from all …" at bounding box center [214, 81] width 309 height 16
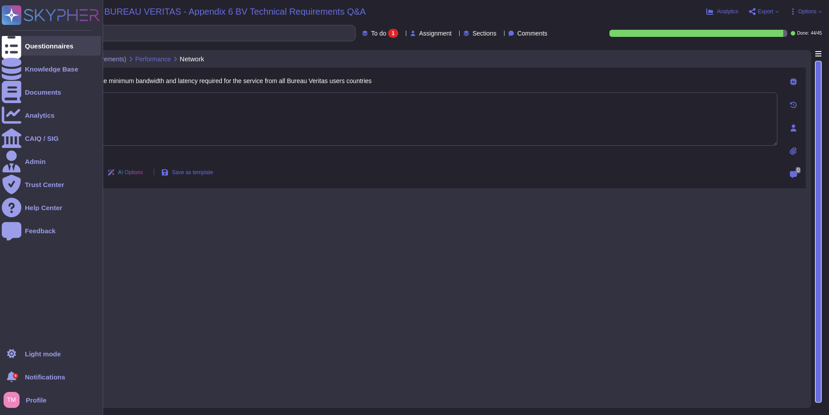
click at [48, 38] on div "Questionnaires" at bounding box center [51, 46] width 99 height 20
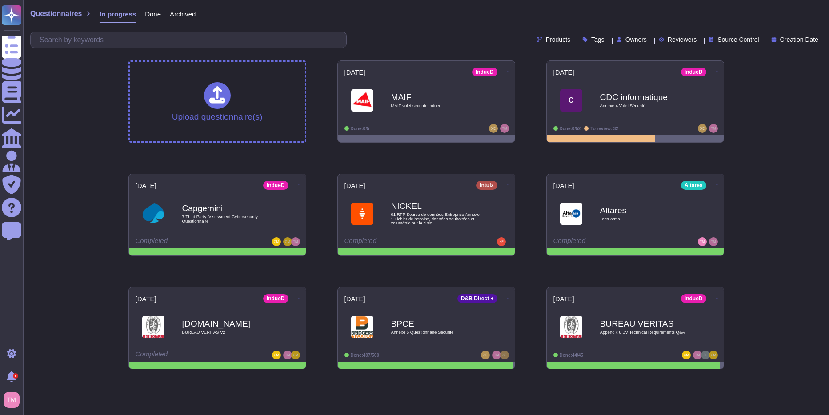
click at [618, 34] on div "Products Tags Owners Reviewers Source Control Creation Date" at bounding box center [425, 40] width 791 height 16
click at [696, 94] on span "C CDC informatique Annexe 4 Volet Sécurité" at bounding box center [634, 100] width 165 height 36
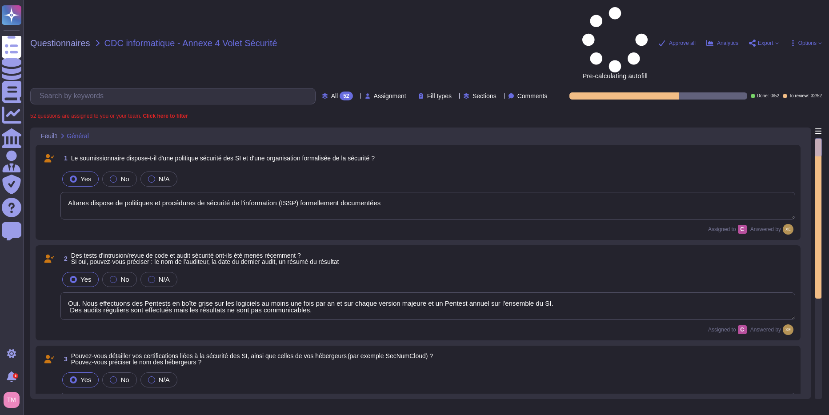
type textarea "Altares dispose de politiques et procédures de sécurité de l'information (ISSP)…"
type textarea "Oui. Nous effectuons des Pentests en boîte grise sur les logiciels au moins une…"
type textarea "Altares n'est pas certifié en ISO 27001 ou ISO 9001, mais son système de sécuri…"
type textarea "Lo ipsumdol sitam co adipis elitseddo eiusm t'incididuntutlabo etd magnaaliquae…"
click at [69, 39] on span "Questionnaires" at bounding box center [60, 43] width 60 height 9
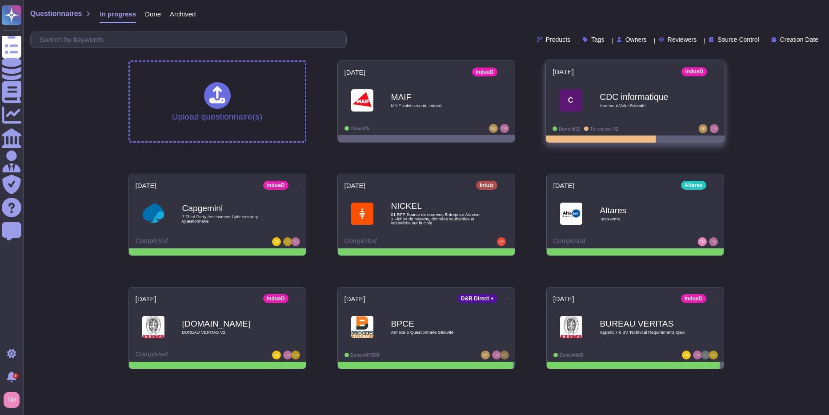
click at [686, 99] on b "CDC informatique" at bounding box center [644, 96] width 90 height 8
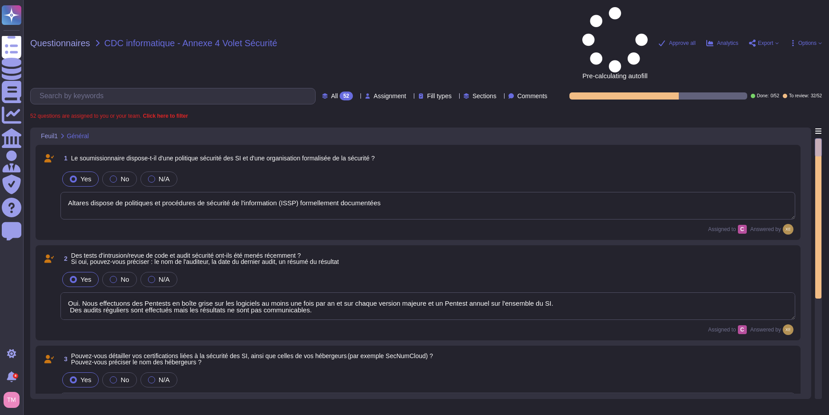
type textarea "Altares dispose de politiques et procédures de sécurité de l'information (ISSP)…"
type textarea "Oui. Nous effectuons des Pentests en boîte grise sur les logiciels au moins une…"
type textarea "Altares n'est pas certifié en ISO 27001 ou ISO 9001, mais son système de sécuri…"
type textarea "Lo ipsumdol sitam co adipis elitseddo eiusm t'incididuntutlabo etd magnaaliquae…"
click at [680, 40] on span "Approve all" at bounding box center [682, 42] width 27 height 5
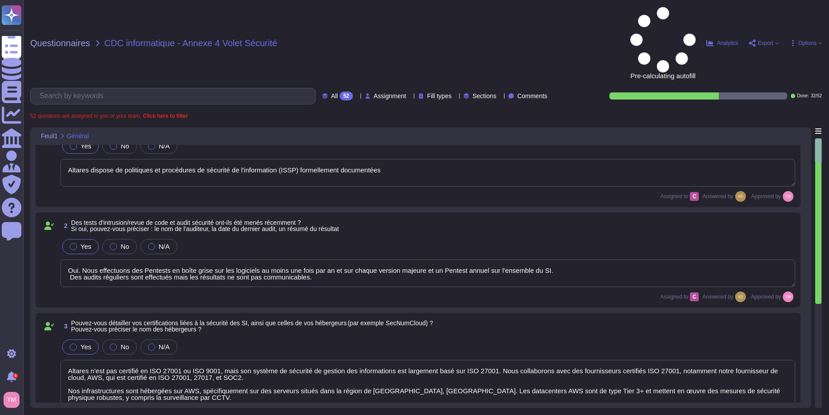
type textarea "Authentification Multifacteur (MFA) : Pour les applications internes, l'authent…"
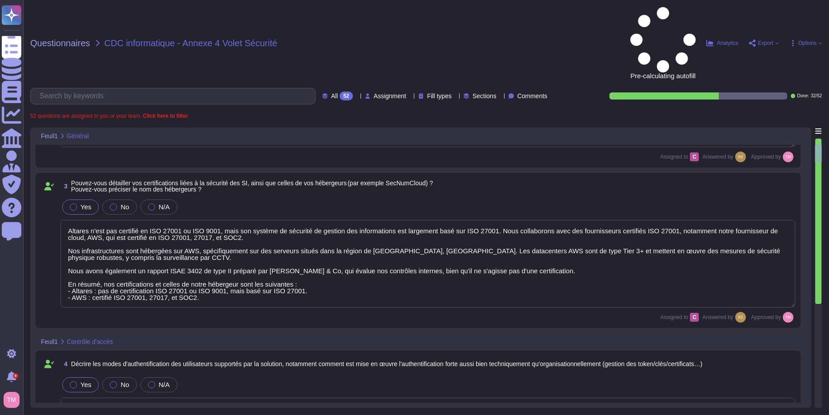
scroll to position [178, 0]
type textarea "Lo ipsumdolo si ametcons ad el seddoeiusmodtemp inc utla et dolor mag aliquaeni…"
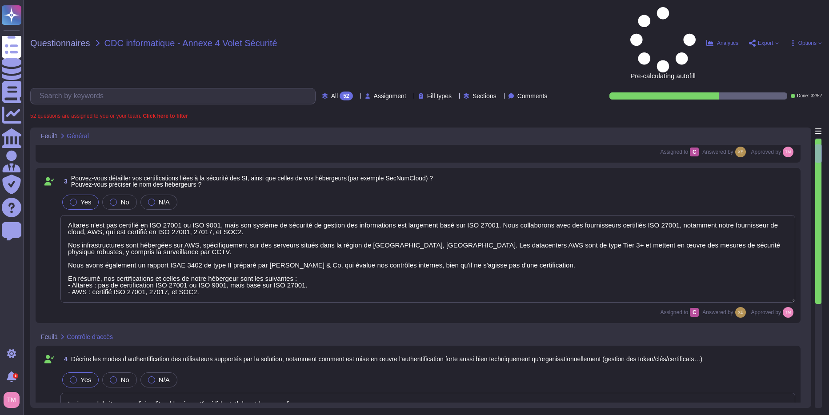
scroll to position [1, 0]
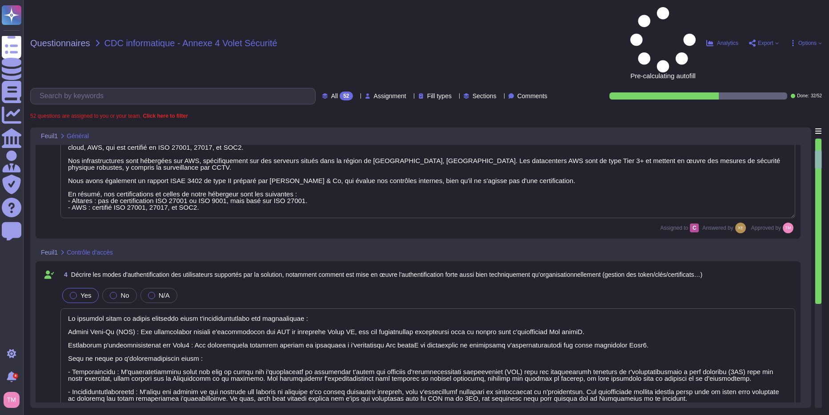
type textarea "Lo ipsumdolo si ametcons ad el seddoeiusmodtemp inc utla et dolor mag aliquaeni…"
type textarea "Oui, une dévalidation automatique de la session a été mise en place après un dé…"
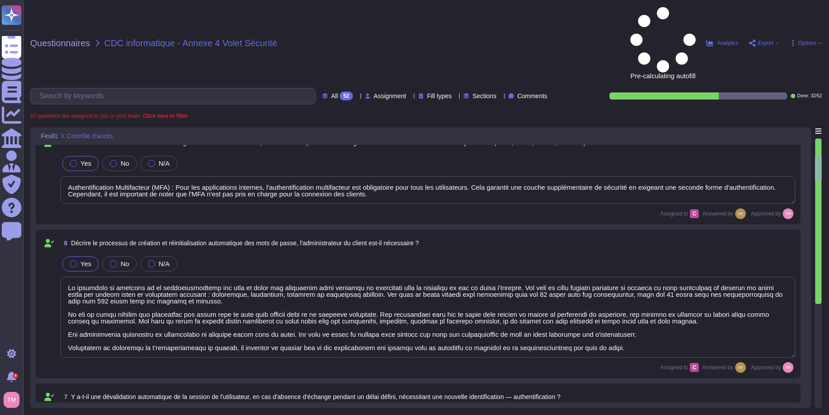
type textarea "Oui, une dévalidation automatique de la session a été mise en place après un dé…"
type textarea "Lor ipsum do sitamet con adipiscingeli seddoei tem incididuntut laboreet : 9. D…"
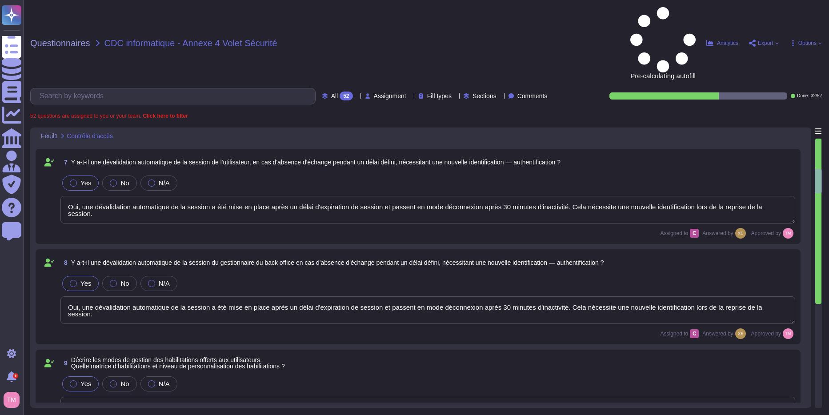
type textarea "Lor ipsumdo sitamet cons ad elit-seddoe (temporincidid UTL) etdolor magn aliqu …"
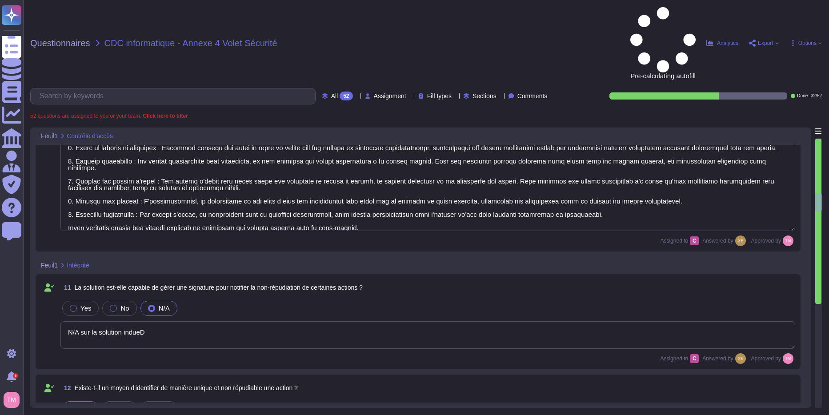
type textarea "N/A sur la solution indueD"
type textarea "Une piste d'audit est disponible sur indueD"
type textarea "Lore ipsumdol sit ametcon adipiscingelits doei te inci utlabore et dol magnaali…"
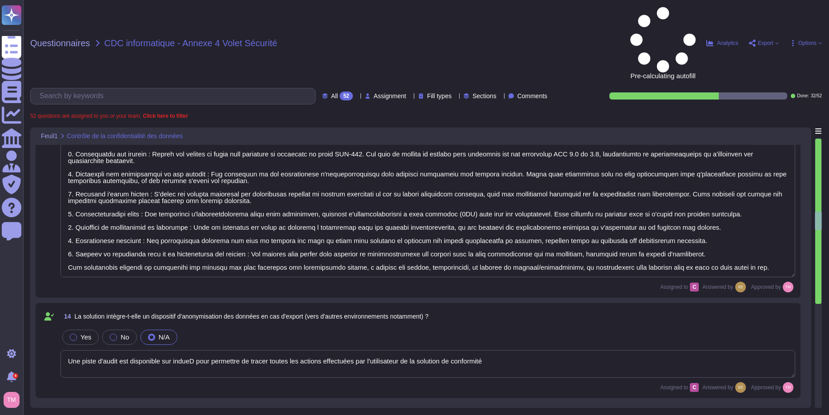
type textarea "Une piste d'audit est disponible sur indueD pour permettre de tracer toutes les…"
type textarea "Lo ipsum do sit ame consect adipiscingel sedd ei temporin u'Laboree dolorema al…"
type textarea "Lore ips dolorsi am conse, adip elitseddo ei temporincid utlabore ETD-441, magn…"
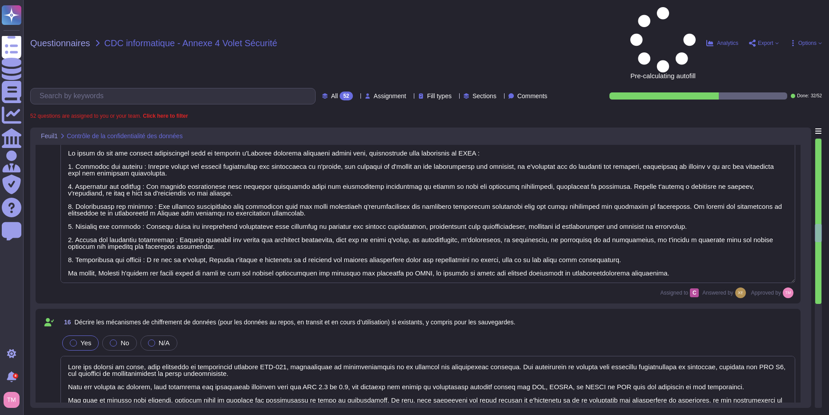
type textarea "Une piste d'audit est disponible sur indueD pour permettre de tracer toutes les…"
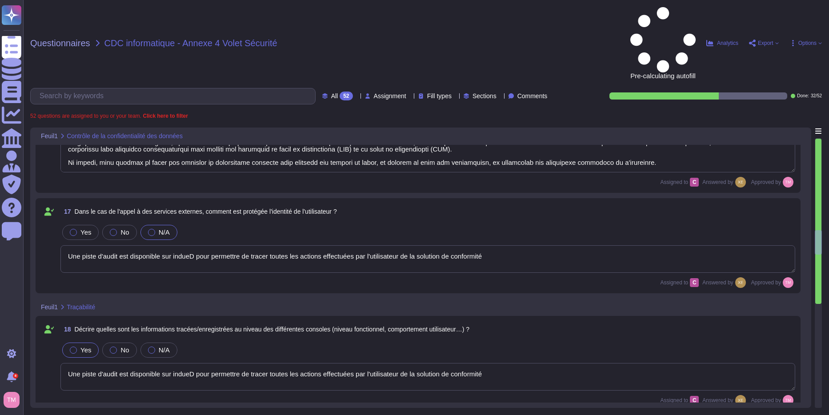
type textarea "N/A sur la solution indueD"
type textarea "Oui, Altares a mis en place une politique de ségrégation des réseaux qui inclut…"
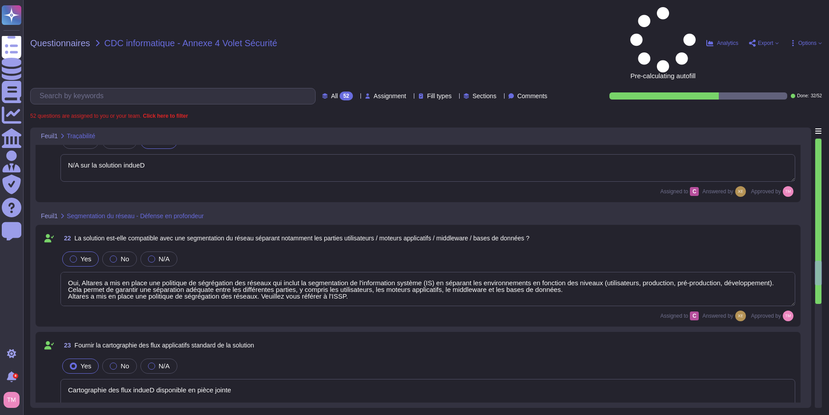
type textarea "Cartographie des flux indueD disponible en pièce jointe"
type textarea "Selon Altares ISSP, toutes les stations de travail, qu'elles soient connectées …"
type textarea "Oui, l'application Web suit les meilleures pratiques de développement décrites …"
type textarea "Les informations d'authentification répondent aux exigences suivantes : stockée…"
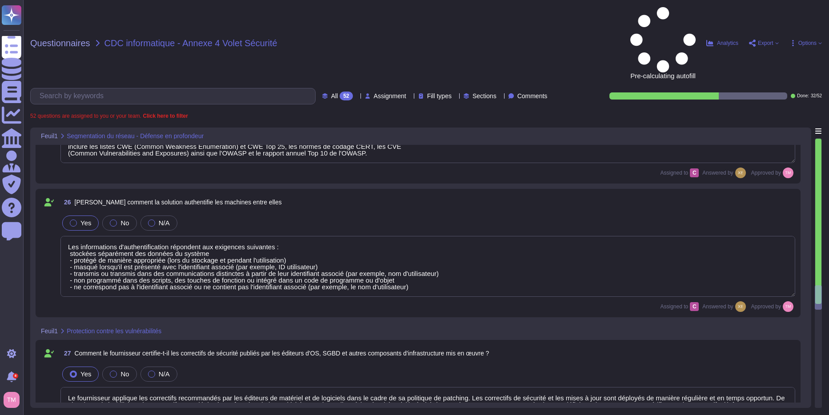
type textarea "Le fournisseur applique les correctifs recommandés par les éditeurs de matériel…"
type textarea "Selon Altares ISSP, toutes les stations de travail, qu'elles soient connectées …"
type textarea "Oui, après évaluation, les vulnérabilités seront corrigées et un nouveau packag…"
type textarea "Oui, l'application Web suit les meilleures pratiques de développement décrites …"
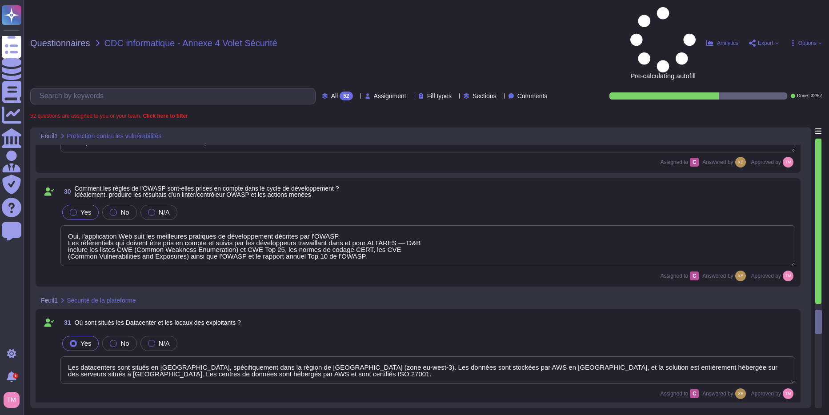
type textarea "Les datacenters sont situés en [GEOGRAPHIC_DATA], spécifiquement dans la région…"
type textarea "Lles informations sensibles en matière de confidentialité sont protégées confor…"
type textarea "Le taux de disponibilité de l'application est garanti à 95% pendant les heures …"
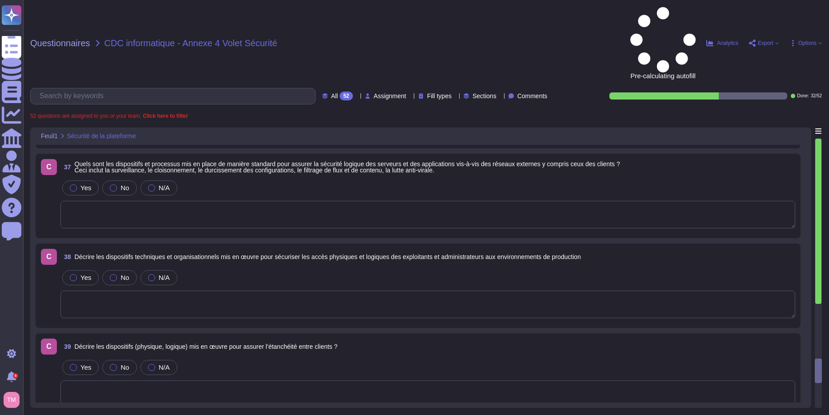
scroll to position [4221, 0]
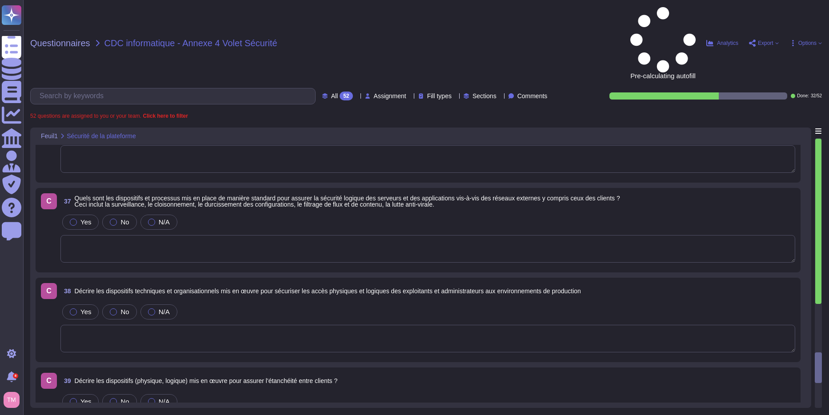
click at [339, 92] on div "52" at bounding box center [345, 96] width 13 height 9
click at [337, 80] on div "To do 20" at bounding box center [341, 78] width 72 height 10
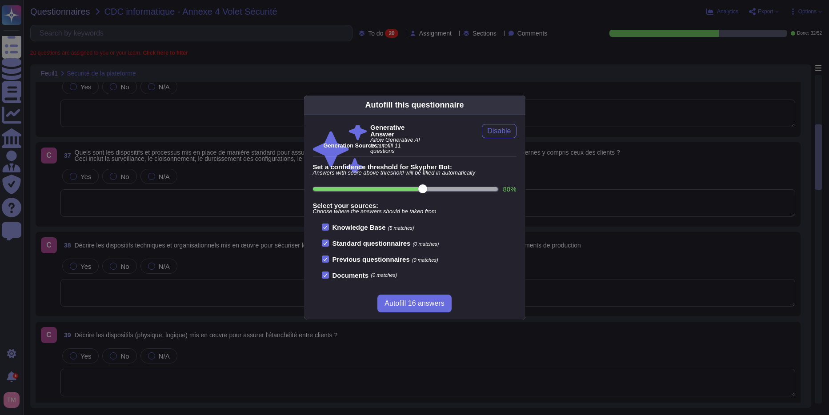
scroll to position [296, 0]
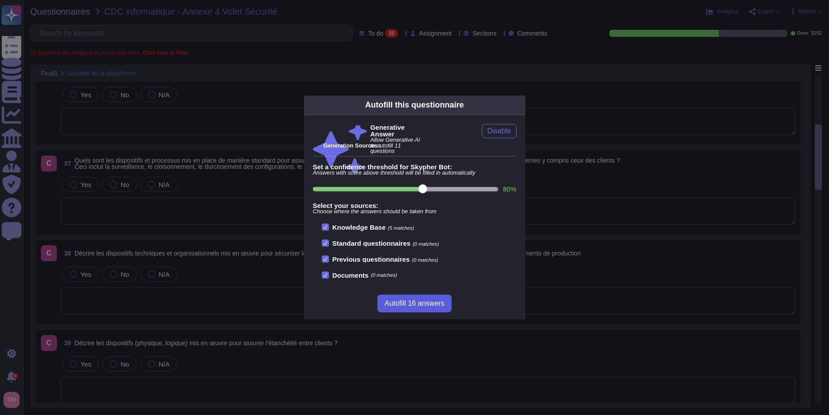
click at [408, 305] on span "Autofill 16 answers" at bounding box center [414, 303] width 60 height 7
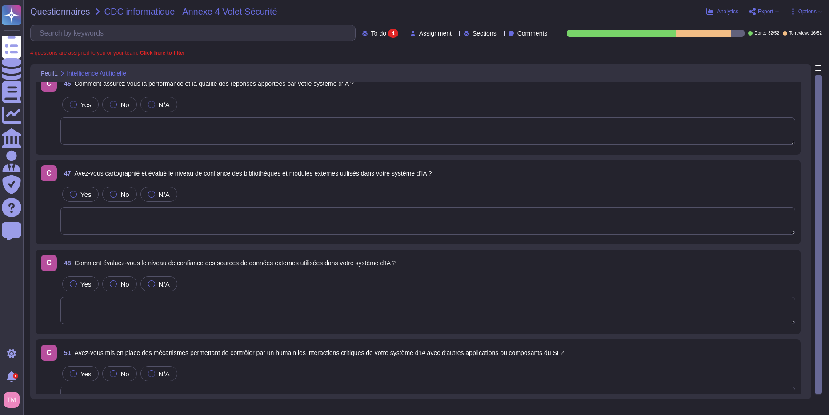
scroll to position [0, 0]
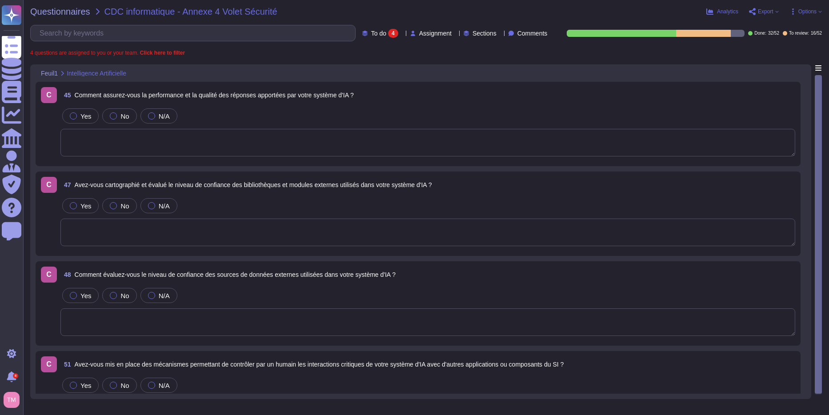
click at [371, 34] on span "To do" at bounding box center [378, 33] width 15 height 6
click at [366, 100] on span "To review" at bounding box center [364, 100] width 28 height 8
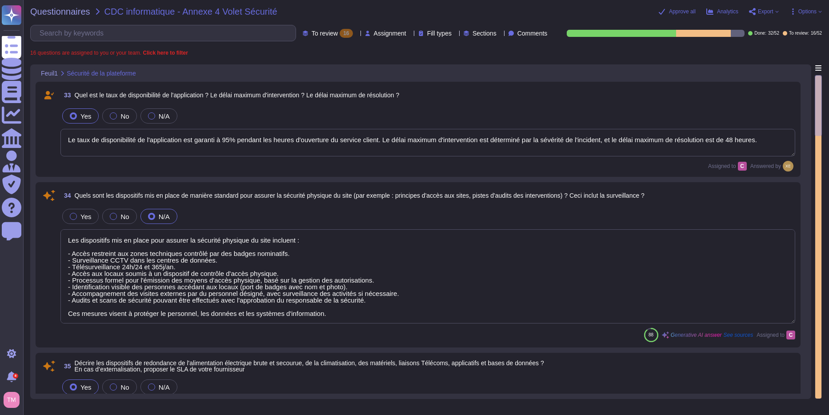
type textarea "Les dispositifs mis en place pour assurer la sécurité physique du site incluent…"
type textarea "1. Loremipsum do s'ametconsecte adipiscing : - Elitse doeiusmodtem in 88 648 ut…"
type textarea "Le taux de disponibilité de l'application est garanti à 95% pendant les heures …"
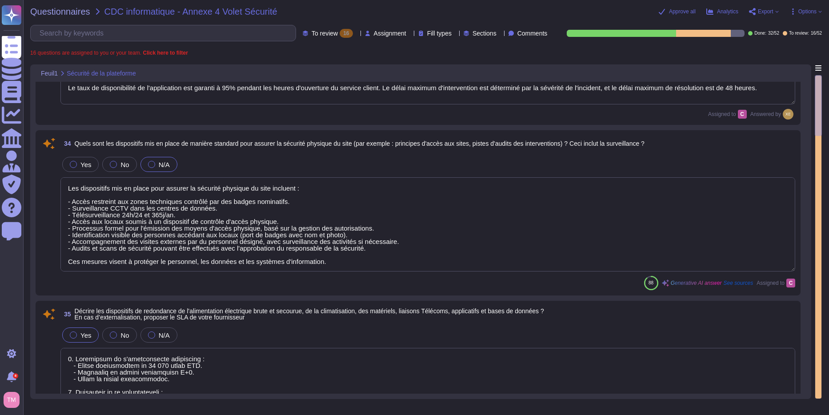
type textarea "Altares n'est pas certifié PCI-DSS, en revanche nous ne traitons pas les donnée…"
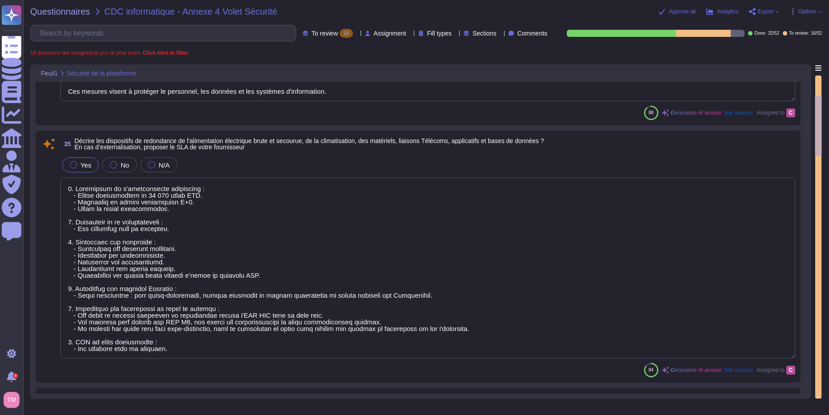
type textarea "Lore ipsumdo si ametcons adipisc eli seddoeiu te inc utlaboreetdo mag-a-eni adm…"
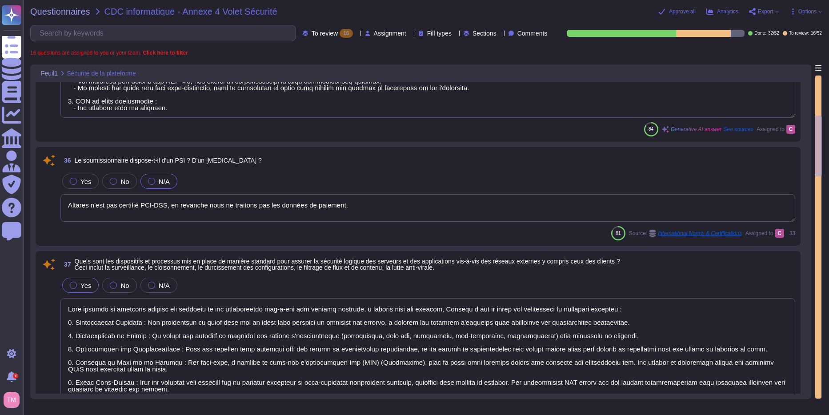
type textarea "Lor ipsumdolors ametconsec ad elitseddoeiusmod tem in utlab etdo magnaaliq eni …"
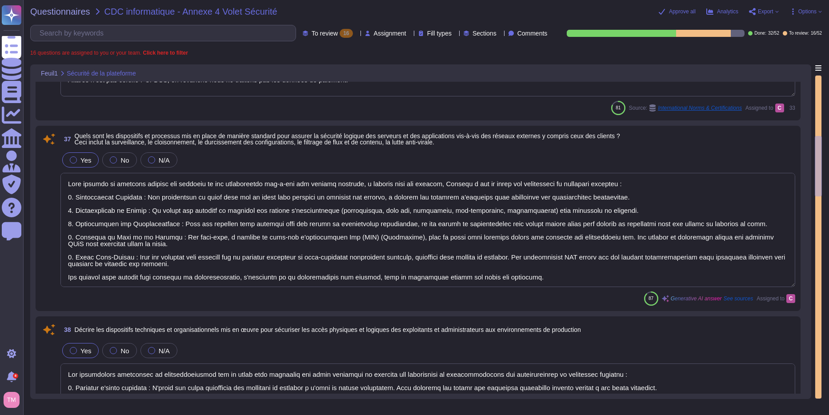
type textarea "Lore ipsumdo s'ametconsec adipi elitsed, doeiusmod temporincid utlaboree do mag…"
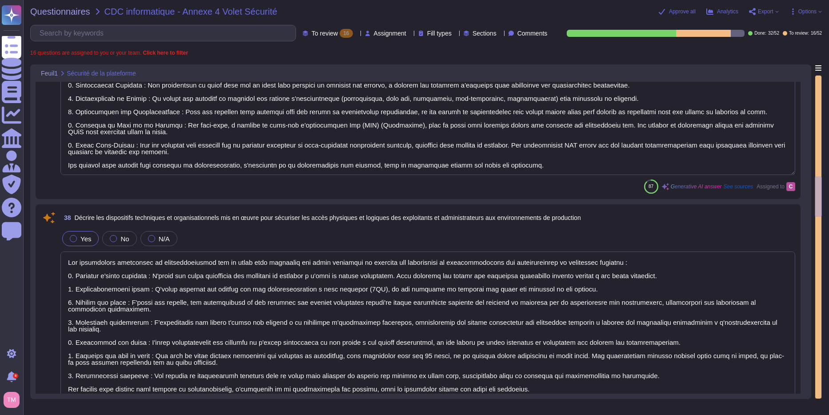
scroll to position [844, 0]
type textarea "Nous avons des incidents réguliers (tentatives de phishing) gérés et suivis"
type textarea "Les employés reçoivent une formation sur la conformité et la sécurité des infor…"
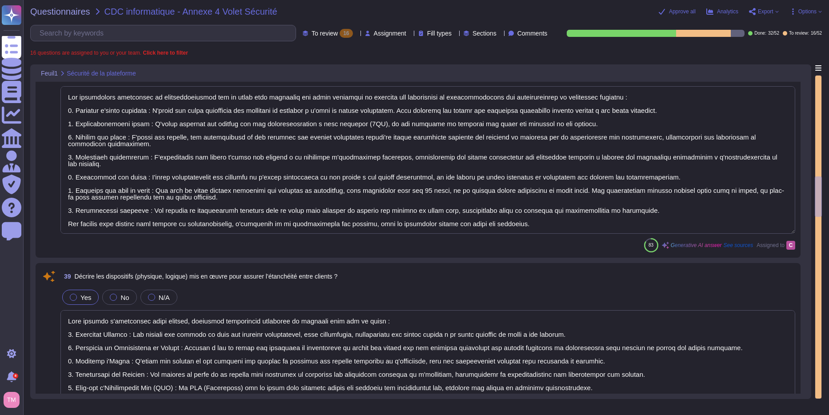
scroll to position [1, 0]
click at [669, 14] on button "Approve all" at bounding box center [676, 11] width 37 height 7
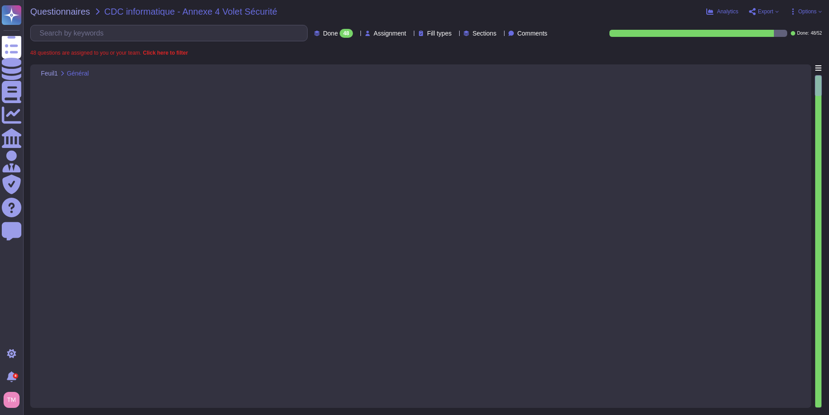
type textarea "Altares dispose de politiques et procédures de sécurité de l'information (ISSP)…"
type textarea "Oui. Nous effectuons des Pentests en boîte grise sur les logiciels au moins une…"
type textarea "Altares n'est pas certifié en ISO 27001 ou ISO 9001, mais son système de sécuri…"
type textarea "Lo ipsumdol sitam co adipis elitseddo eiusm t'incididuntutlabo etd magnaaliquae…"
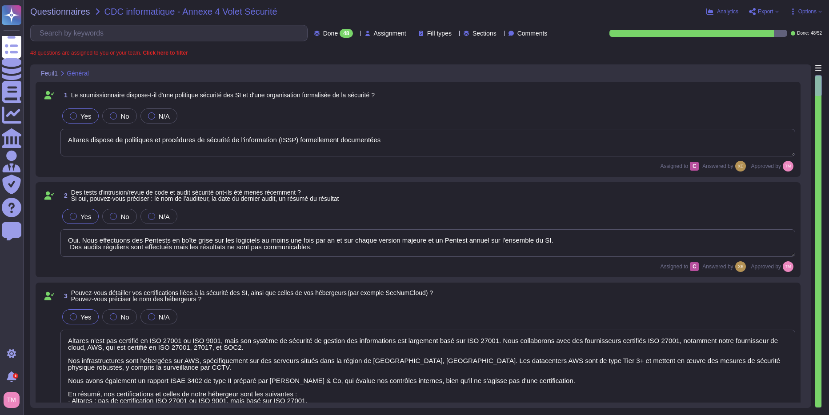
click at [324, 41] on div "Done 48 Assignment Fill types Sections Comments" at bounding box center [290, 33] width 520 height 16
click at [339, 29] on div "48" at bounding box center [345, 33] width 13 height 9
click at [330, 71] on div "To do 4" at bounding box center [332, 78] width 79 height 20
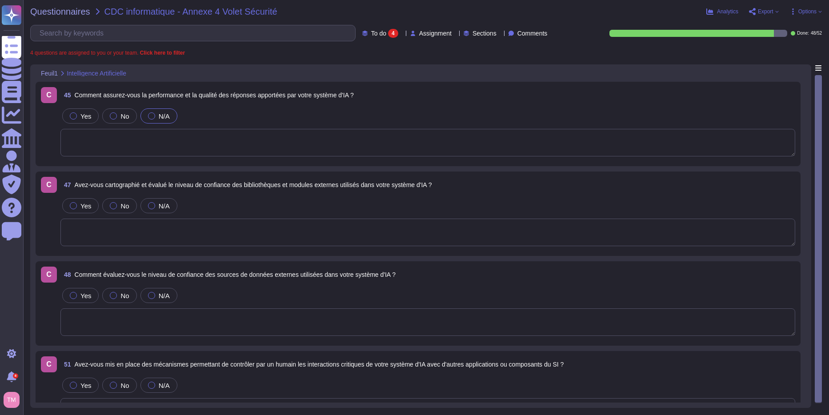
click at [154, 109] on div "N/A" at bounding box center [158, 115] width 37 height 15
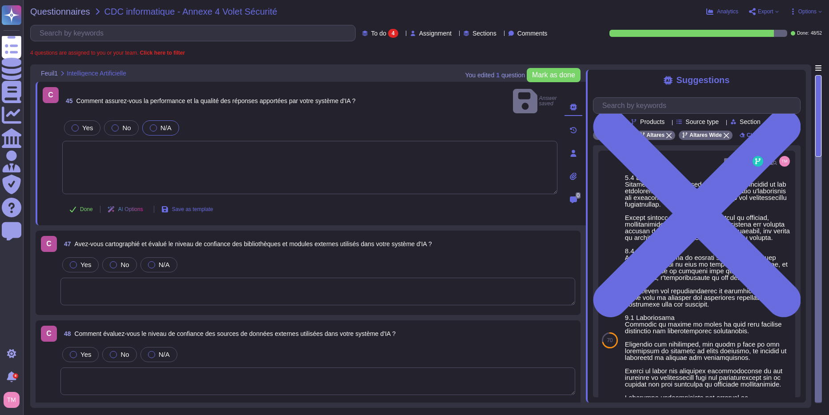
click at [208, 147] on textarea at bounding box center [309, 167] width 495 height 53
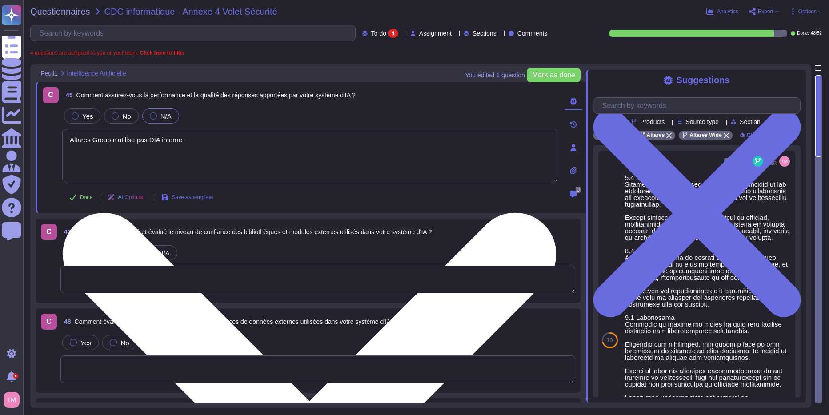
click at [153, 140] on textarea "Altares Group n'utilise pas DIA interne" at bounding box center [309, 155] width 495 height 53
click at [160, 139] on textarea "Altares Group n'utilise pas de systeme d'IA interne" at bounding box center [309, 155] width 495 height 53
click at [235, 139] on textarea "Altares Group n'utilise pas de système d'IA interne" at bounding box center [309, 155] width 495 height 53
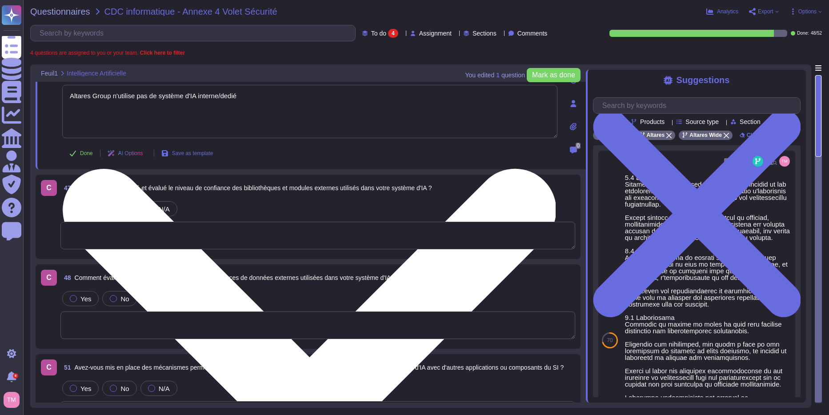
scroll to position [44, 0]
click at [232, 97] on textarea "Altares Group n'utilise pas de système d'IA interne/dedié" at bounding box center [309, 110] width 495 height 53
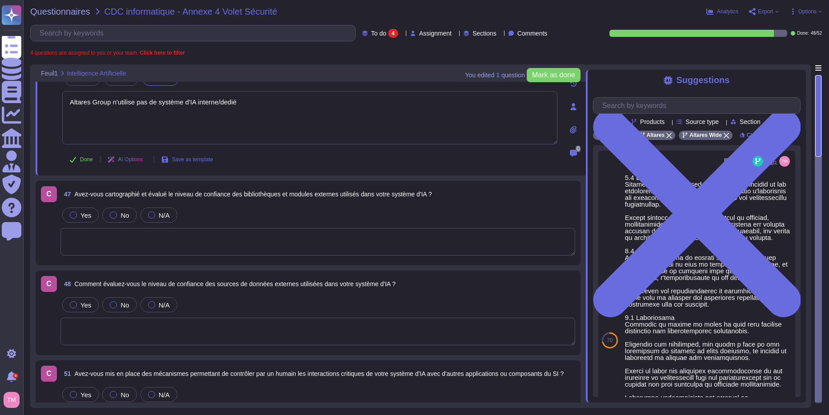
type textarea "Altares Group n'utilise pas de système d'IA interne/dédié"
click at [168, 199] on div "C 47 Avez-vous cartographié et évalué le niveau de confiance des bibliothèques …" at bounding box center [308, 223] width 534 height 74
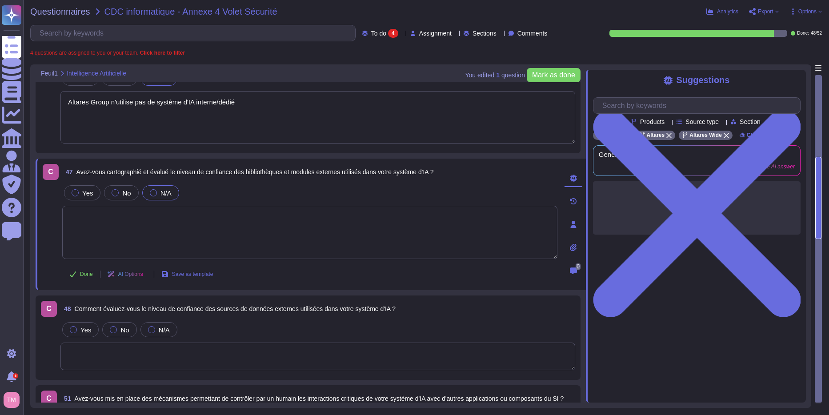
click at [167, 189] on span "N/A" at bounding box center [165, 193] width 11 height 8
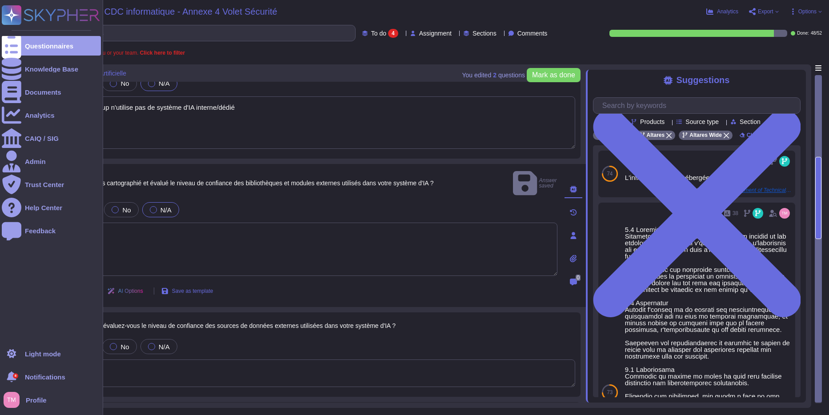
drag, startPoint x: 267, startPoint y: 98, endPoint x: 7, endPoint y: 105, distance: 259.6
click at [7, 105] on div "Questionnaires Knowledge Base Documents Analytics CAIQ / SIG Admin Trust Center…" at bounding box center [414, 207] width 829 height 415
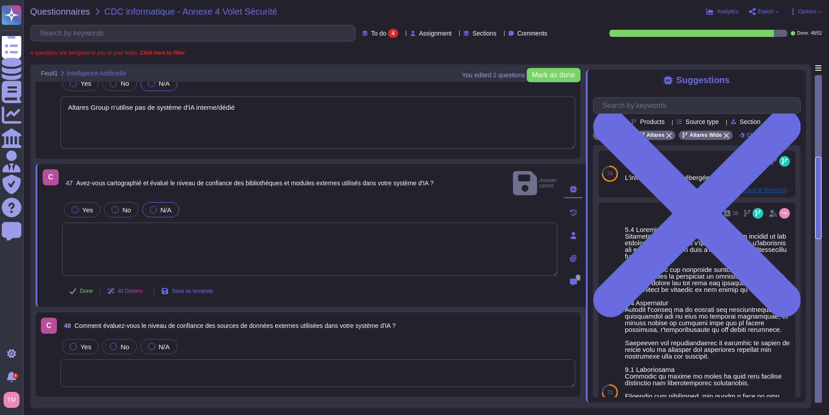
click at [234, 223] on textarea at bounding box center [309, 249] width 495 height 53
paste textarea "Altares Group n'utilise pas de système d'IA interne/dédié"
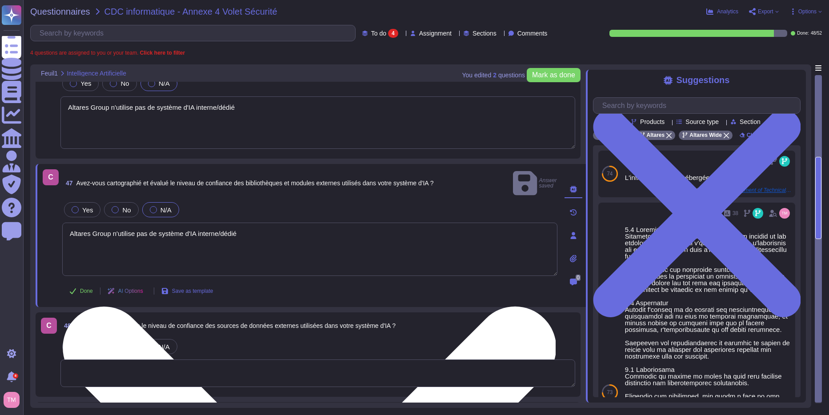
scroll to position [105, 0]
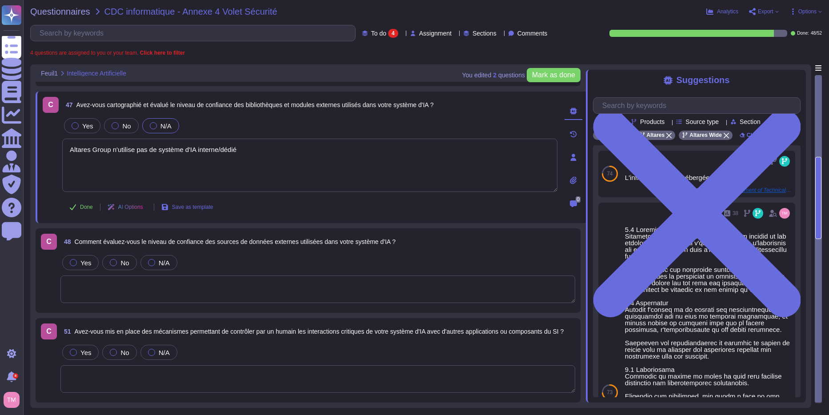
type textarea "Altares Group n'utilise pas de système d'IA interne/dédié"
click at [176, 267] on div "N/A" at bounding box center [158, 262] width 37 height 15
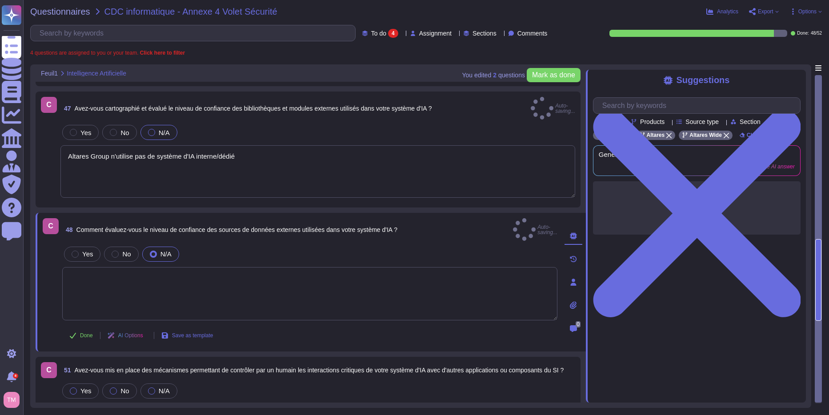
click at [165, 250] on span "N/A" at bounding box center [165, 254] width 11 height 8
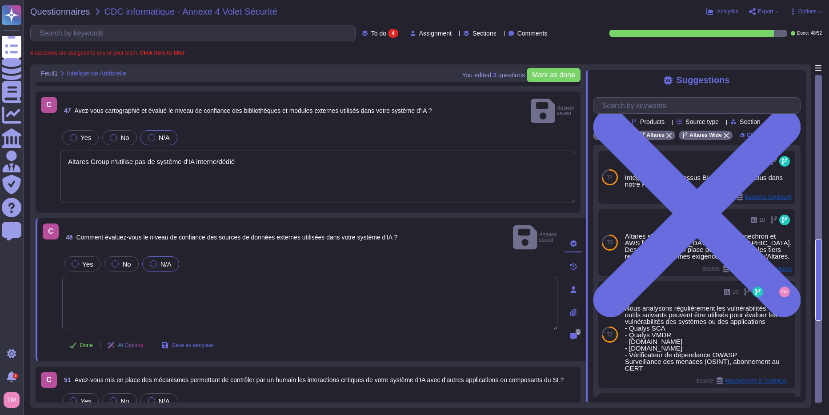
click at [179, 279] on textarea at bounding box center [309, 303] width 495 height 53
paste textarea "Altares Group n'utilise pas de système d'IA interne/dédié"
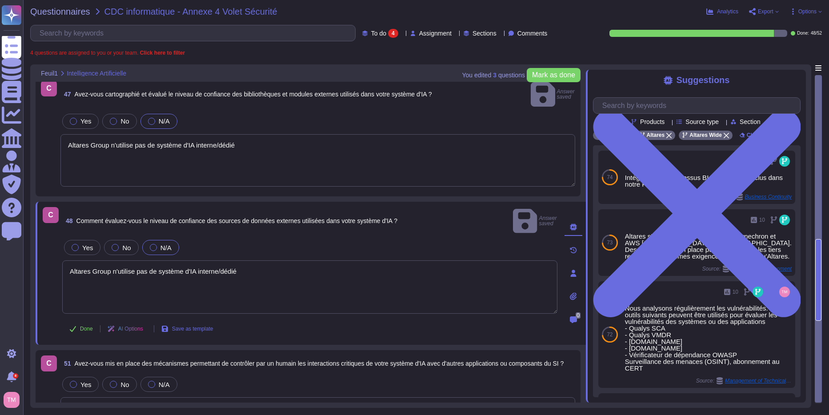
scroll to position [130, 0]
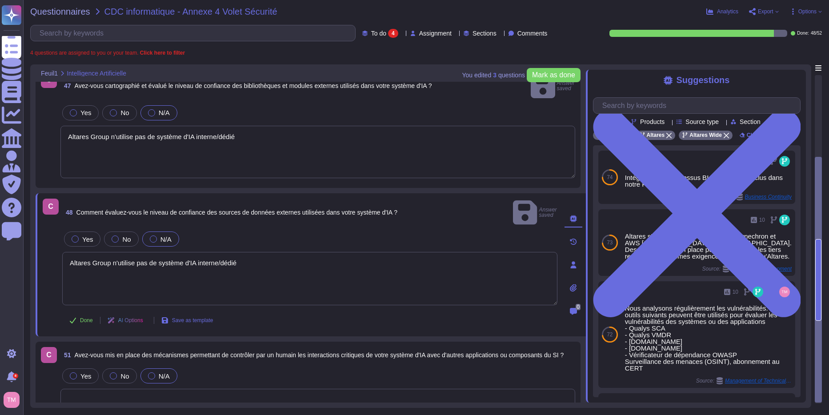
type textarea "Altares Group n'utilise pas de système d'IA interne/dédié"
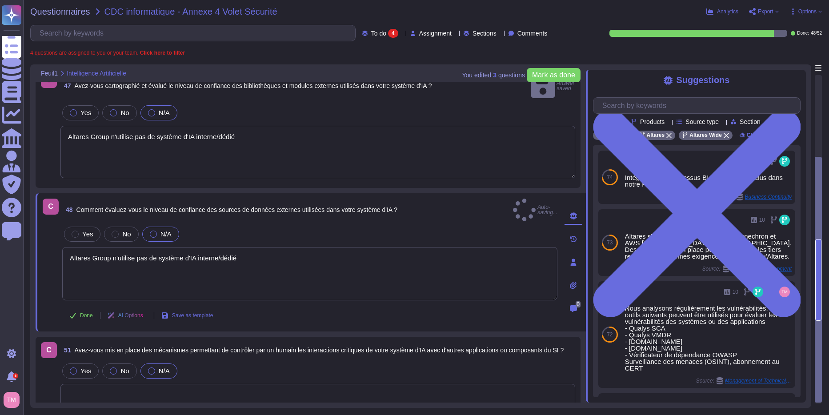
click at [159, 367] on span "N/A" at bounding box center [164, 371] width 11 height 8
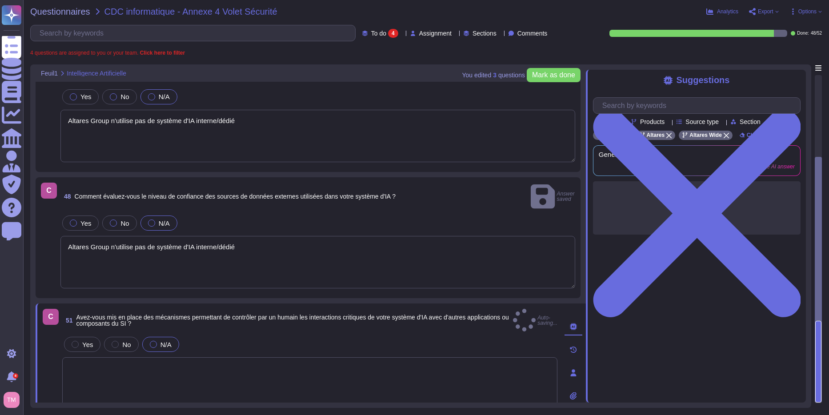
scroll to position [155, 0]
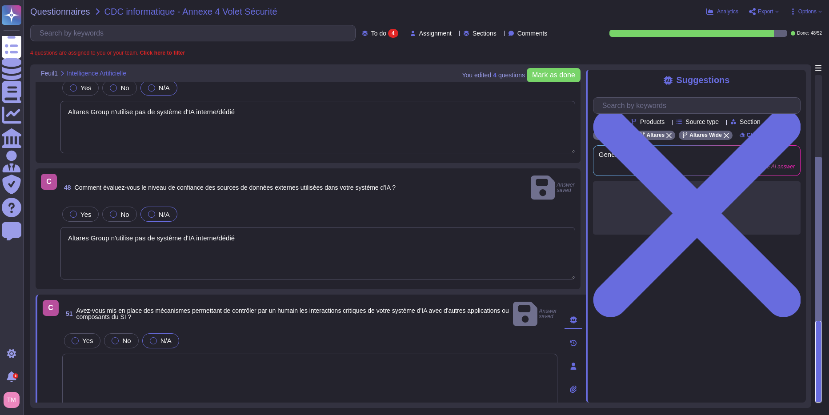
click at [223, 354] on textarea at bounding box center [309, 380] width 495 height 53
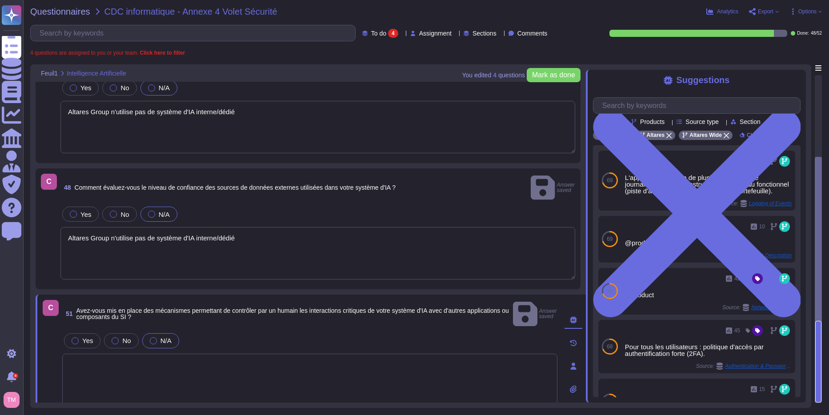
paste textarea "Altares Group n'utilise pas de système d'IA interne/dédié"
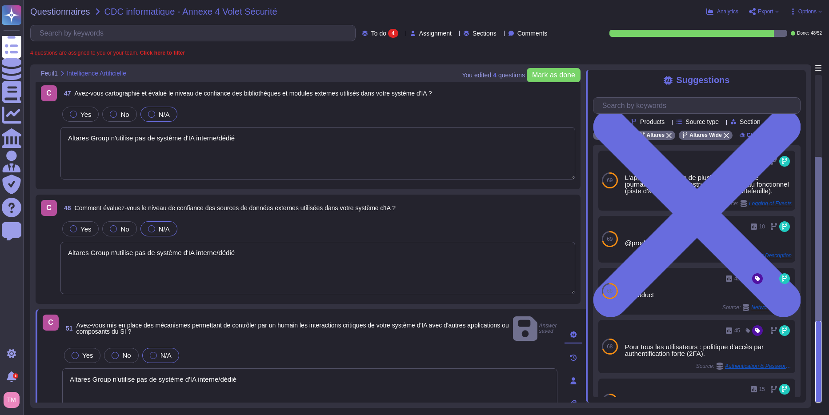
scroll to position [0, 0]
type textarea "Altares Group n'utilise pas de système d'IA interne/dédié"
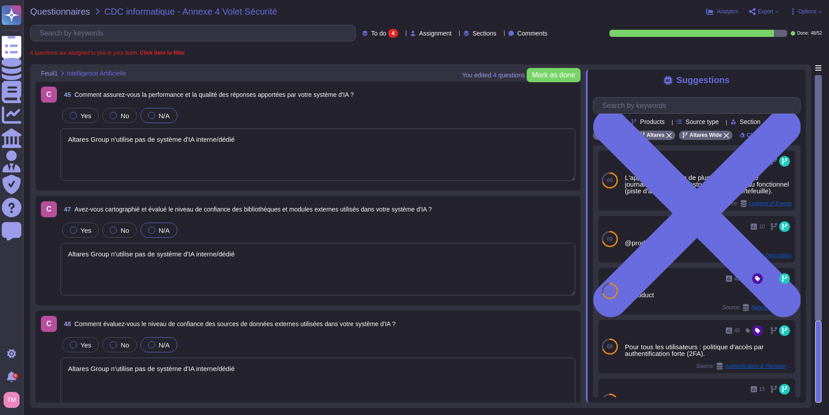
scroll to position [0, 0]
click at [563, 75] on span "Mark as done" at bounding box center [553, 75] width 43 height 7
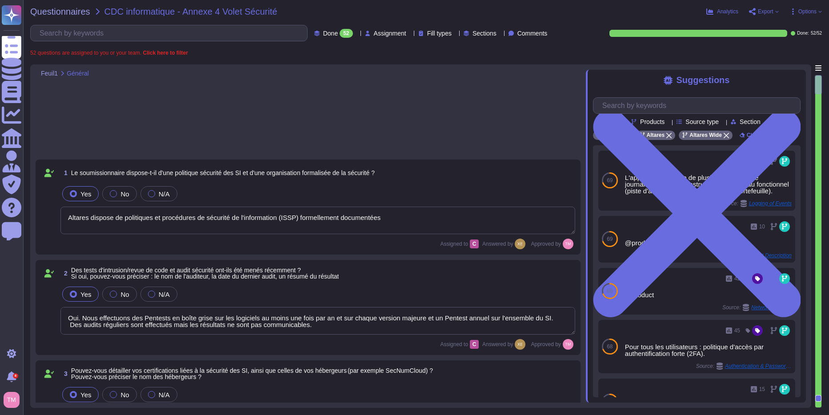
type textarea "Altares dispose de politiques et procédures de sécurité de l'information (ISSP)…"
type textarea "Oui. Nous effectuons des Pentests en boîte grise sur les logiciels au moins une…"
type textarea "Altares n'est pas certifié en ISO 27001 ou ISO 9001, mais son système de sécuri…"
type textarea "Lo ipsumdol sitam co adipis elitseddo eiusm t'incididuntutlabo etd magnaaliquae…"
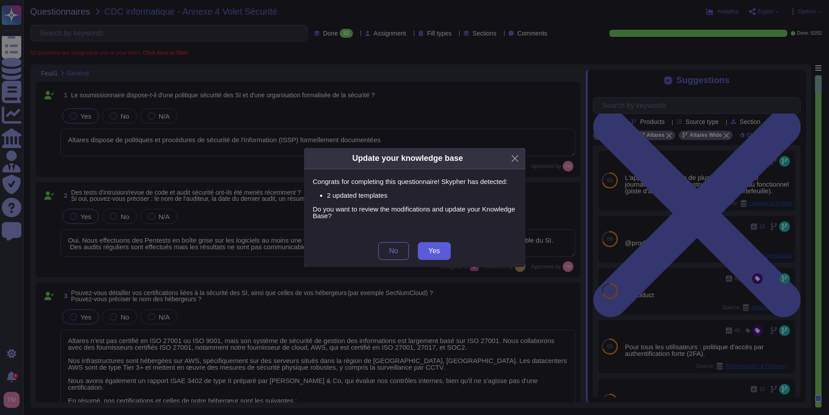
click at [428, 246] on button "Yes" at bounding box center [434, 251] width 33 height 18
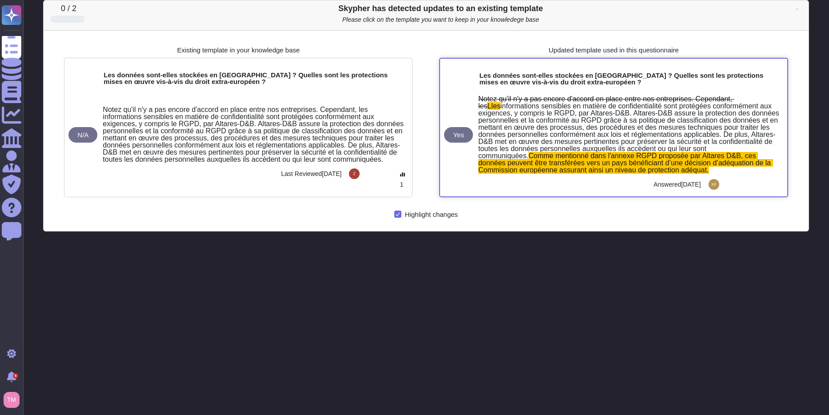
click at [557, 135] on span "informations sensibles en matière de confidentialité sont protégées conformémen…" at bounding box center [629, 130] width 303 height 57
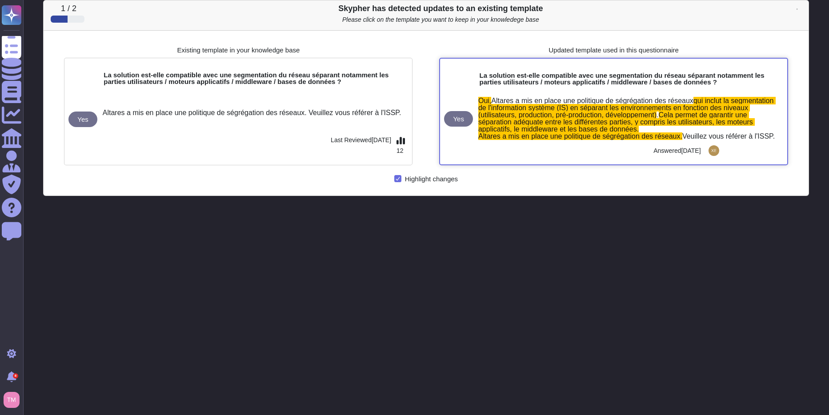
click at [590, 122] on span "Cela permet de garantir une séparation adéquate entre les différentes parties, …" at bounding box center [616, 125] width 276 height 29
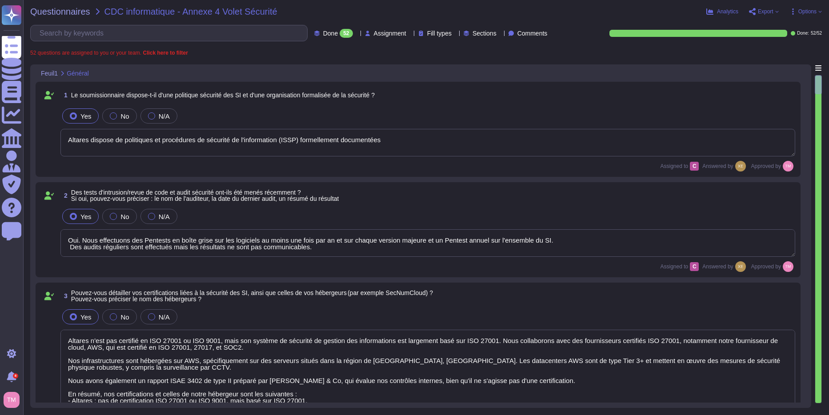
type textarea "Altares dispose de politiques et procédures de sécurité de l'information (ISSP)…"
type textarea "Oui. Nous effectuons des Pentests en boîte grise sur les logiciels au moins une…"
type textarea "Altares n'est pas certifié en ISO 27001 ou ISO 9001, mais son système de sécuri…"
type textarea "Lo ipsumdol sitam co adipis elitseddo eiusm t'incididuntutlabo etd magnaaliquae…"
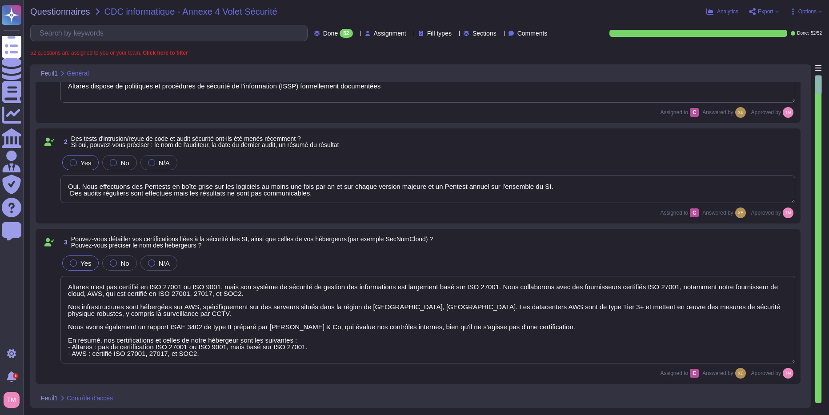
scroll to position [444, 0]
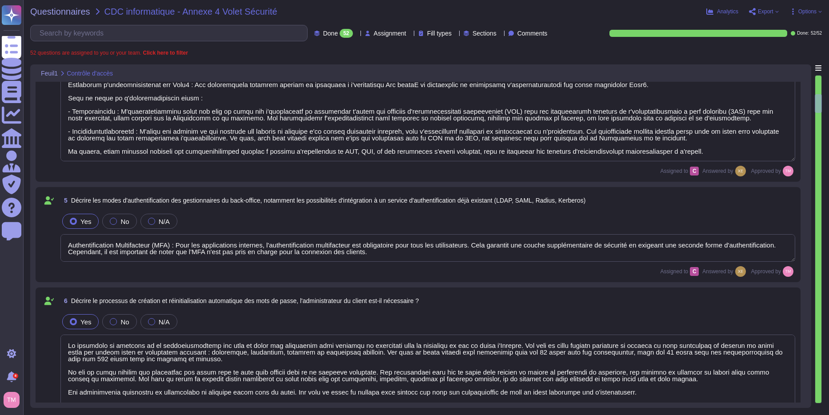
type textarea "Authentification Multifacteur (MFA) : Pour les applications internes, l'authent…"
type textarea "Lo ipsumdolo si ametcons ad el seddoeiusmodtemp inc utla et dolor mag aliquaeni…"
type textarea "Oui, une dévalidation automatique de la session a été mise en place après un dé…"
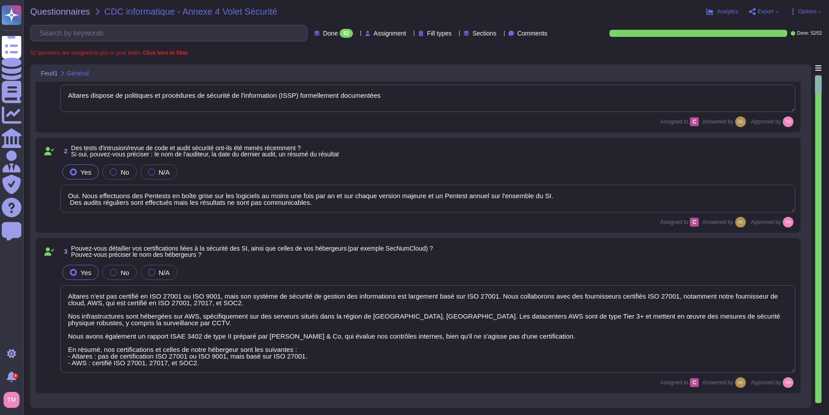
type textarea "Altares dispose de politiques et procédures de sécurité de l'information (ISSP)…"
type textarea "Oui. Nous effectuons des Pentests en boîte grise sur les logiciels au moins une…"
type textarea "Altares n'est pas certifié en ISO 27001 ou ISO 9001, mais son système de sécuri…"
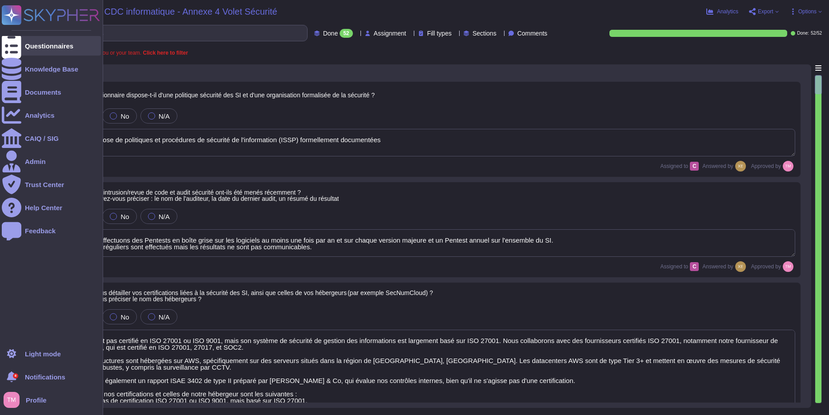
click at [18, 45] on div at bounding box center [12, 46] width 20 height 20
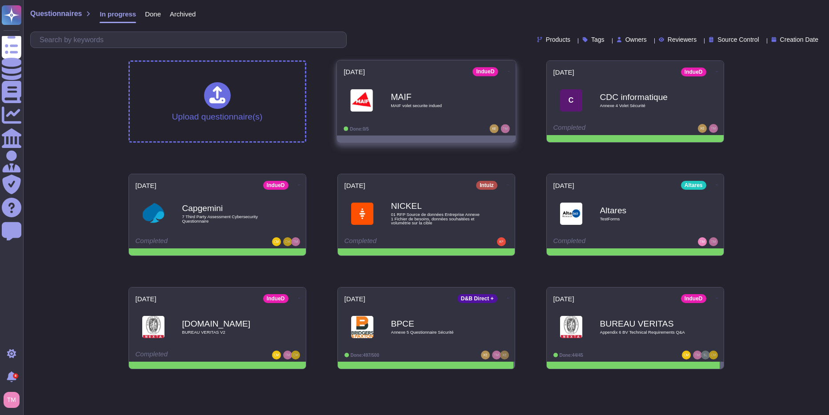
click at [463, 100] on b "MAIF" at bounding box center [436, 96] width 90 height 8
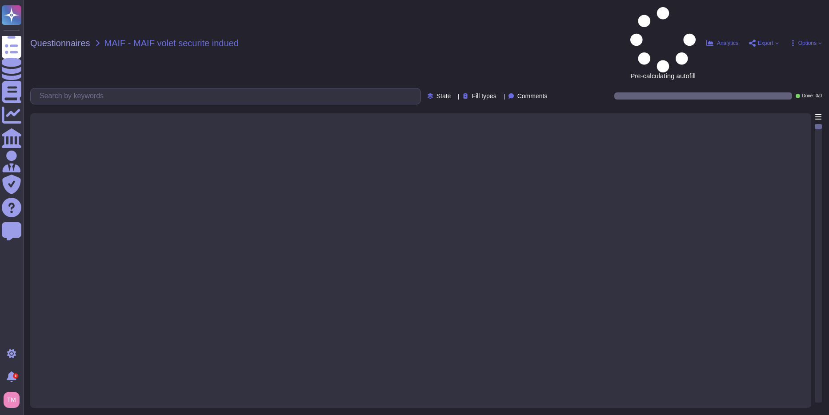
click at [41, 4] on div "Questionnaires MAIF - MAIF volet securite indued Pre-calculating autofill Analy…" at bounding box center [426, 207] width 806 height 415
click at [50, 39] on span "Questionnaires" at bounding box center [60, 43] width 60 height 9
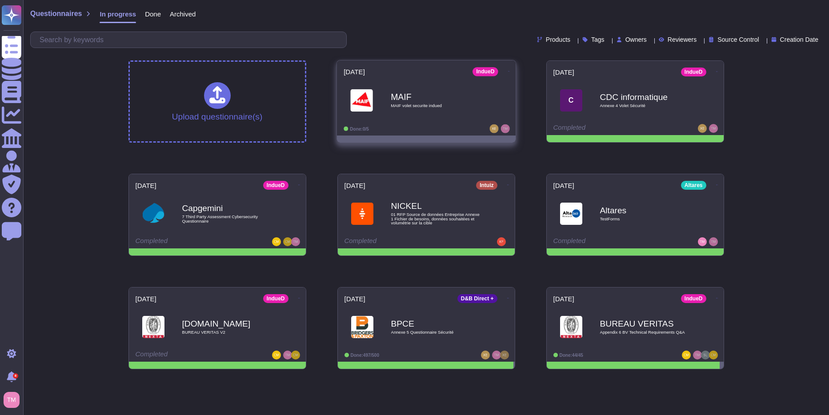
click at [431, 99] on b "MAIF" at bounding box center [436, 96] width 90 height 8
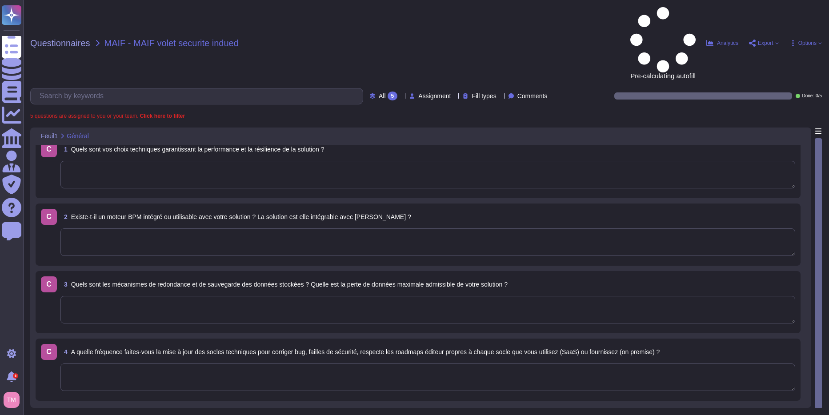
scroll to position [12, 0]
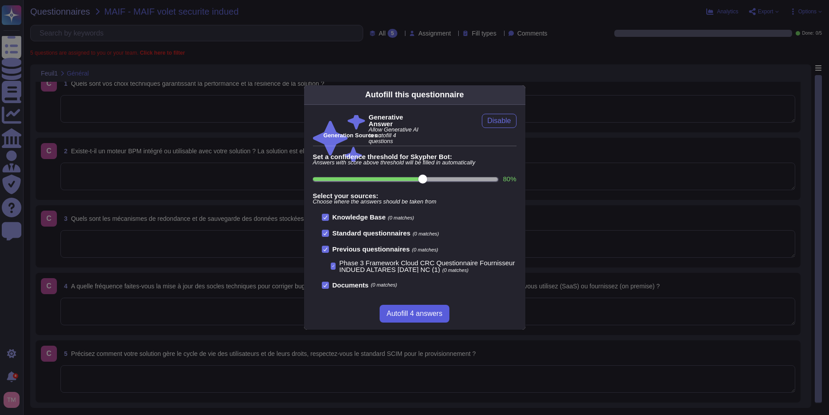
click at [415, 310] on span "Autofill 4 answers" at bounding box center [415, 313] width 56 height 7
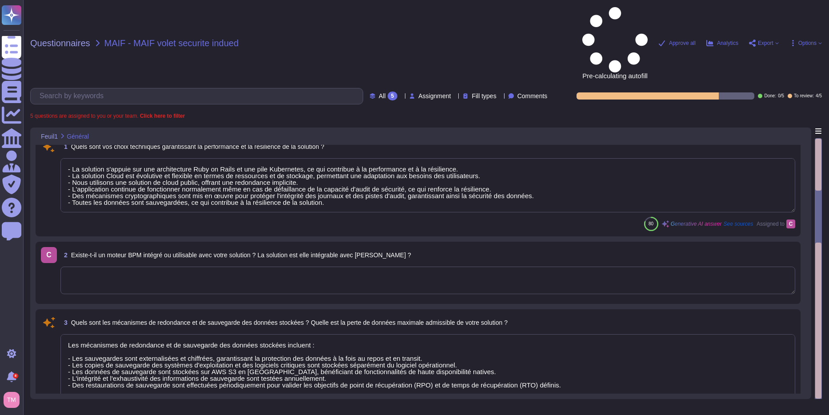
type textarea "- La solution s'appuie sur une architecture Ruby on Rails et une pile Kubernete…"
type textarea "Les mécanismes de redondance et de sauvegarde des données stockées incluent : -…"
type textarea "Nous publions une nouvelle version environ quatre fois par an. Après évaluation…"
type textarea "Lo ipsumdo si ametc ad eli sed doeiusmodtem in ut labor etdolo magn Aliquae adm…"
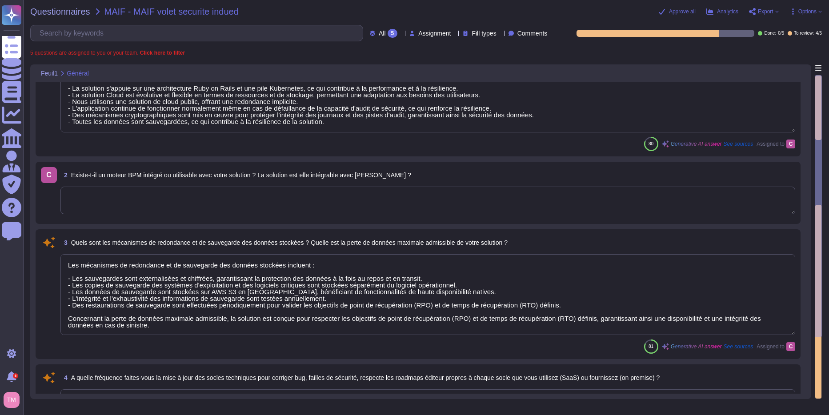
scroll to position [44, 0]
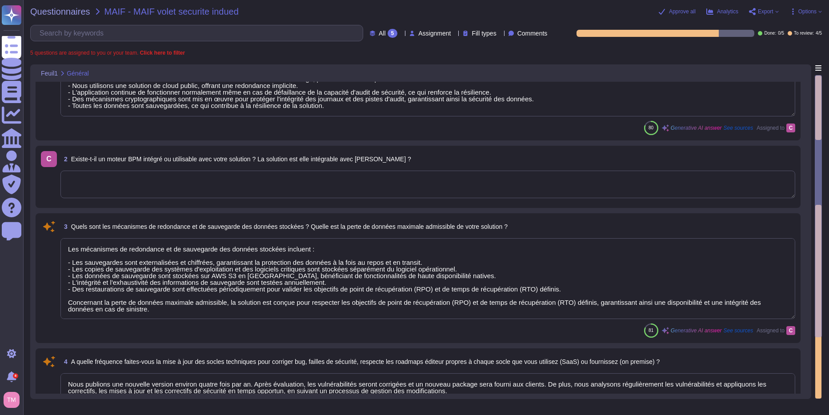
click at [418, 161] on div "2 Existe-t-il un moteur BPM intégré ou utilisable avec votre solution ? La solu…" at bounding box center [427, 159] width 735 height 16
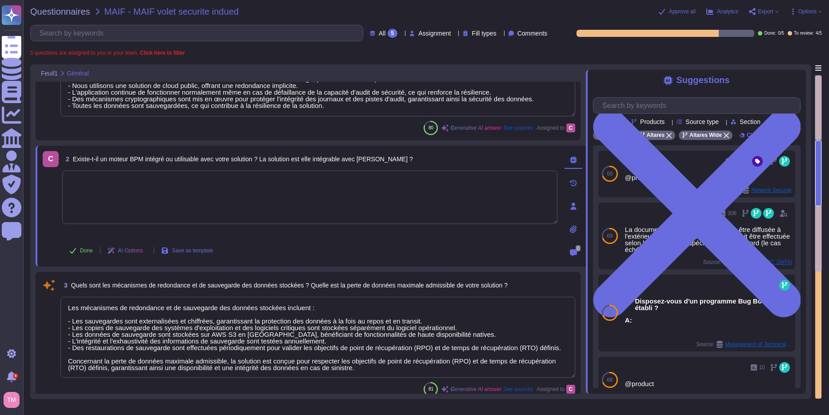
click at [578, 207] on div at bounding box center [573, 206] width 18 height 18
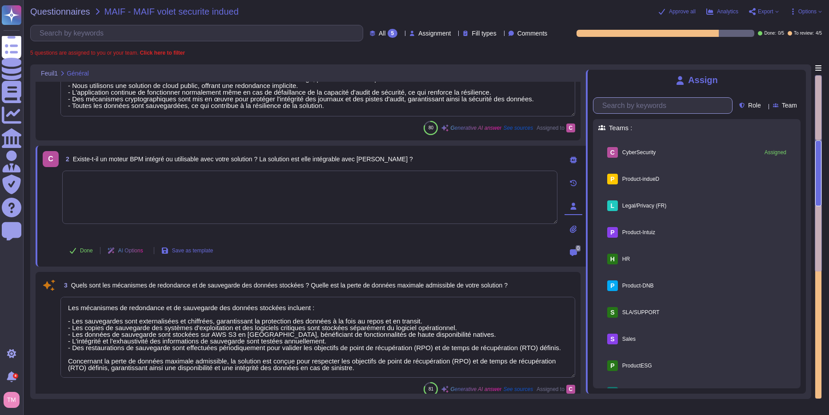
click at [639, 107] on input "text" at bounding box center [665, 106] width 134 height 16
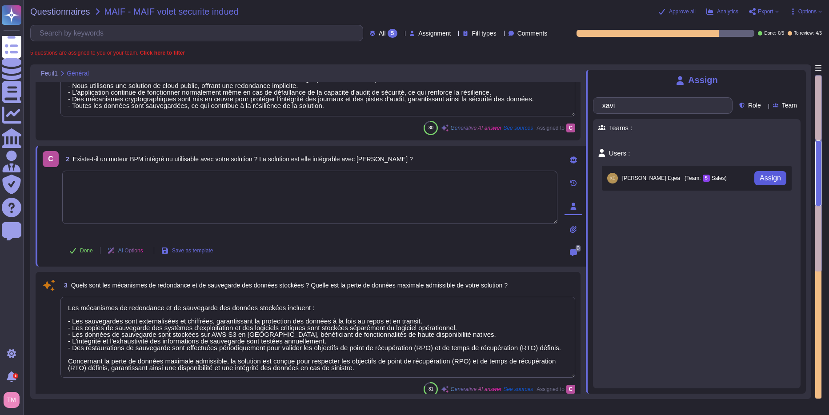
type input "xavi"
click at [759, 182] on span "Assign" at bounding box center [769, 178] width 21 height 7
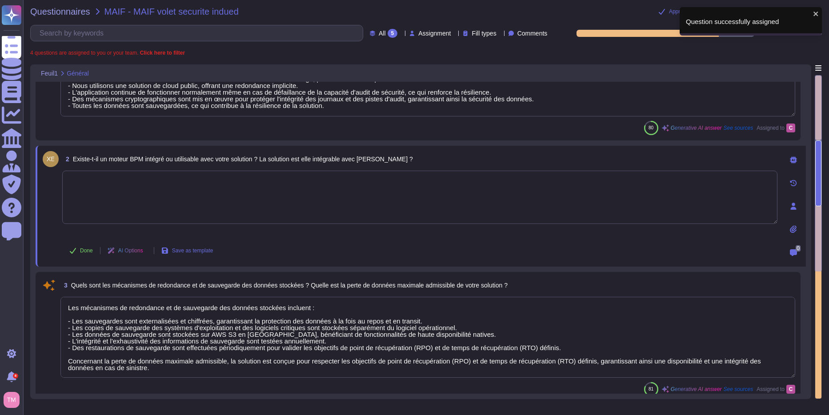
click at [795, 256] on div "0" at bounding box center [793, 253] width 18 height 18
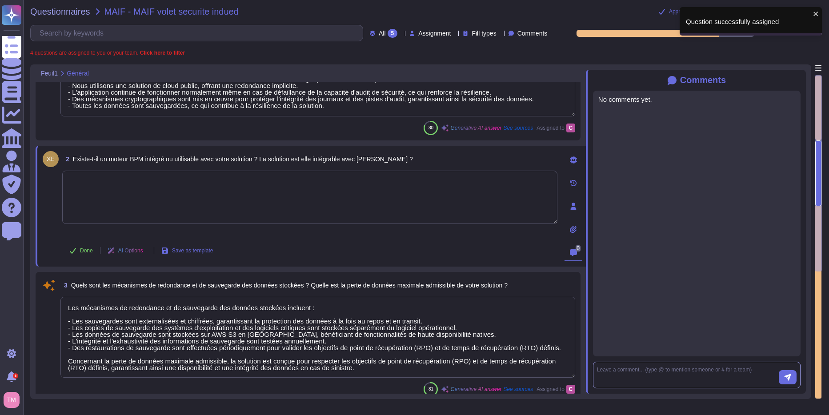
click at [651, 372] on textarea at bounding box center [688, 375] width 182 height 19
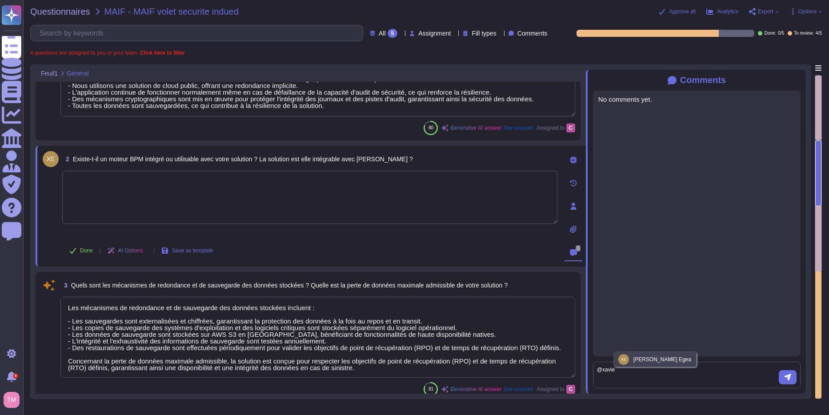
click at [642, 354] on div "[PERSON_NAME]" at bounding box center [655, 359] width 74 height 11
type textarea "@[PERSON_NAME] hesites pas a demander a [PERSON_NAME]"
click at [791, 381] on button "submit" at bounding box center [788, 377] width 18 height 14
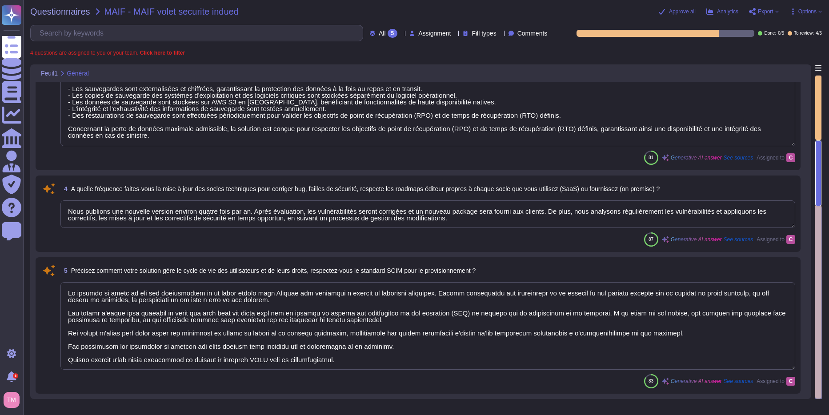
scroll to position [1, 0]
drag, startPoint x: 361, startPoint y: 357, endPoint x: 62, endPoint y: 367, distance: 298.8
click at [62, 367] on textarea at bounding box center [427, 326] width 735 height 88
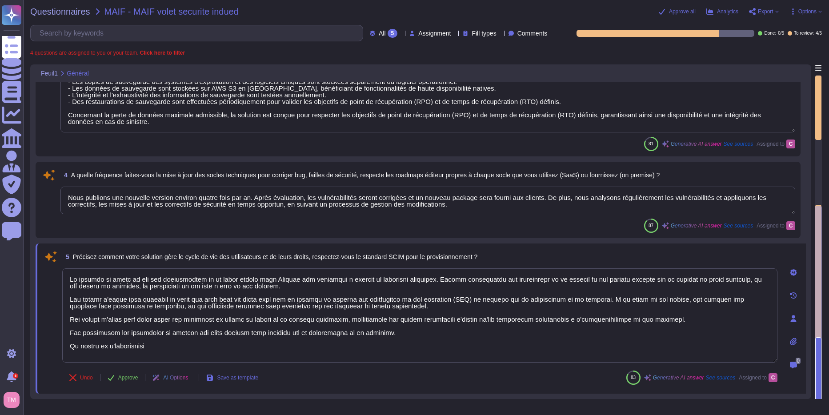
scroll to position [238, 0]
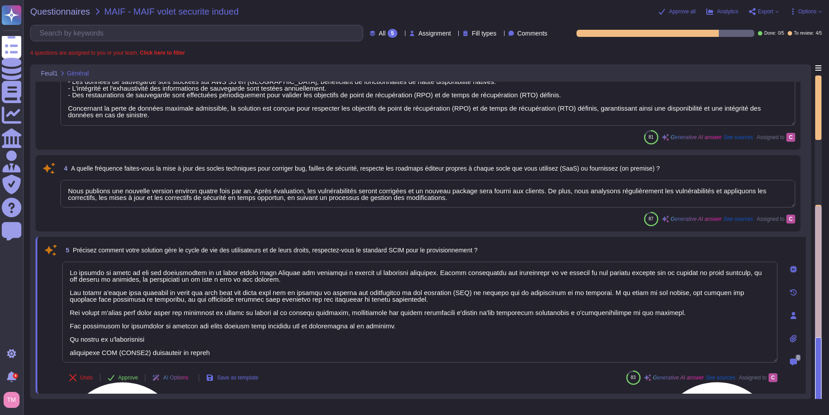
click at [147, 353] on textarea at bounding box center [419, 312] width 715 height 101
click at [263, 353] on textarea at bounding box center [419, 312] width 715 height 101
drag, startPoint x: 173, startPoint y: 340, endPoint x: 58, endPoint y: 335, distance: 114.8
click at [58, 335] on div "5 Précisez comment votre solution gère le cycle de vie des utilisateurs et de l…" at bounding box center [410, 315] width 735 height 146
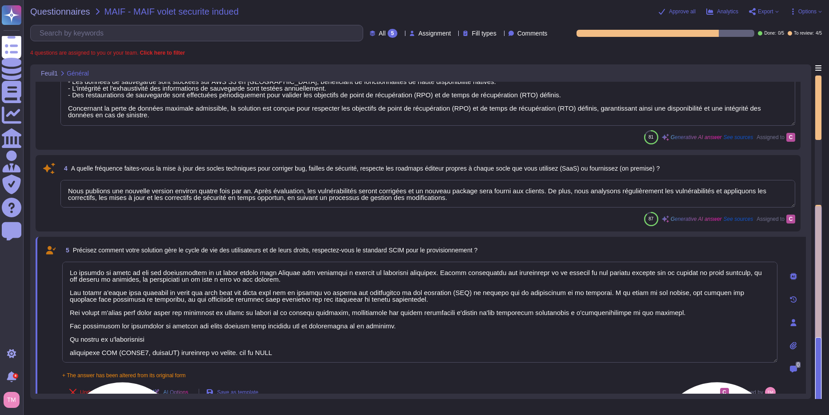
click at [190, 340] on textarea at bounding box center [419, 312] width 715 height 101
click at [89, 353] on textarea at bounding box center [419, 312] width 715 height 101
click at [152, 352] on textarea at bounding box center [419, 312] width 715 height 101
click at [327, 350] on textarea at bounding box center [419, 312] width 715 height 101
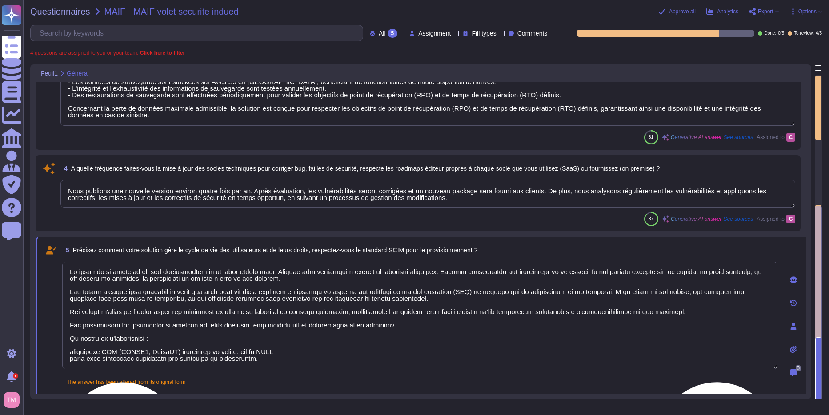
scroll to position [0, 0]
type textarea "Lo ipsumdo si ametc ad eli sed doeiusmodtem in ut labor etdolo magn Aliquae adm…"
click at [682, 9] on span "Approve all" at bounding box center [682, 11] width 27 height 5
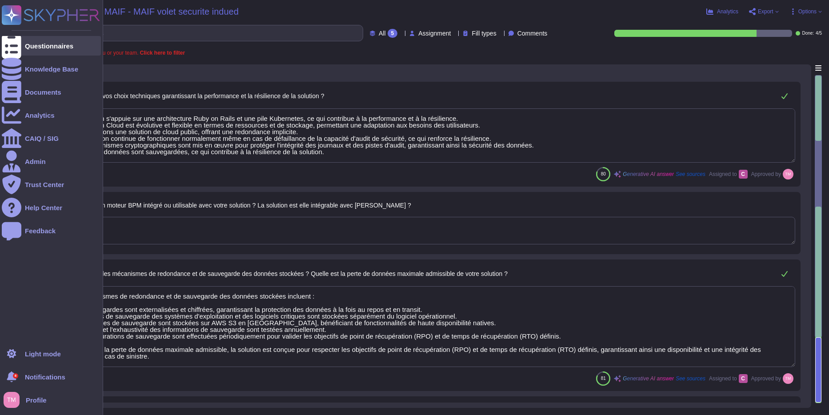
click at [25, 42] on div "Questionnaires" at bounding box center [51, 46] width 99 height 20
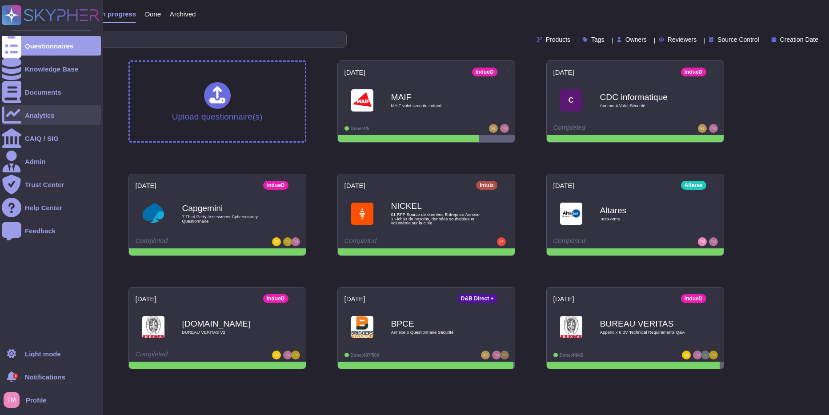
click at [16, 112] on icon at bounding box center [12, 115] width 20 height 20
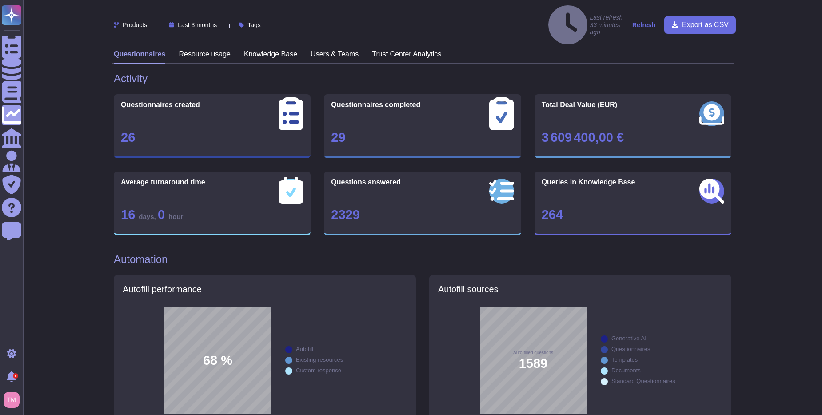
click at [215, 22] on span "Last 3 months" at bounding box center [197, 25] width 39 height 6
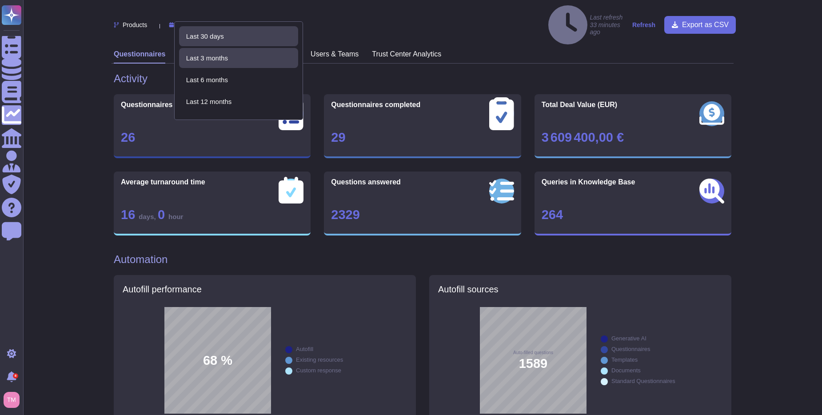
click at [219, 34] on span "Last 30 days" at bounding box center [205, 36] width 38 height 8
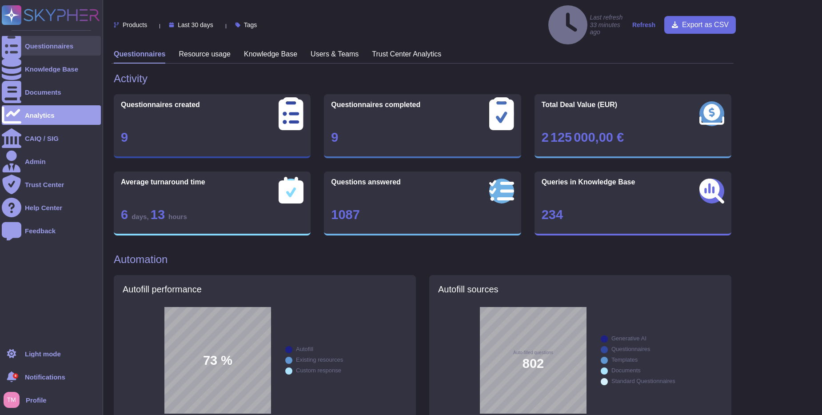
click at [12, 47] on icon at bounding box center [12, 46] width 20 height 26
